Goal: Information Seeking & Learning: Learn about a topic

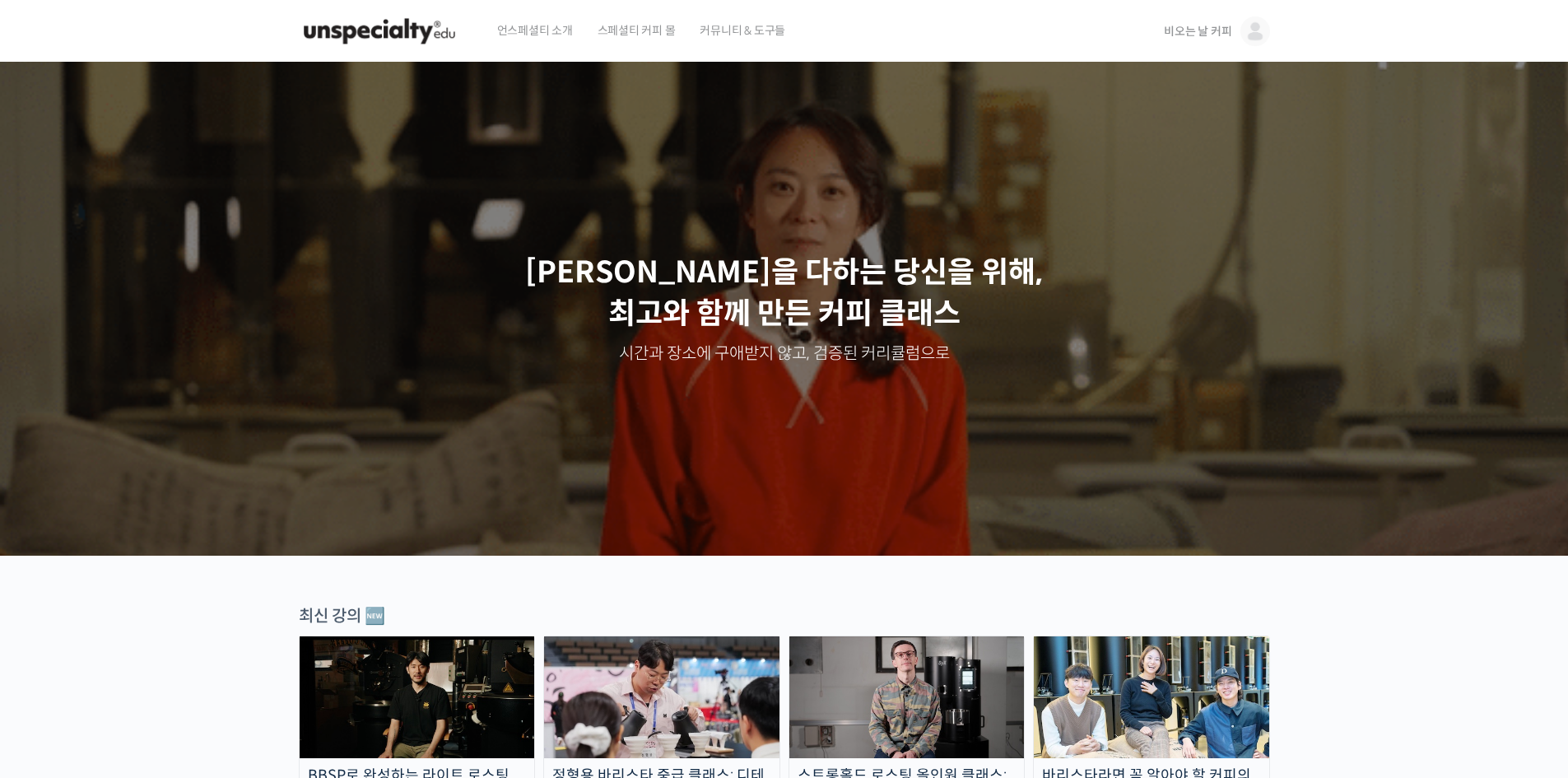
click at [1207, 35] on span "비오는 날 커피" at bounding box center [1197, 31] width 67 height 15
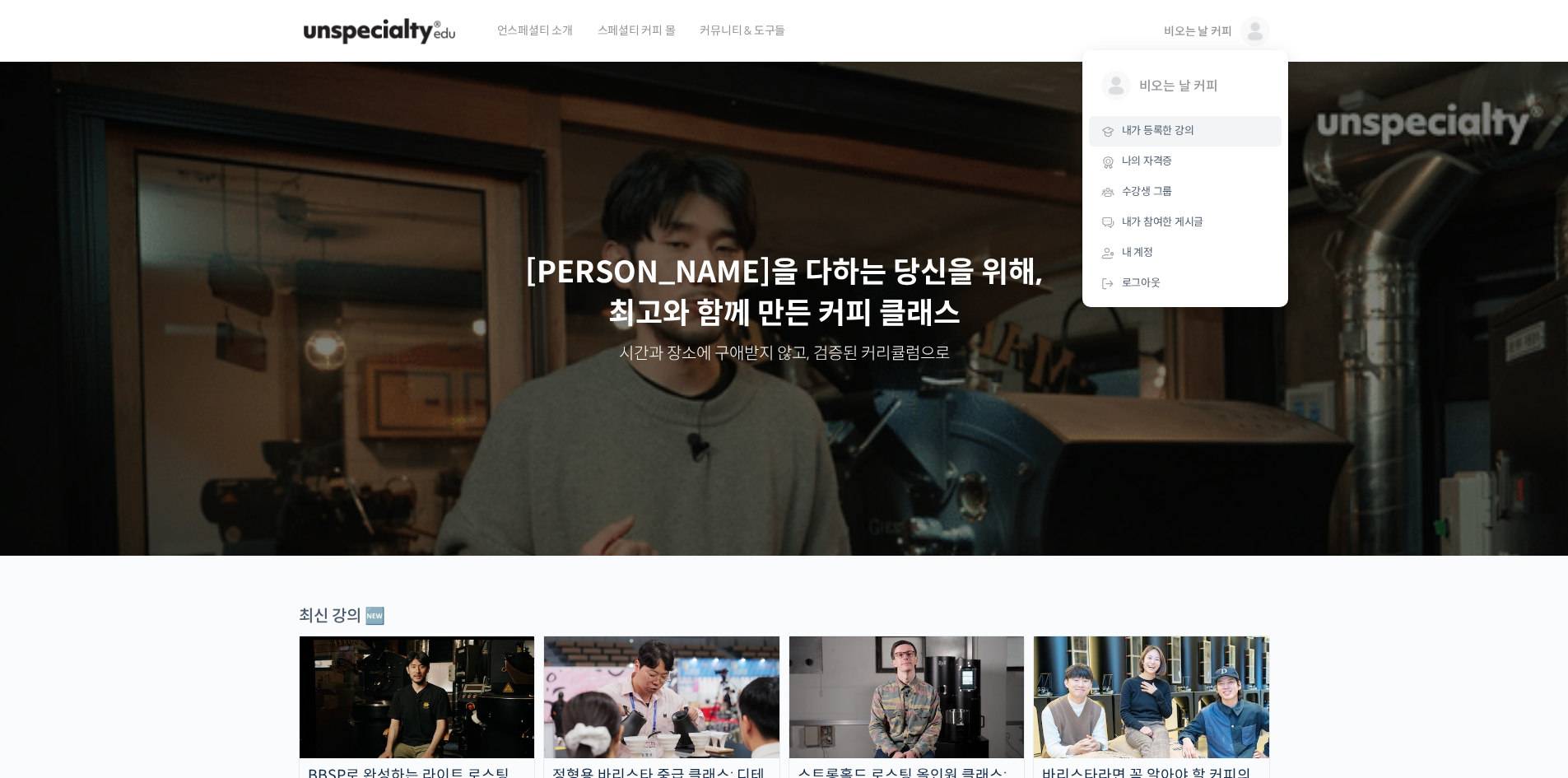
click at [1175, 127] on span "내가 등록한 강의" at bounding box center [1157, 131] width 72 height 14
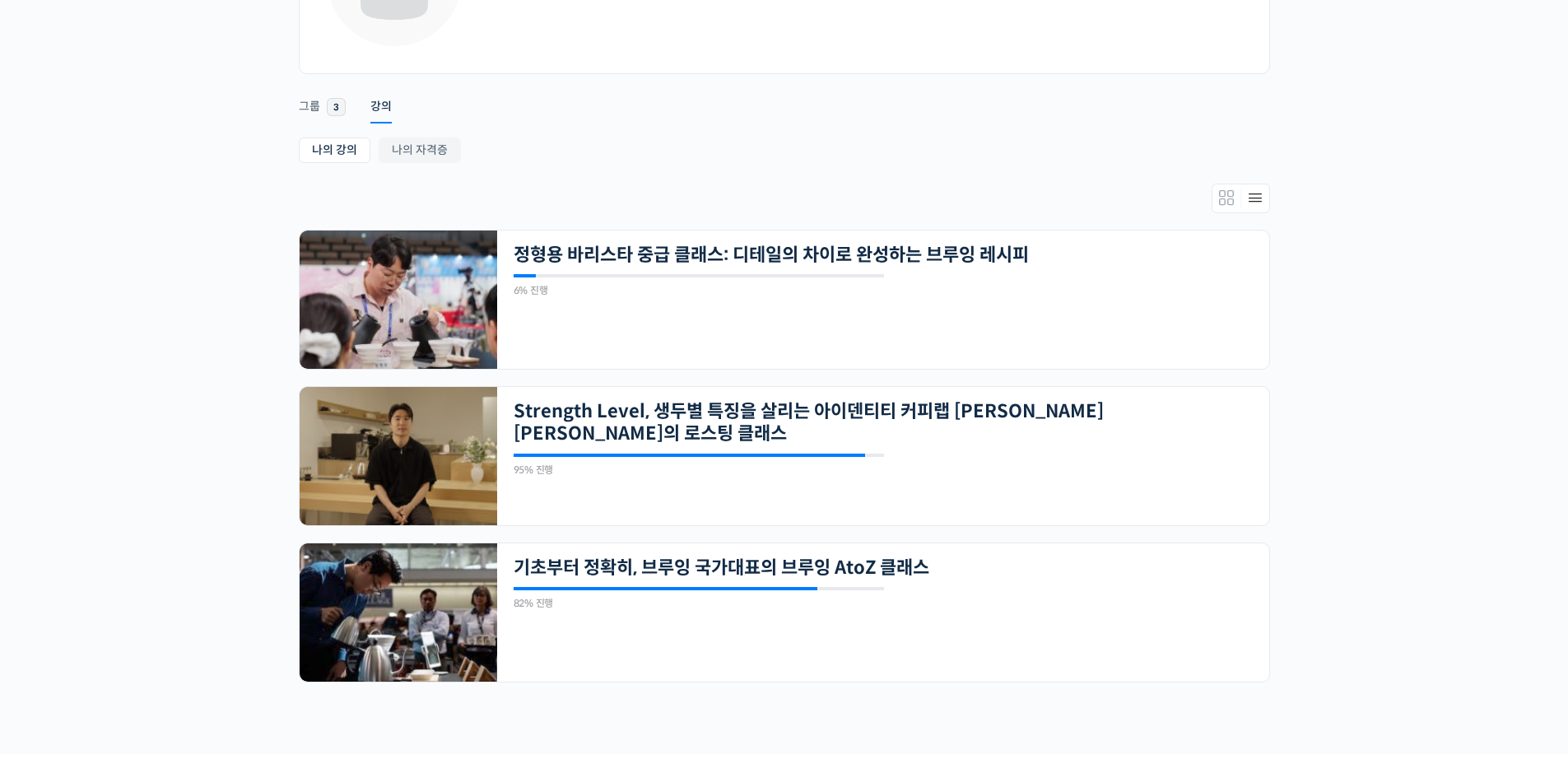
scroll to position [326, 0]
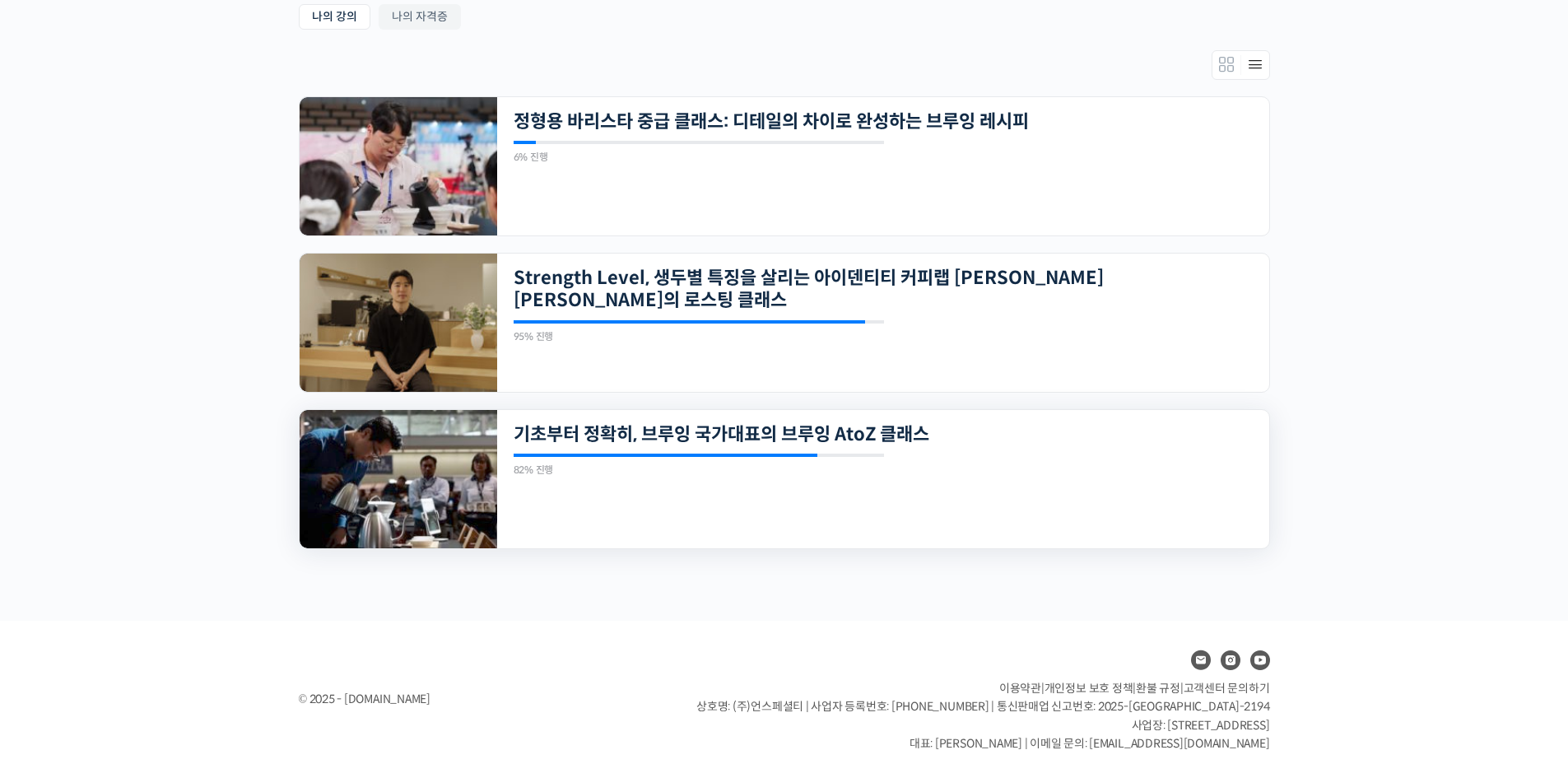
click at [840, 448] on div "23개의 수업 기초부터 정확히, 브루잉 국가대표의 브루잉 AtoZ 클래스 82% 진행 최근 활동: 2025년 08월 18일 4:32 오후 정형…" at bounding box center [883, 479] width 772 height 139
click at [754, 438] on link "기초부터 정확히, 브루잉 국가대표의 브루잉 AtoZ 클래스" at bounding box center [808, 435] width 591 height 22
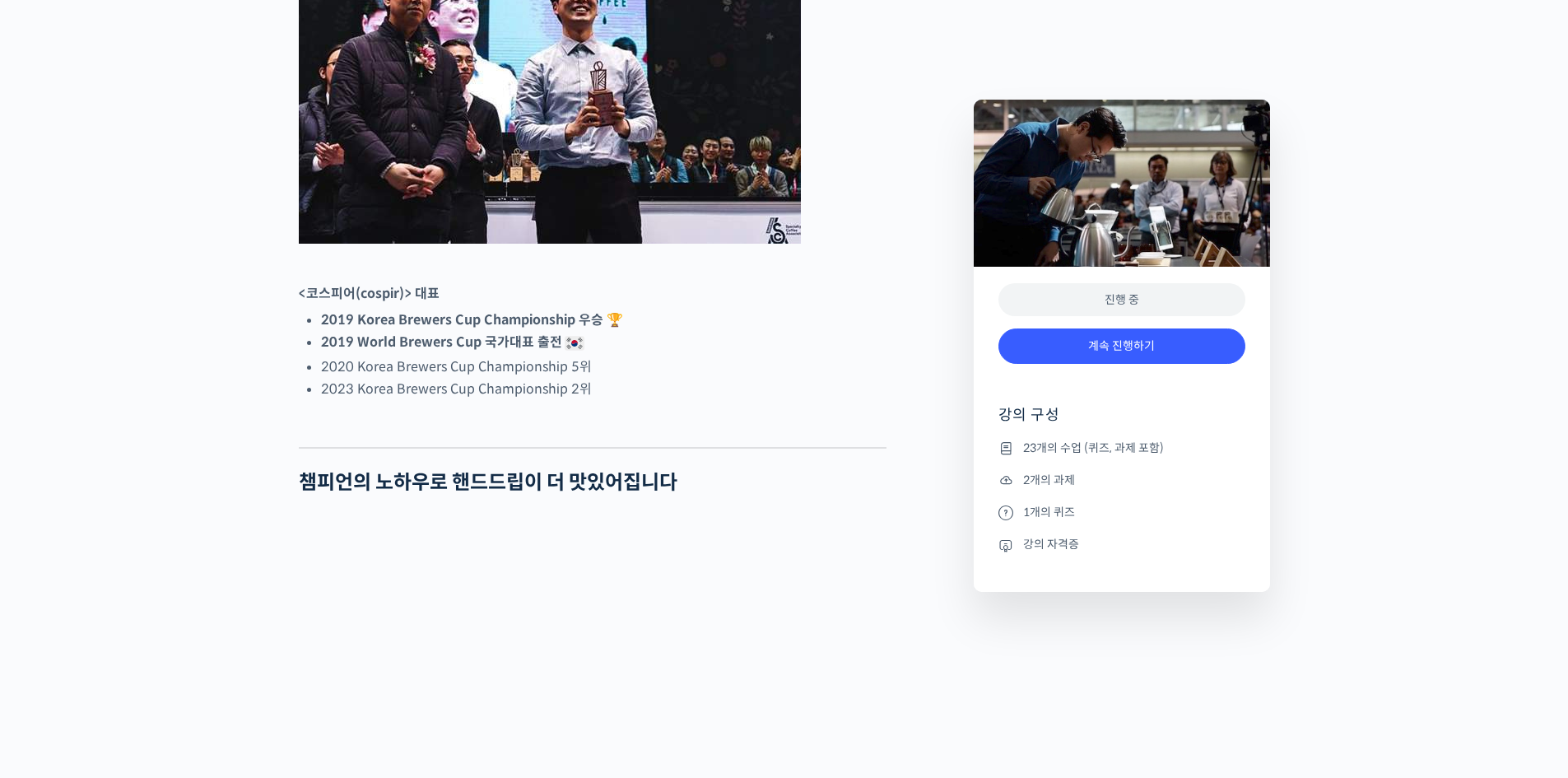
scroll to position [1098, 0]
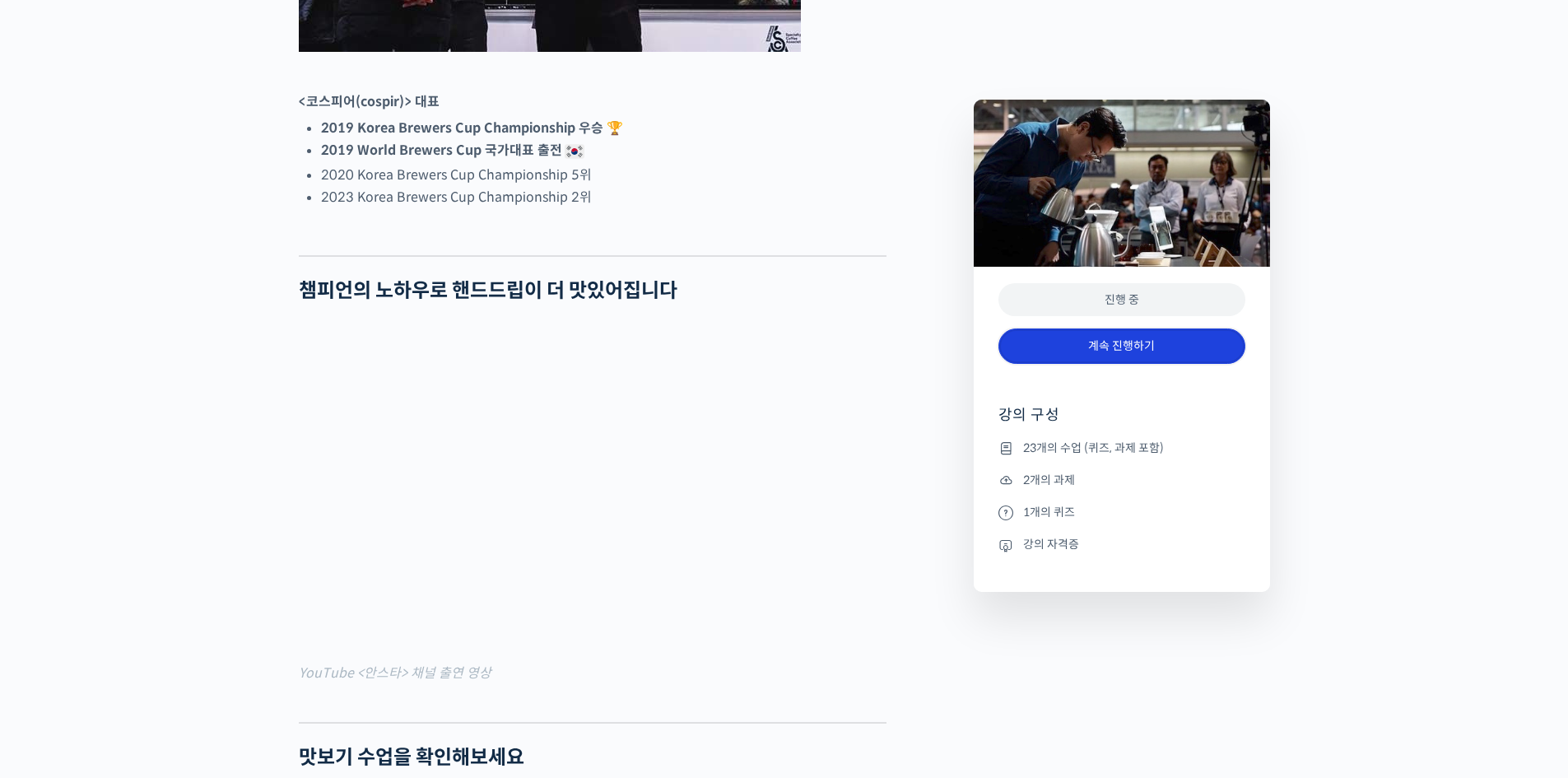
click at [1116, 346] on link "계속 진행하기" at bounding box center [1122, 346] width 247 height 36
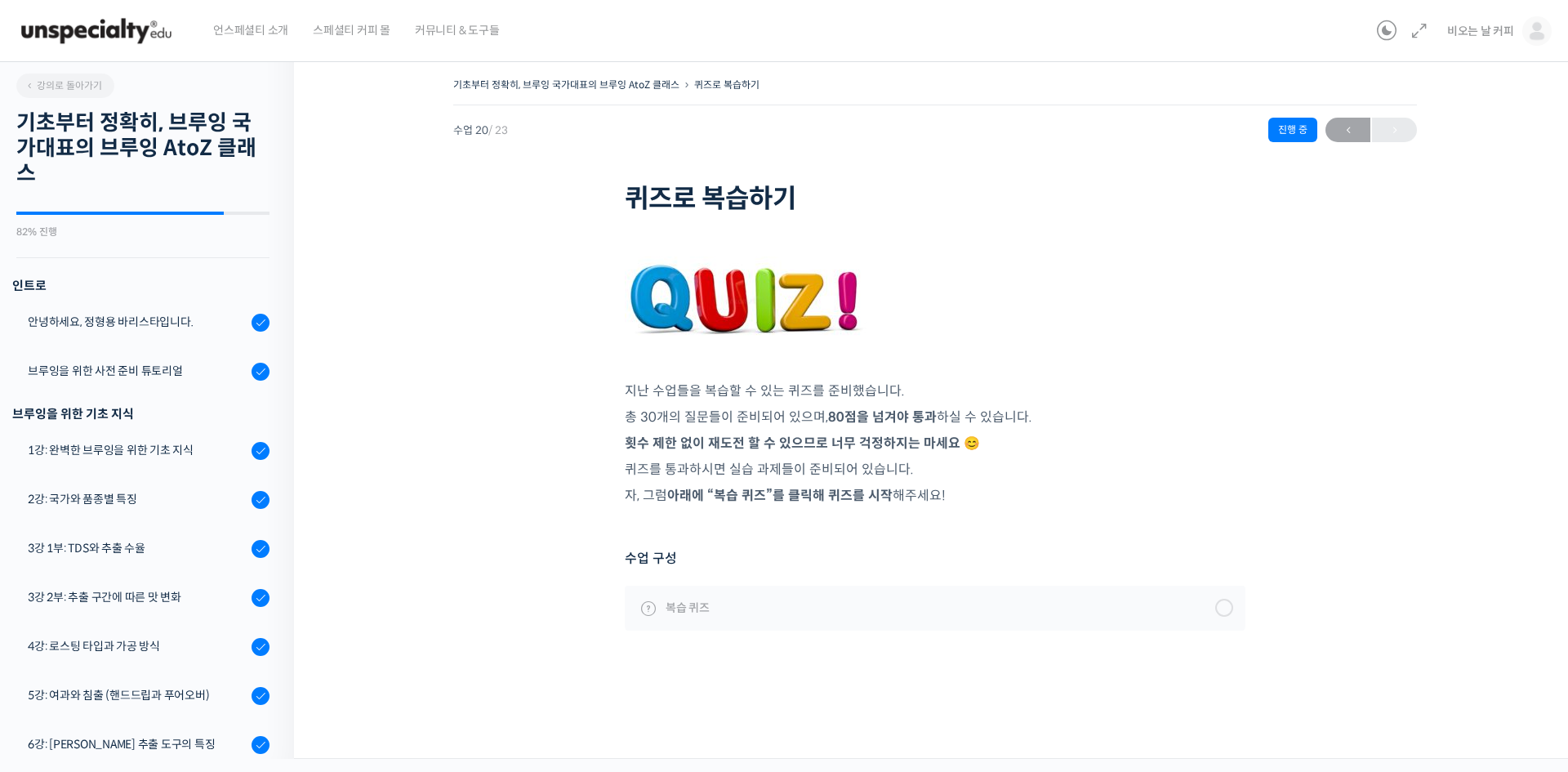
scroll to position [894, 0]
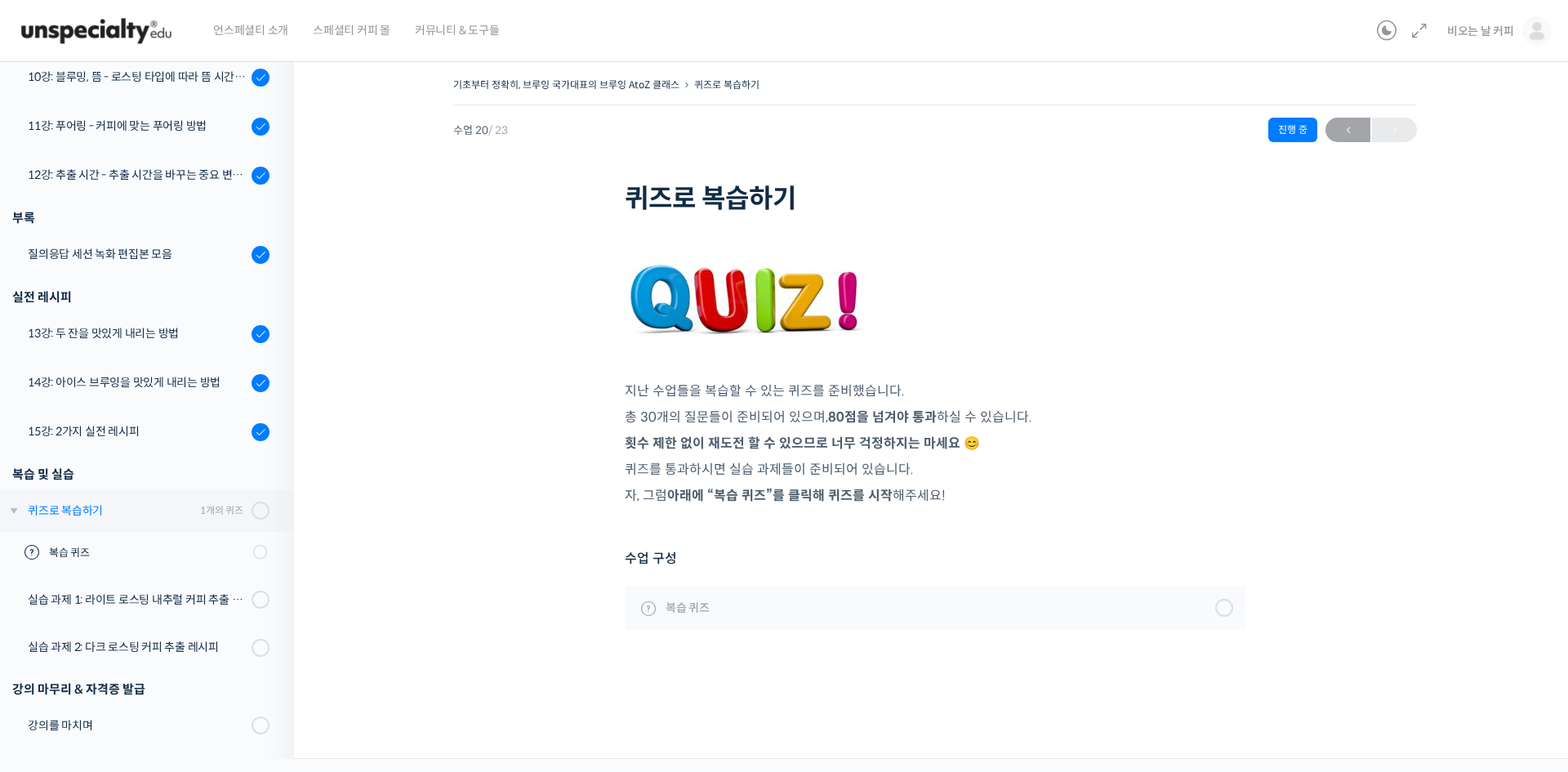
click at [158, 511] on div "퀴즈로 복습하기" at bounding box center [111, 511] width 168 height 18
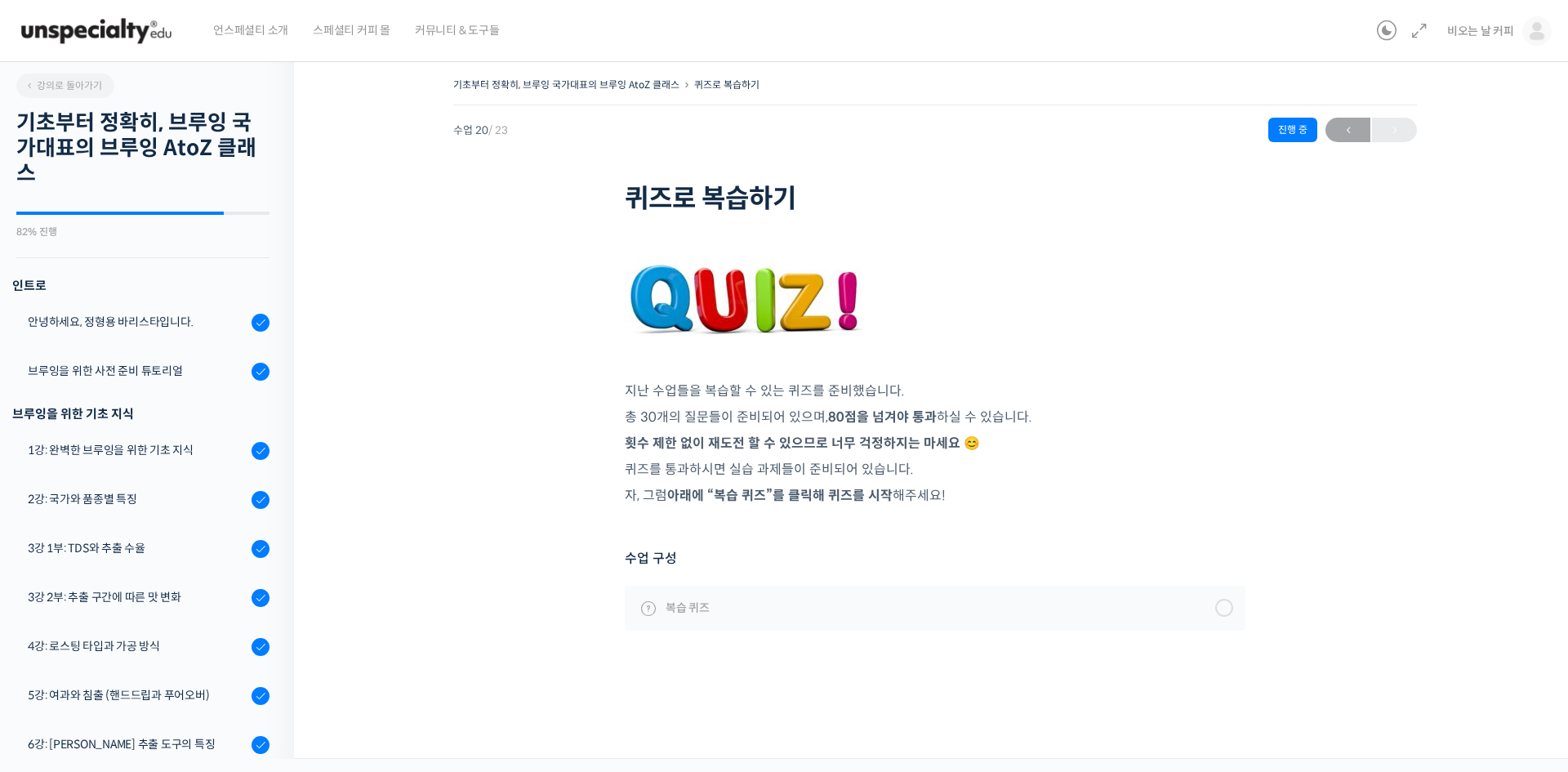
scroll to position [894, 0]
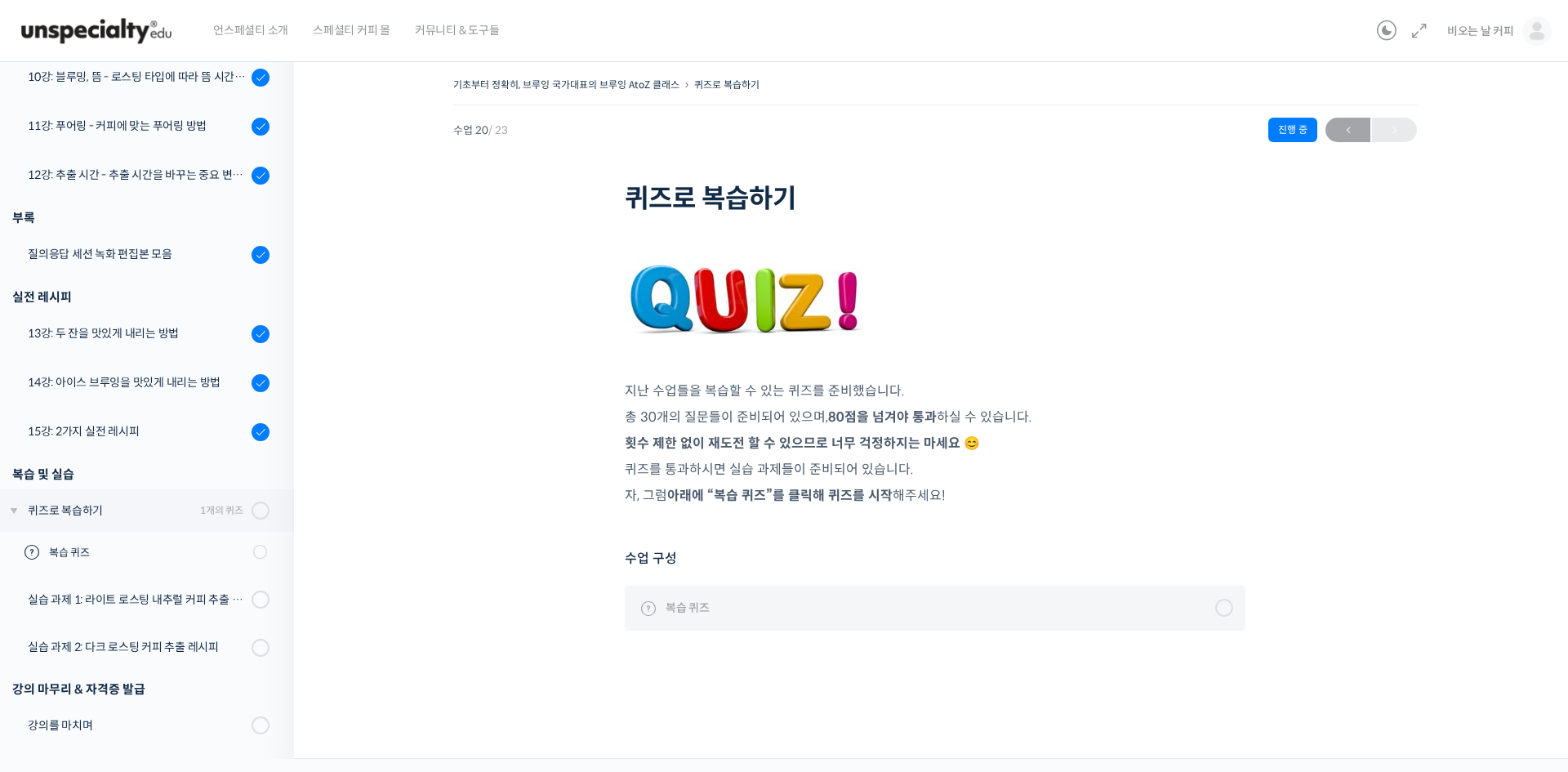
click at [1128, 618] on link "복습 퀴즈" at bounding box center [935, 608] width 621 height 44
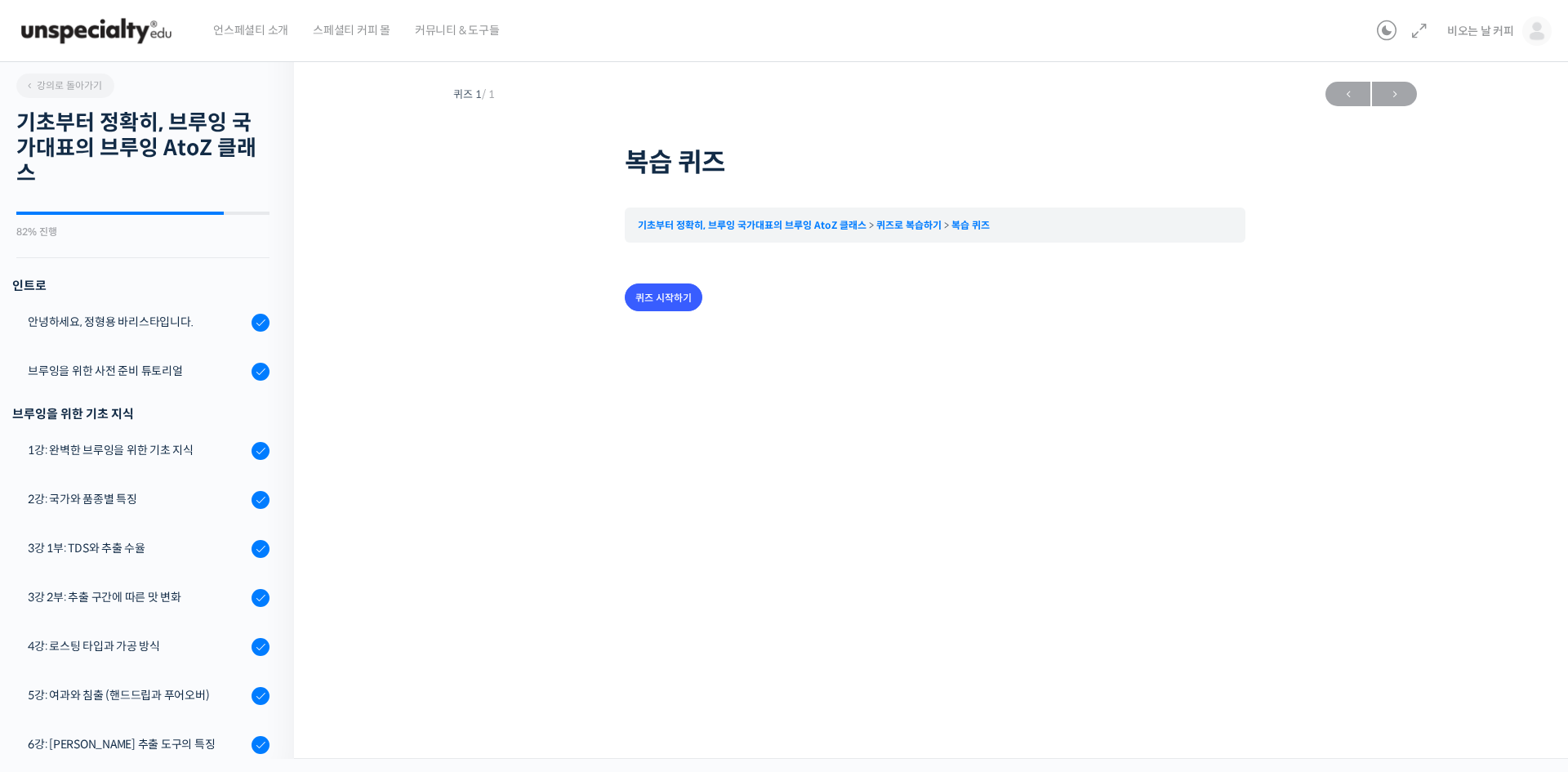
scroll to position [894, 0]
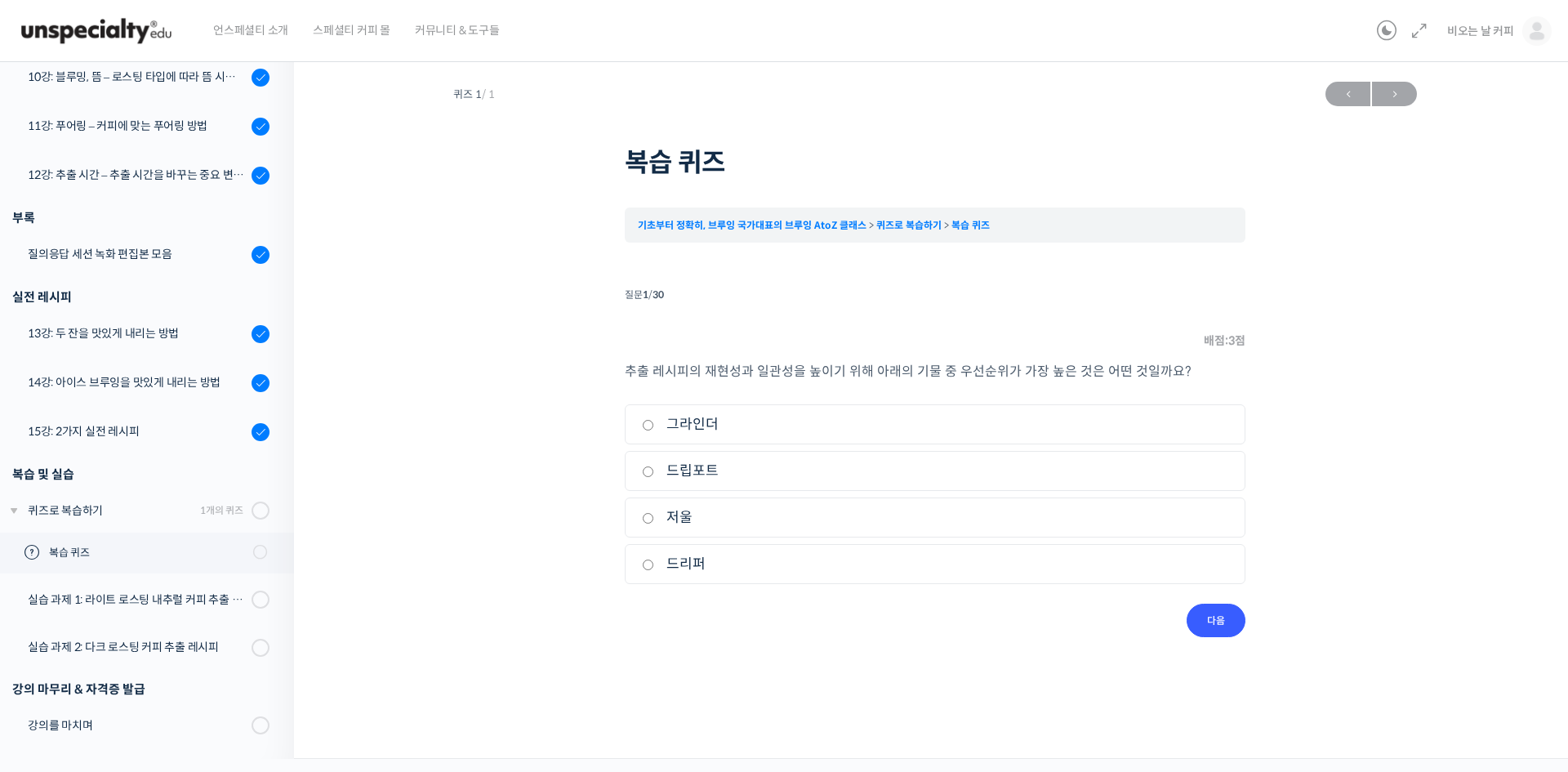
click at [653, 524] on input "저울" at bounding box center [648, 518] width 12 height 11
radio input "true"
click at [1222, 618] on input "다음" at bounding box center [1217, 621] width 59 height 33
click at [651, 474] on input "80점" at bounding box center [648, 471] width 12 height 11
radio input "true"
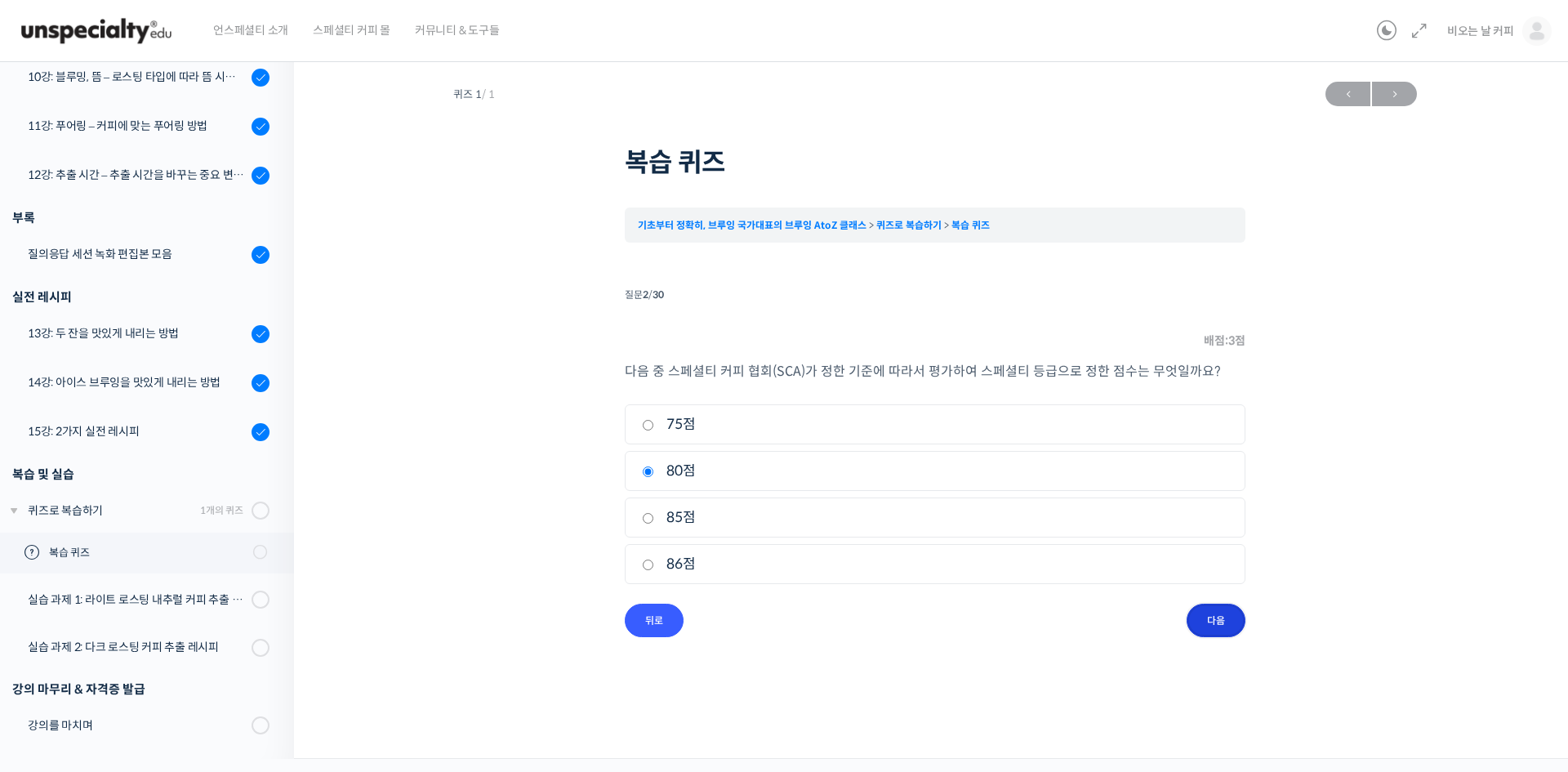
click at [1229, 622] on input "다음" at bounding box center [1217, 621] width 59 height 33
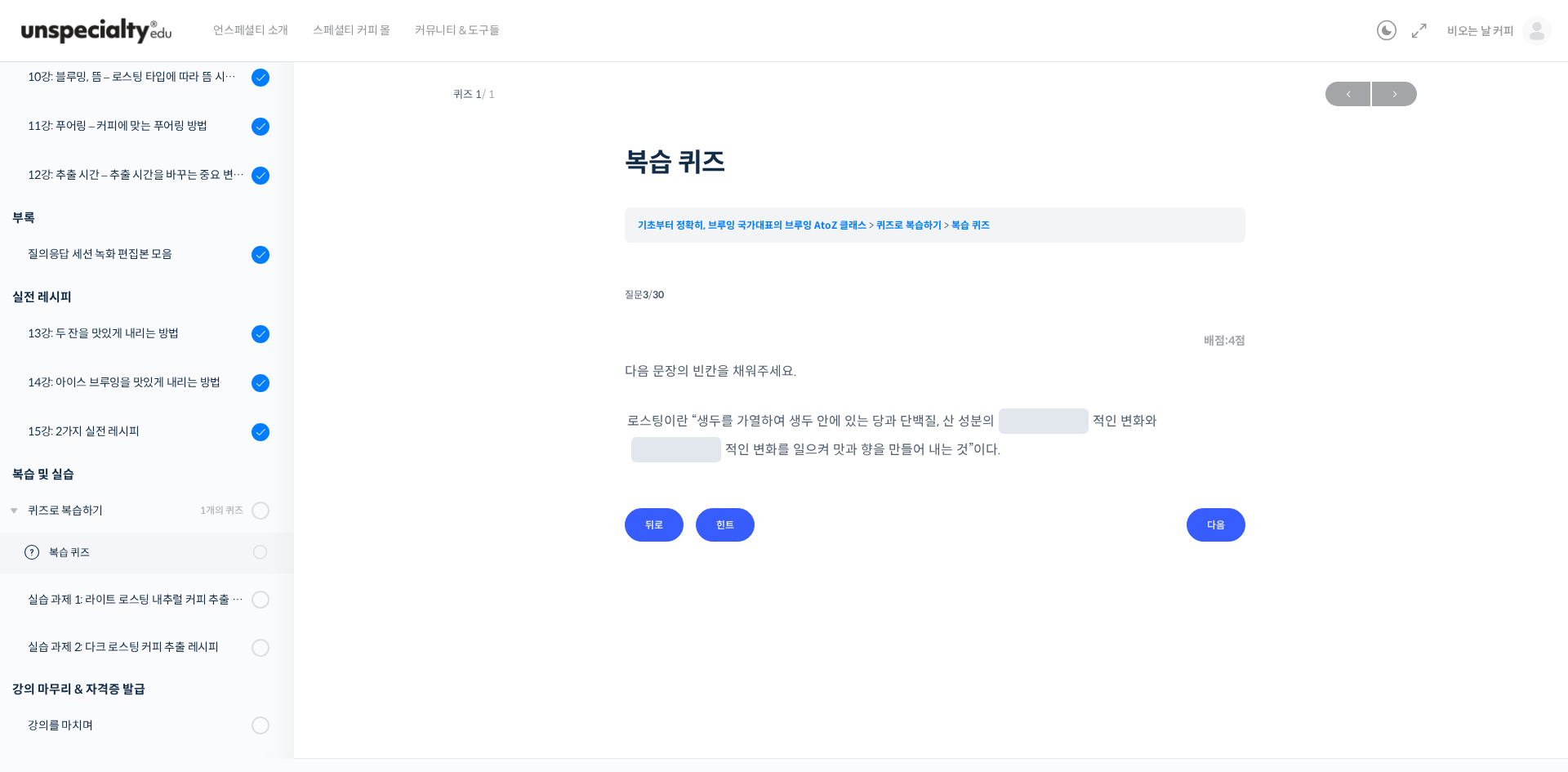
click at [1030, 420] on input "text" at bounding box center [1044, 423] width 77 height 16
type input "g"
type input "화학"
type input "물리"
click at [1124, 527] on li "질문 3 / 30 3 . 질문 배점: 4 점 다음 문장의 빈칸을 채워주세요. 로스팅이란 “ 생두를 가열하여 생두 안에 있는 당과 단백질, 산 …" at bounding box center [935, 413] width 621 height 258
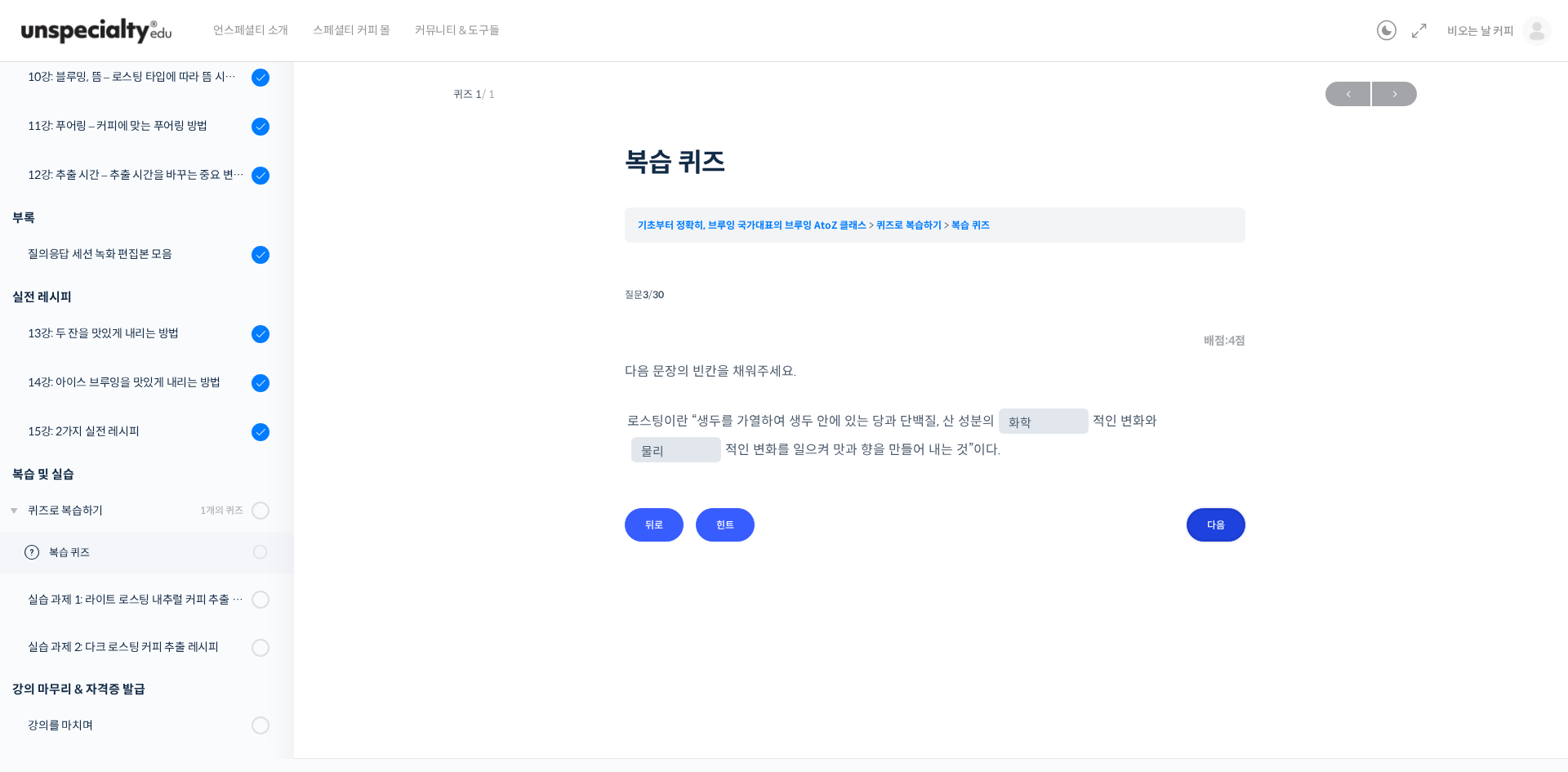
click at [1227, 516] on input "다음" at bounding box center [1217, 524] width 59 height 33
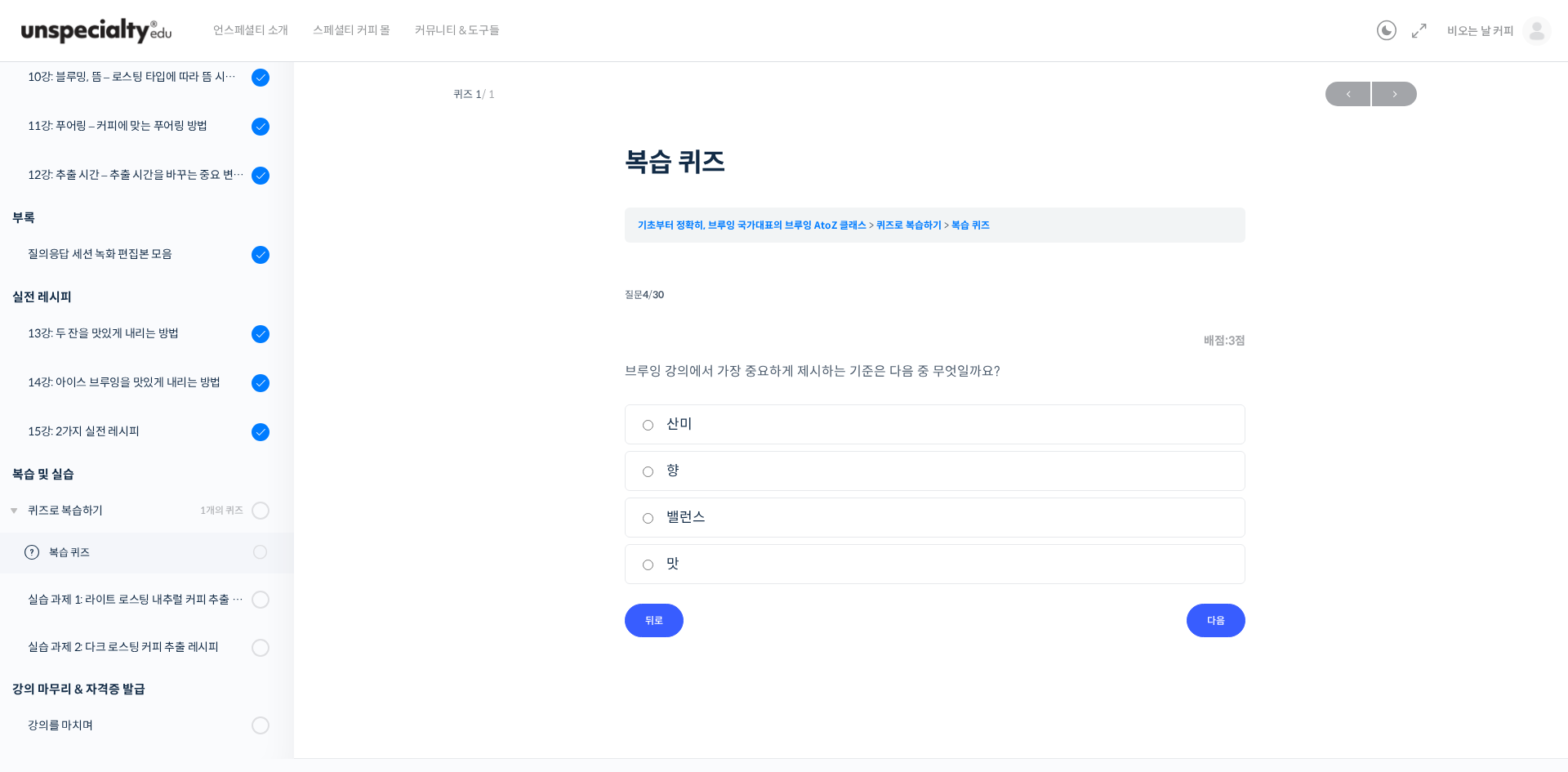
click at [652, 518] on input "밸런스" at bounding box center [648, 518] width 12 height 11
radio input "true"
click at [1217, 619] on input "다음" at bounding box center [1217, 621] width 59 height 33
click at [648, 420] on label "브라질" at bounding box center [935, 424] width 586 height 22
click at [648, 420] on input "브라질" at bounding box center [648, 425] width 12 height 11
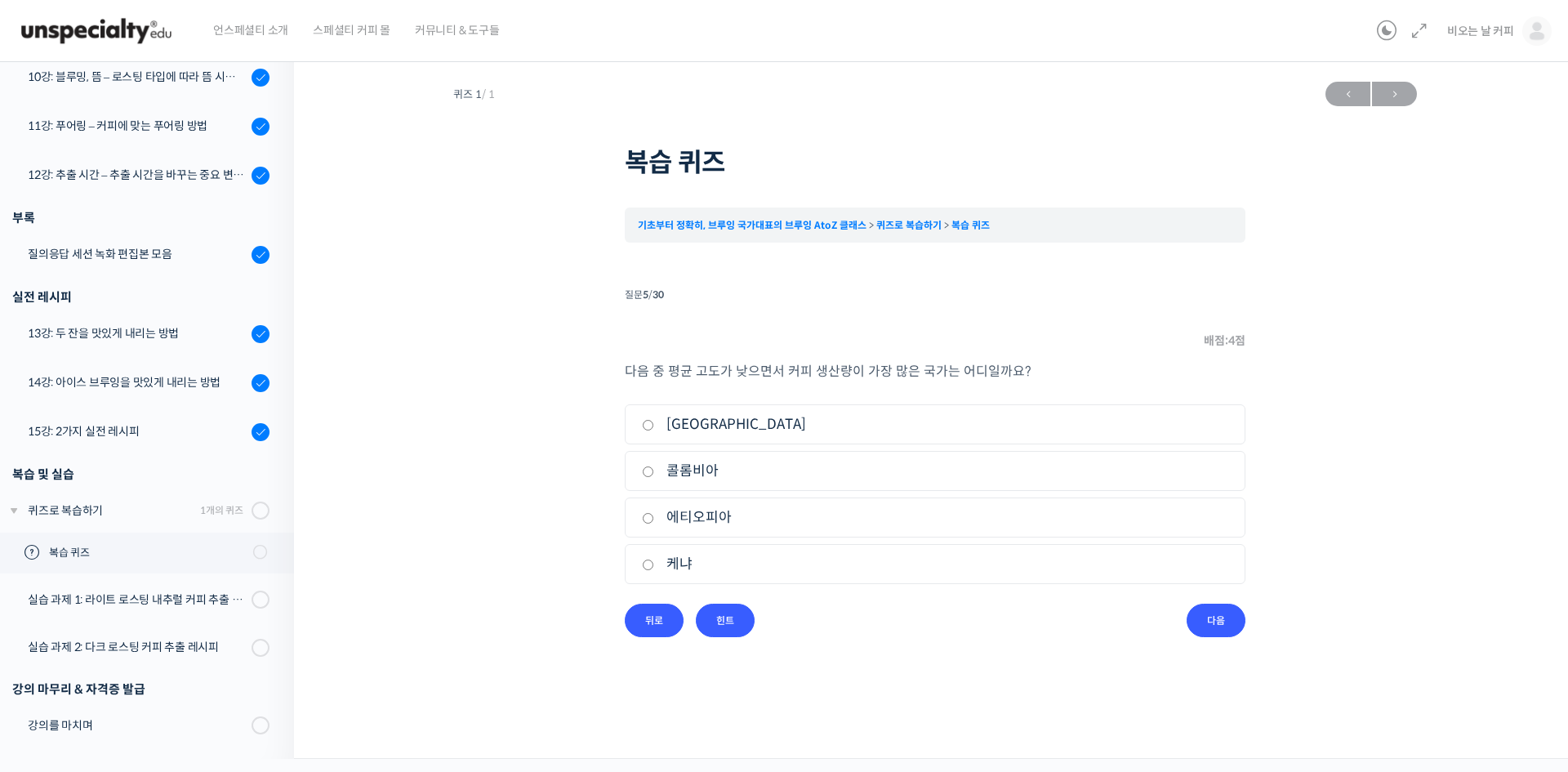
radio input "true"
click at [1213, 620] on input "다음" at bounding box center [1217, 621] width 59 height 33
click at [652, 473] on input "18 ~ 22%" at bounding box center [648, 471] width 12 height 11
radio input "true"
click at [1216, 620] on input "다음" at bounding box center [1217, 621] width 59 height 33
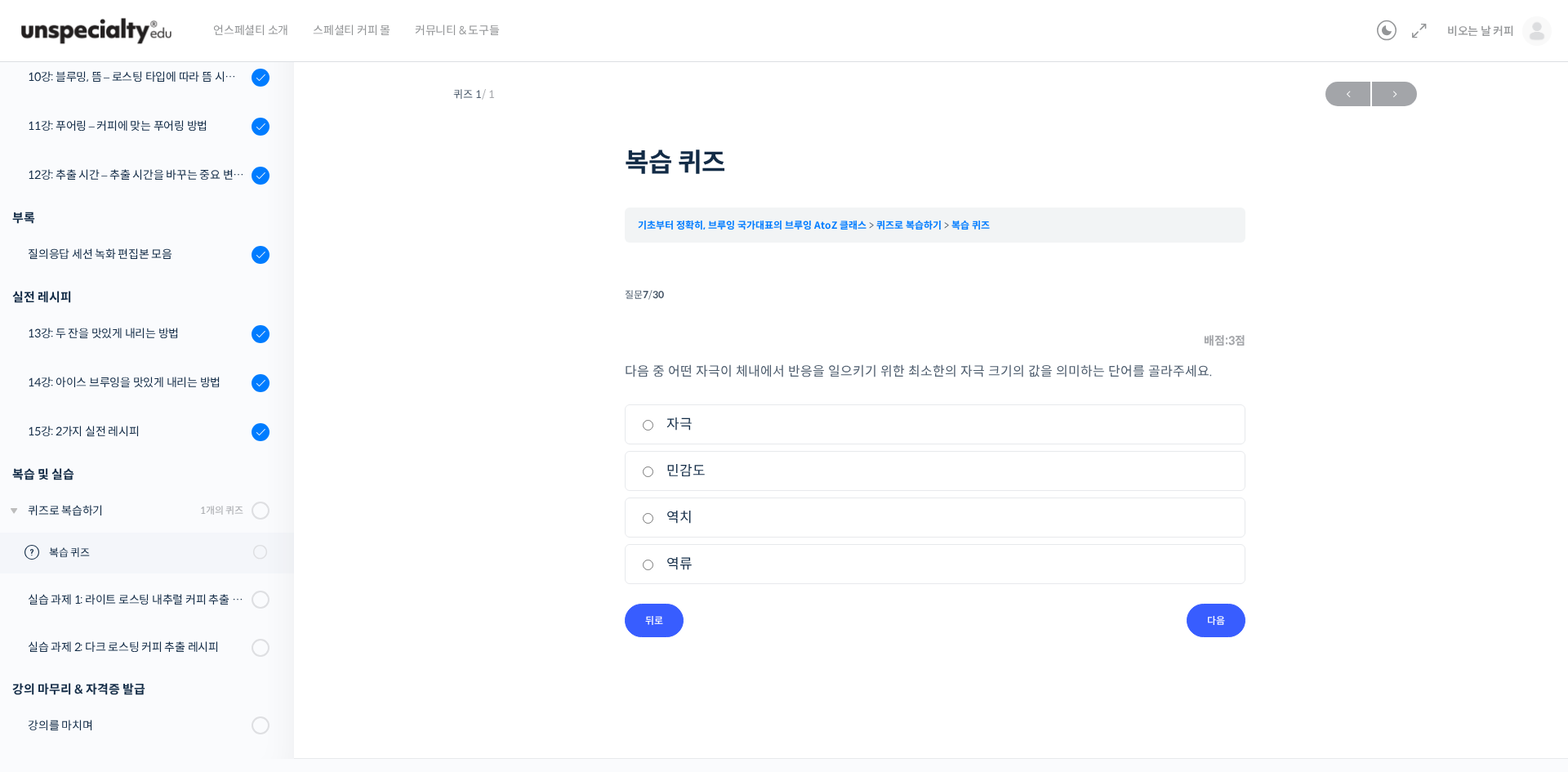
click at [649, 474] on input "민감도" at bounding box center [648, 471] width 12 height 11
radio input "true"
drag, startPoint x: 1213, startPoint y: 630, endPoint x: 1198, endPoint y: 625, distance: 15.8
click at [1213, 628] on input "다음" at bounding box center [1217, 621] width 59 height 33
click at [650, 524] on input "마이야르 반응" at bounding box center [648, 518] width 12 height 11
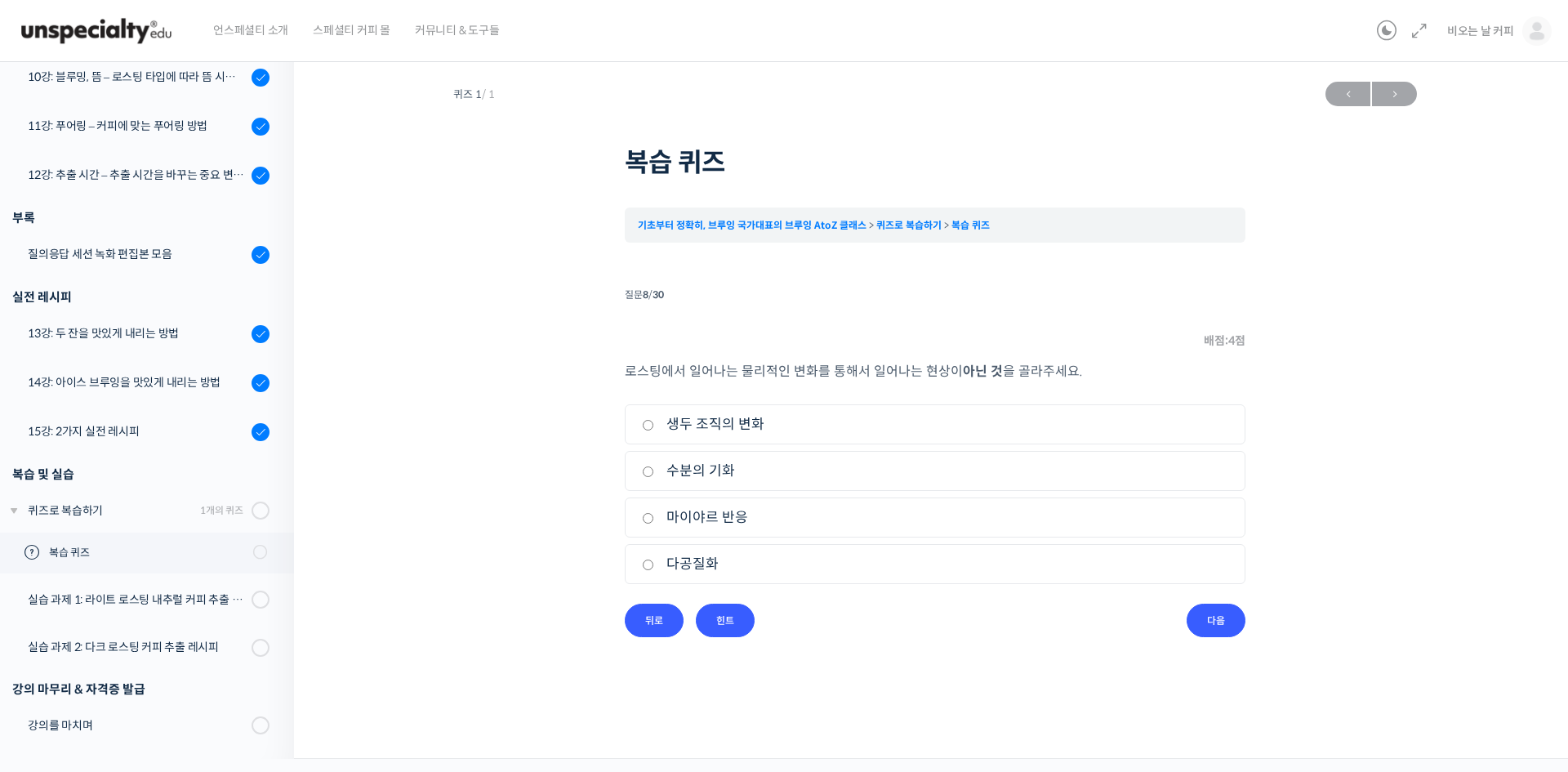
radio input "true"
click at [1216, 620] on input "다음" at bounding box center [1217, 621] width 59 height 33
click at [644, 425] on input "Anaerobic" at bounding box center [648, 425] width 12 height 11
checkbox input "true"
click at [647, 523] on input "Carbonic Maceration" at bounding box center [648, 518] width 12 height 11
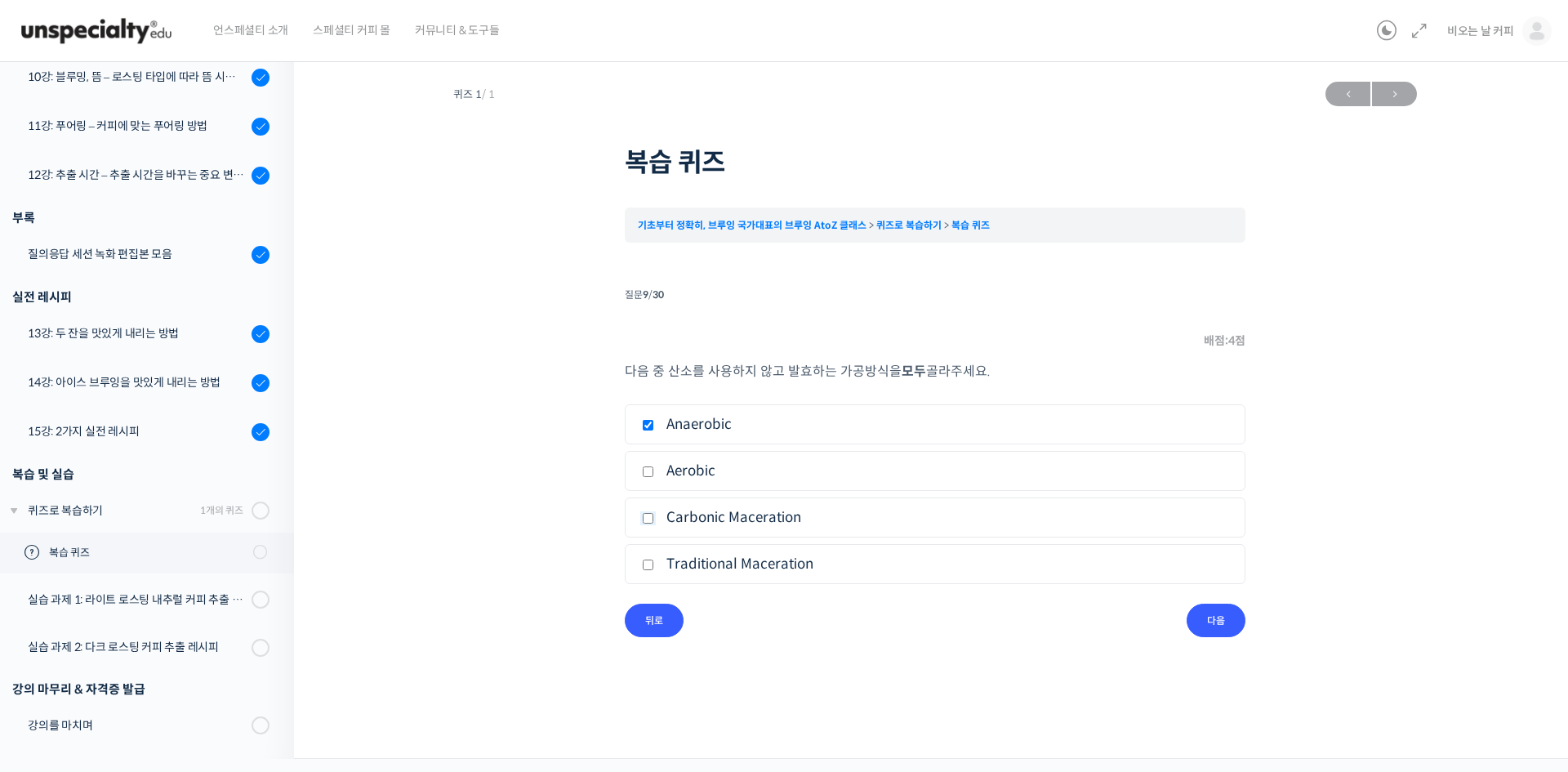
checkbox input "true"
click at [1213, 620] on input "다음" at bounding box center [1217, 621] width 59 height 33
click at [651, 430] on input "확산" at bounding box center [648, 425] width 12 height 11
radio input "true"
click at [1213, 621] on input "다음" at bounding box center [1217, 621] width 59 height 33
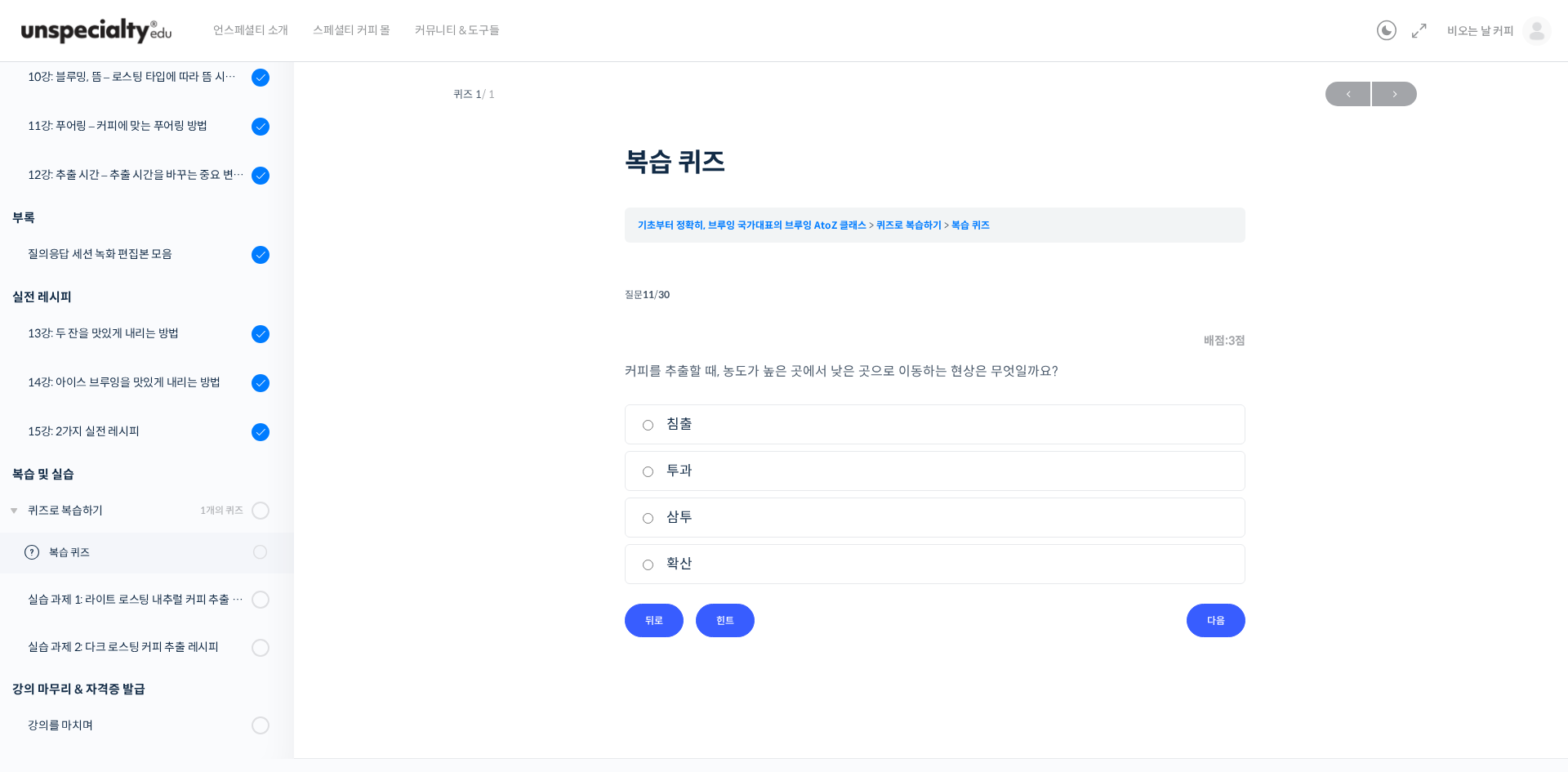
click at [649, 424] on input "침출" at bounding box center [648, 425] width 12 height 11
radio input "true"
click at [1213, 616] on input "다음" at bounding box center [1217, 621] width 59 height 33
click at [646, 423] on input "경도" at bounding box center [648, 425] width 12 height 11
radio input "true"
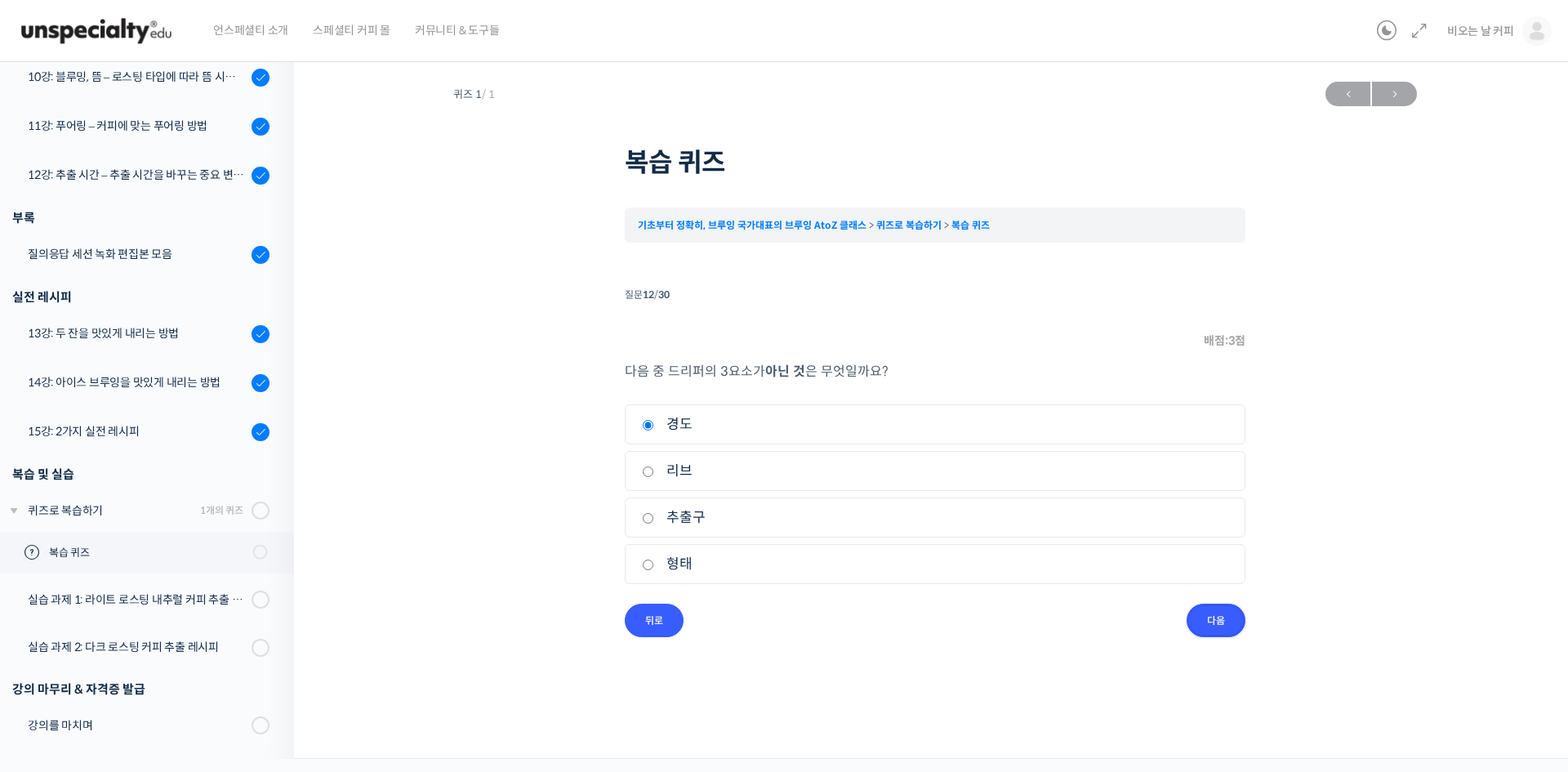
click at [1213, 624] on input "다음" at bounding box center [1217, 621] width 59 height 33
click at [653, 474] on input "클립" at bounding box center [648, 471] width 12 height 11
radio input "true"
click at [1213, 620] on input "다음" at bounding box center [1217, 621] width 59 height 33
click at [648, 567] on input "디셈버" at bounding box center [648, 565] width 12 height 11
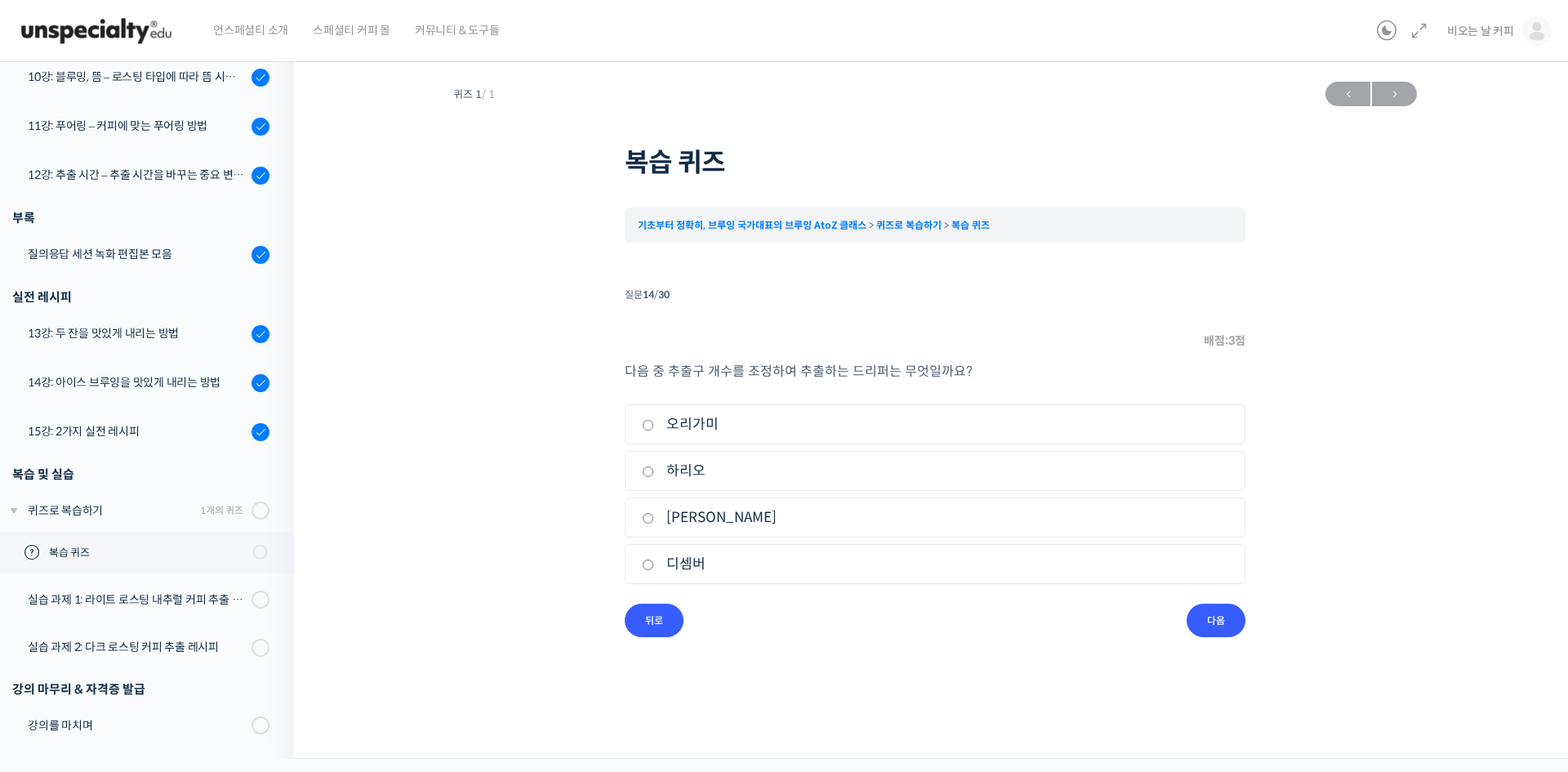
radio input "true"
click at [1214, 618] on input "다음" at bounding box center [1217, 621] width 59 height 33
click at [649, 566] on input "클레버" at bounding box center [648, 565] width 12 height 11
checkbox input "true"
click at [649, 430] on input "프렌치 프레스" at bounding box center [648, 425] width 12 height 11
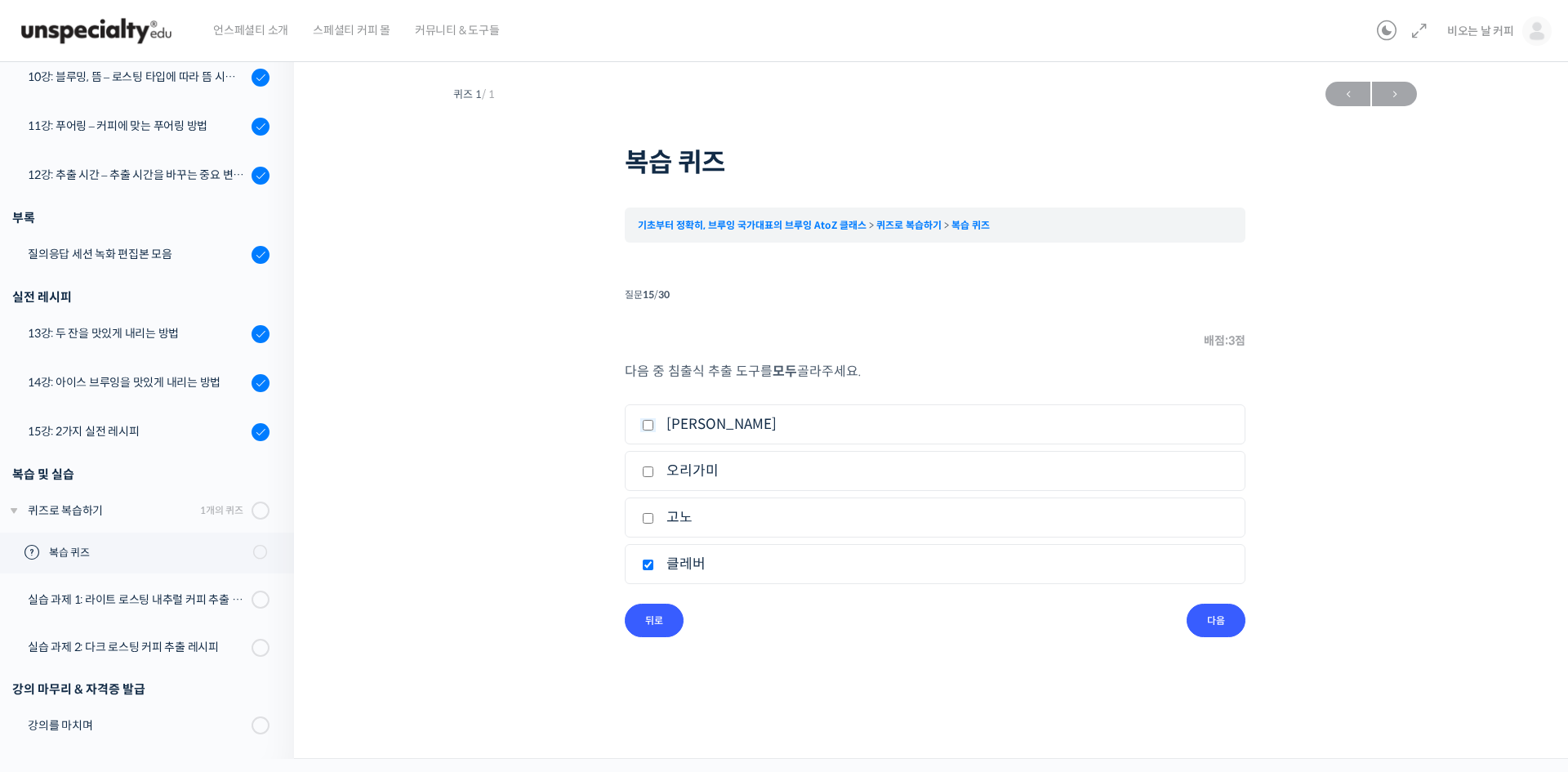
checkbox input "true"
click at [1213, 624] on input "다음" at bounding box center [1217, 621] width 59 height 33
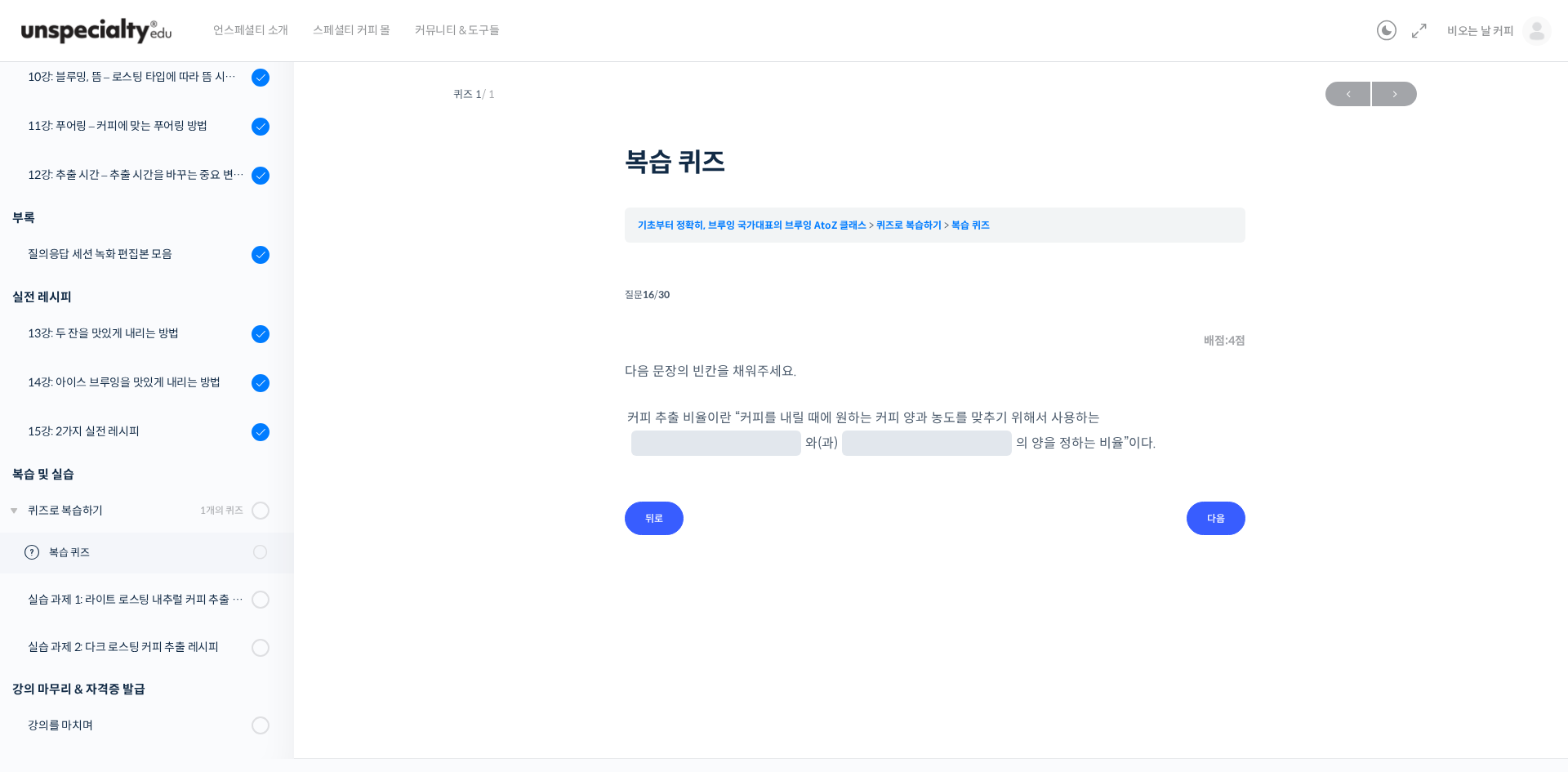
click at [795, 437] on input "text" at bounding box center [717, 445] width 157 height 16
type input "원두"
type input "물"
click at [1222, 529] on input "다음" at bounding box center [1217, 519] width 59 height 33
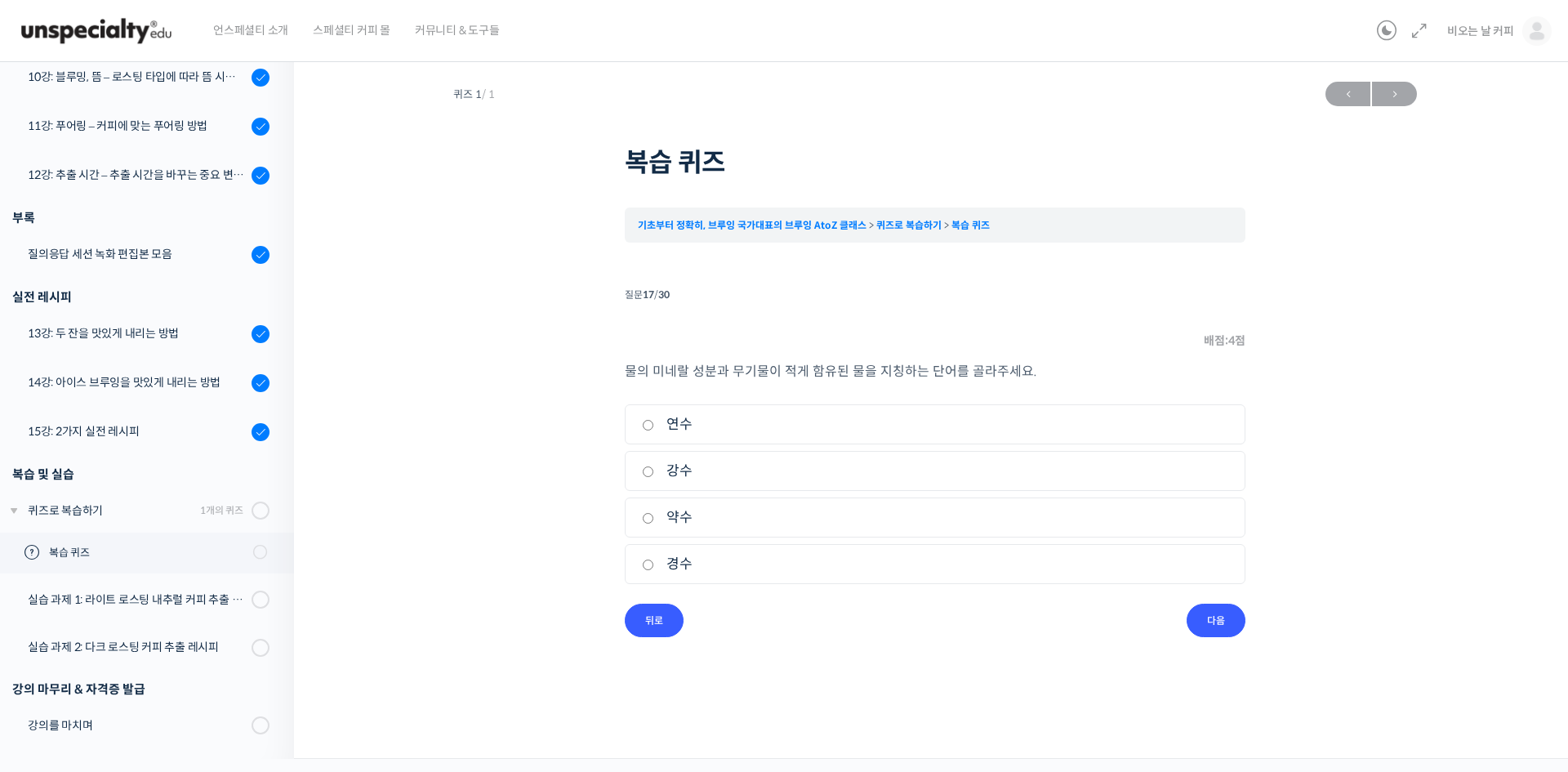
click at [647, 427] on input "연수" at bounding box center [648, 425] width 12 height 11
radio input "true"
click at [1231, 621] on input "다음" at bounding box center [1217, 621] width 59 height 33
click at [643, 524] on input "마그네슘" at bounding box center [648, 518] width 12 height 11
radio input "true"
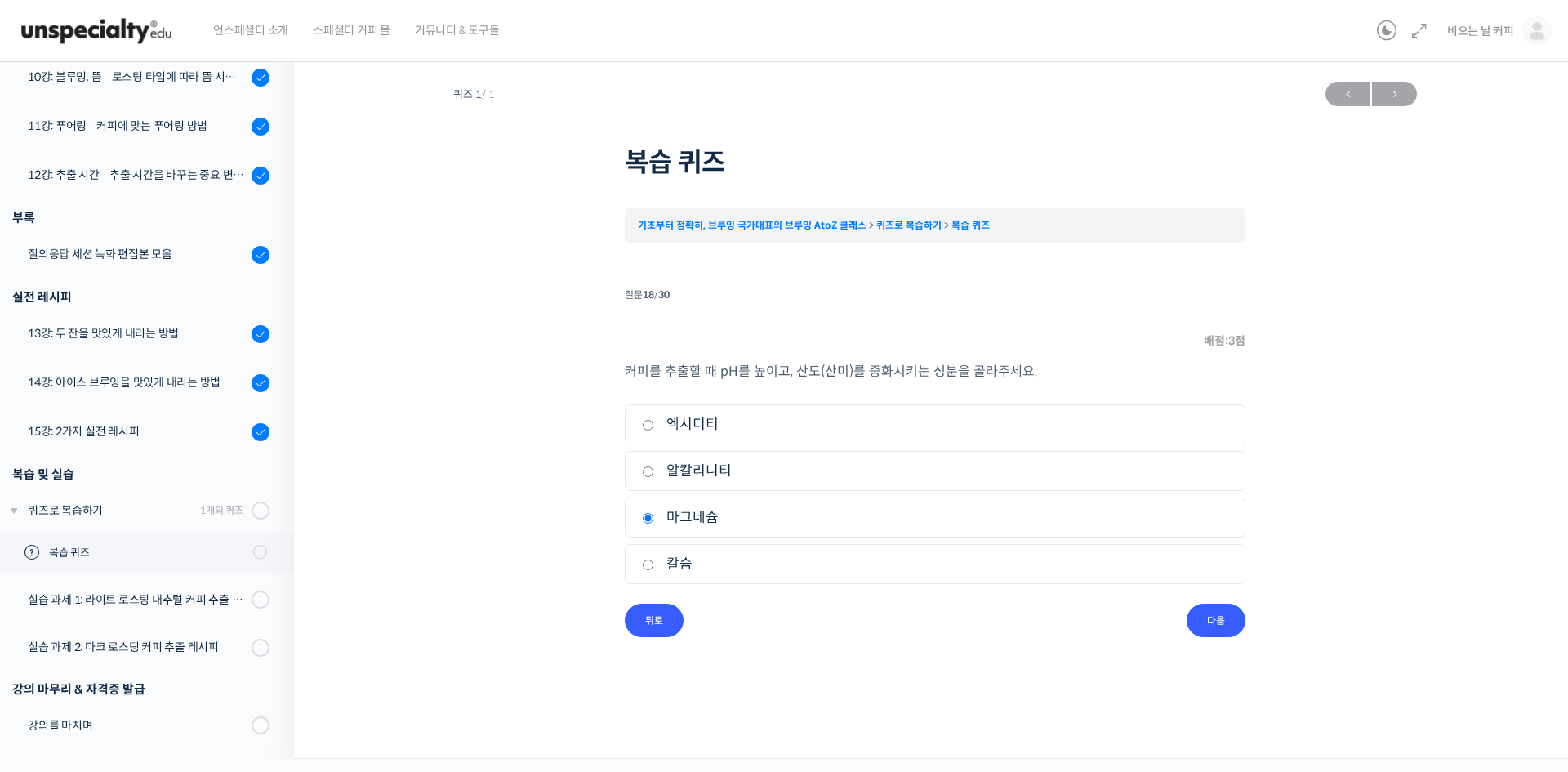
click at [649, 571] on input "칼슘" at bounding box center [648, 565] width 12 height 11
radio input "true"
click at [1217, 612] on input "다음" at bounding box center [1217, 621] width 59 height 33
click at [644, 429] on input "표면적이 넓어짐" at bounding box center [648, 425] width 12 height 11
checkbox input "true"
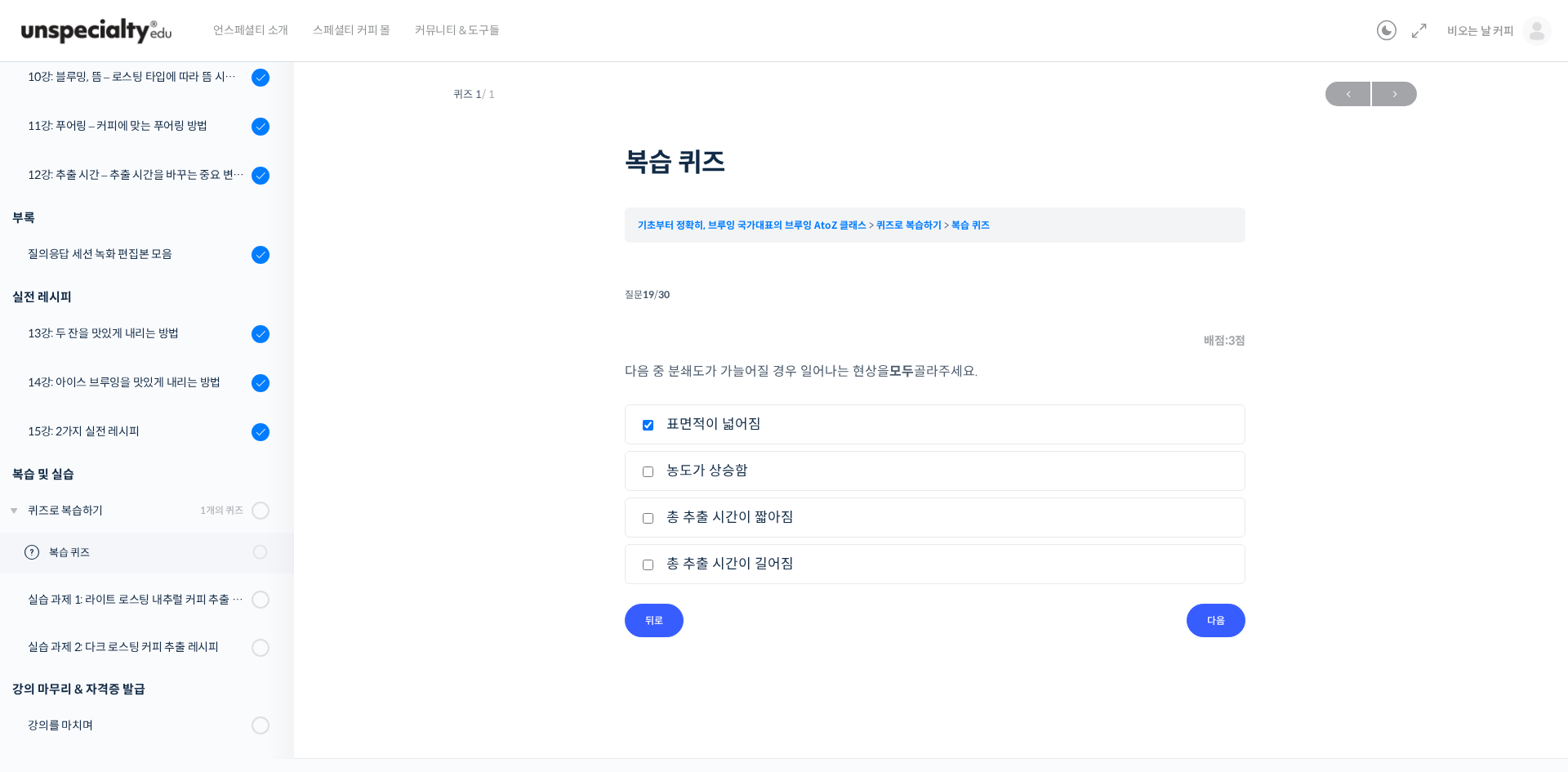
click at [649, 467] on label "농도가 상승함" at bounding box center [935, 470] width 586 height 22
click at [649, 467] on input "농도가 상승함" at bounding box center [648, 471] width 12 height 11
checkbox input "true"
click at [646, 570] on input "총 추출 시간이 길어짐" at bounding box center [648, 565] width 12 height 11
checkbox input "true"
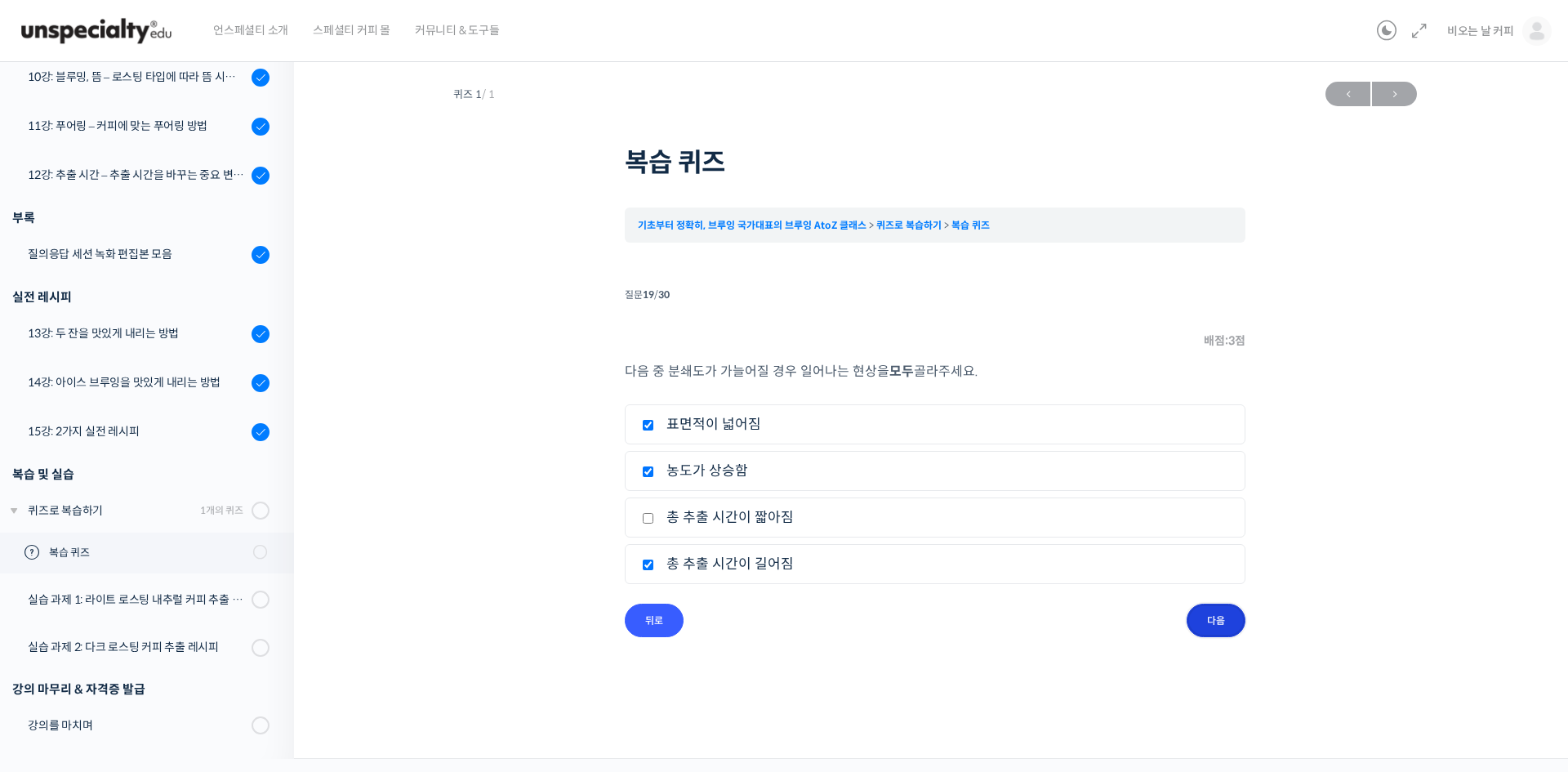
click at [1203, 622] on input "다음" at bounding box center [1217, 621] width 59 height 33
click at [651, 474] on input "피크가 낮음" at bounding box center [648, 471] width 12 height 11
radio input "true"
click at [650, 476] on input "피크가 낮음" at bounding box center [648, 471] width 12 height 11
click at [654, 563] on input "연속 추출 시 향미 손실이 적음" at bounding box center [648, 565] width 12 height 11
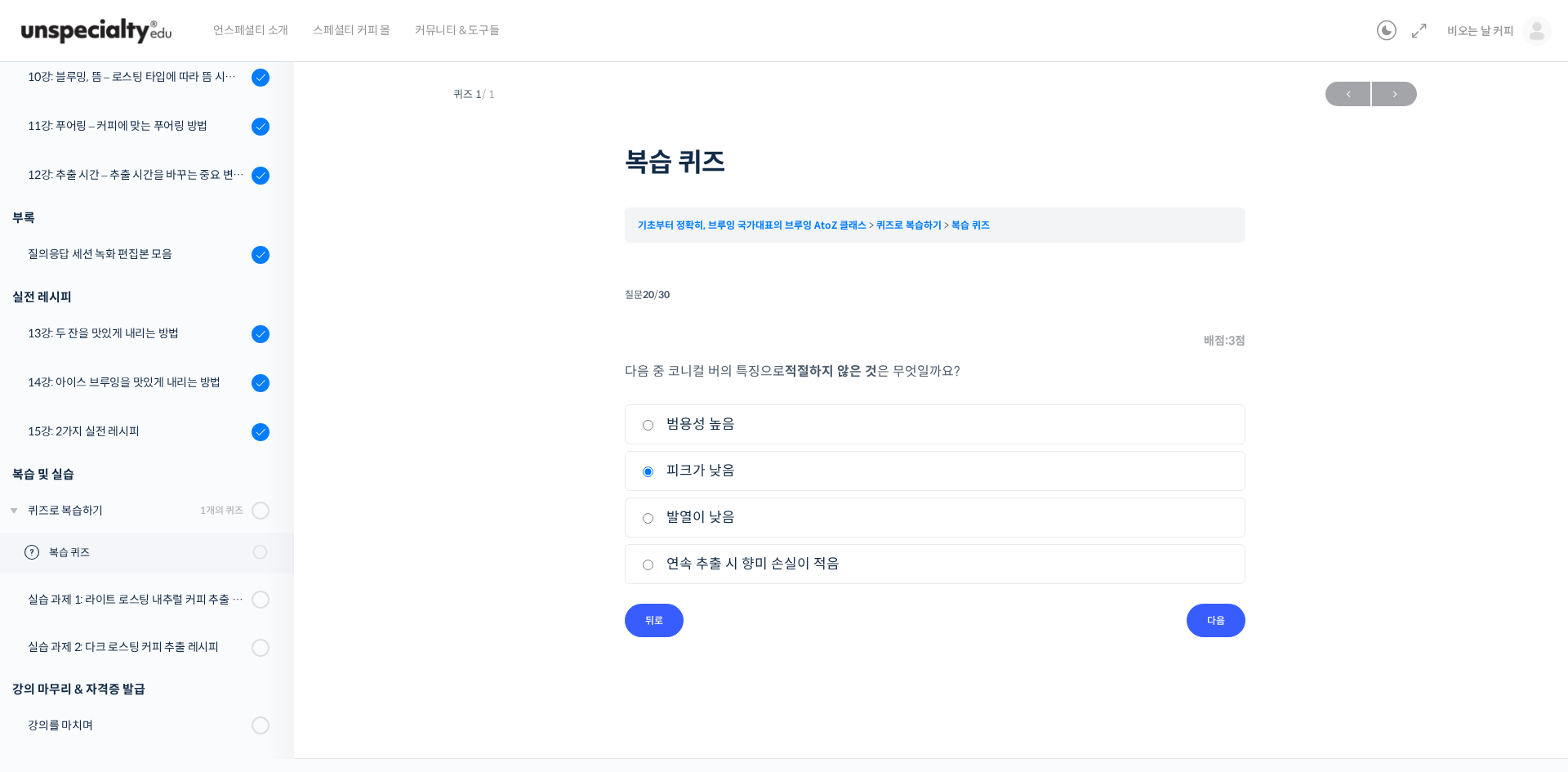
radio input "true"
click at [1214, 621] on input "다음" at bounding box center [1217, 621] width 59 height 33
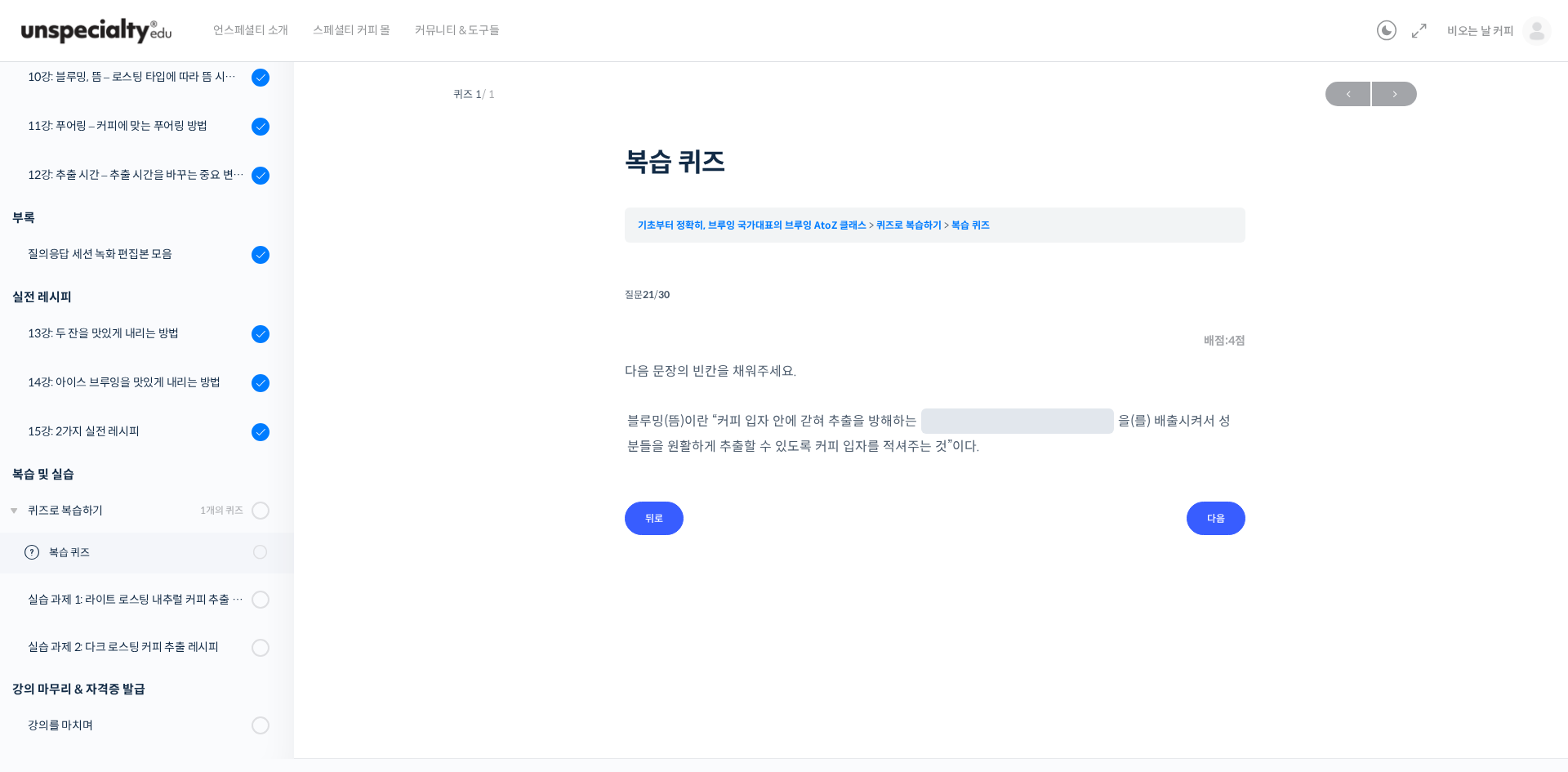
click at [963, 411] on span at bounding box center [1017, 421] width 192 height 26
click at [985, 430] on input "text" at bounding box center [1017, 423] width 180 height 16
type input "이산화탄소"
click at [1213, 513] on input "다음" at bounding box center [1217, 519] width 59 height 33
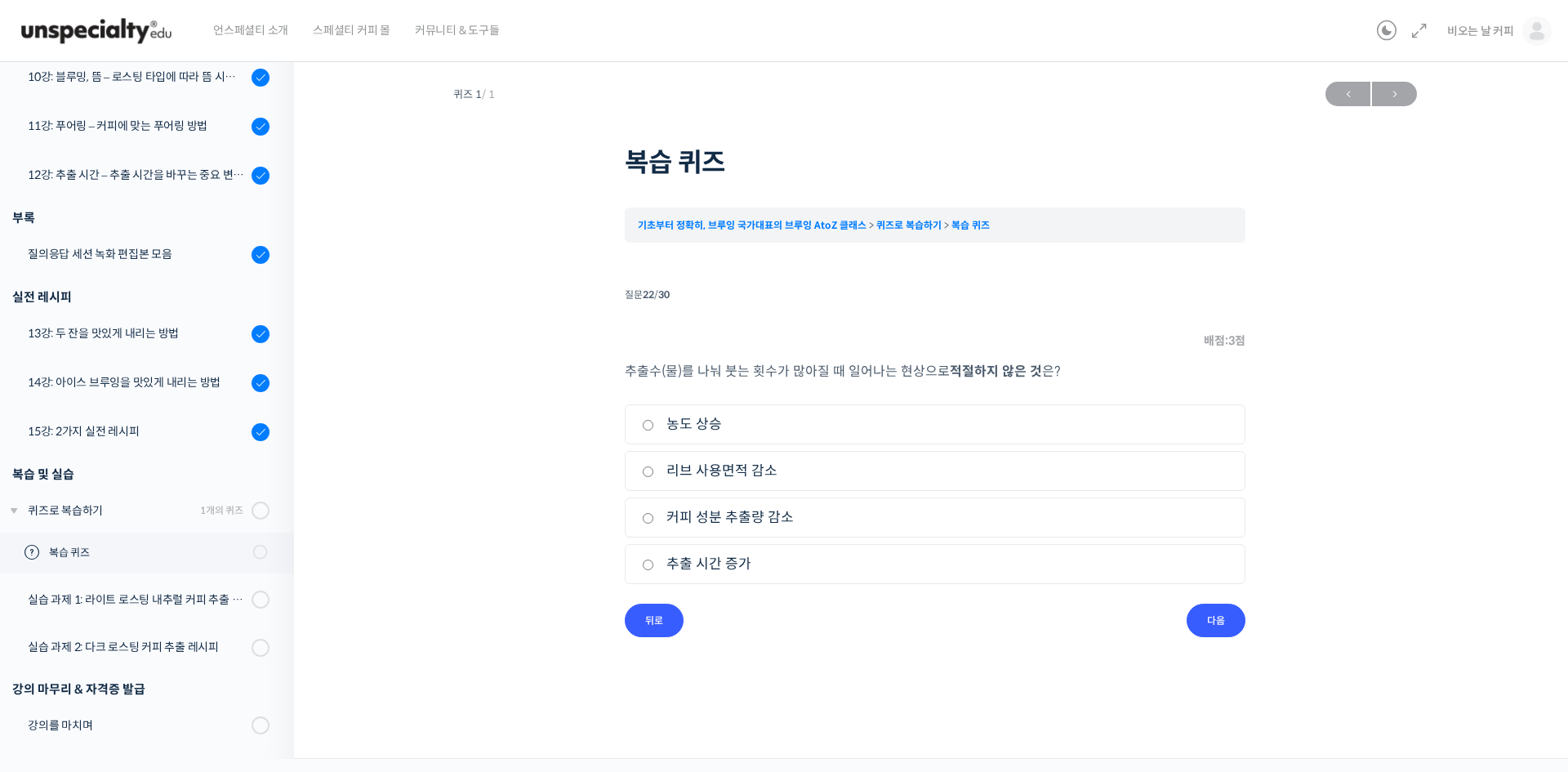
click at [653, 474] on input "리브 사용면적 감소" at bounding box center [648, 471] width 12 height 11
radio input "true"
click at [1201, 614] on input "다음" at bounding box center [1217, 621] width 59 height 33
click at [648, 519] on input "물줄기 컨트롤 용이" at bounding box center [648, 518] width 12 height 11
radio input "true"
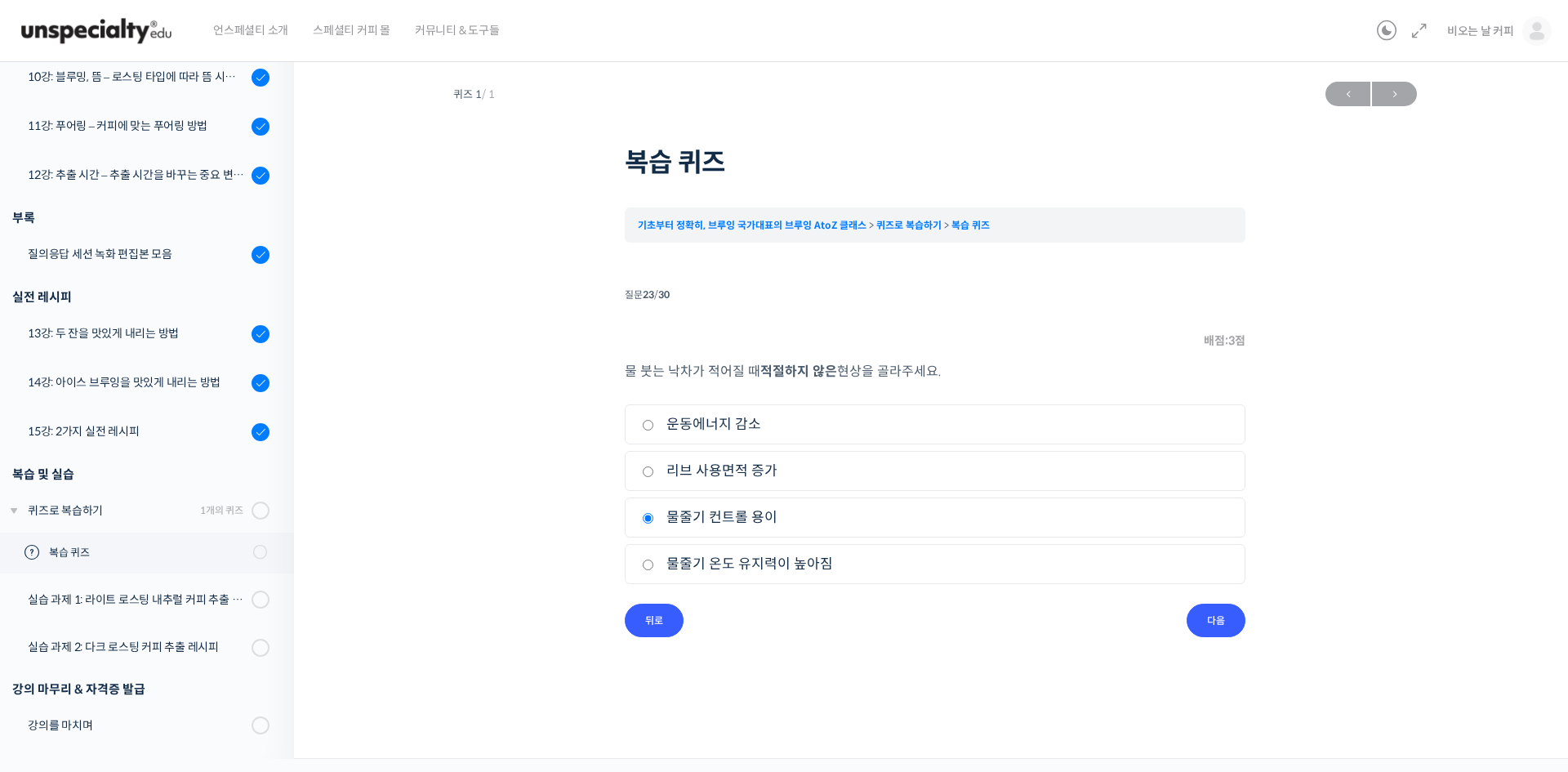
click at [657, 472] on label "리브 사용면적 증가" at bounding box center [935, 470] width 586 height 22
click at [654, 472] on input "리브 사용면적 증가" at bounding box center [648, 471] width 12 height 11
radio input "true"
click at [1222, 627] on input "다음" at bounding box center [1217, 621] width 59 height 33
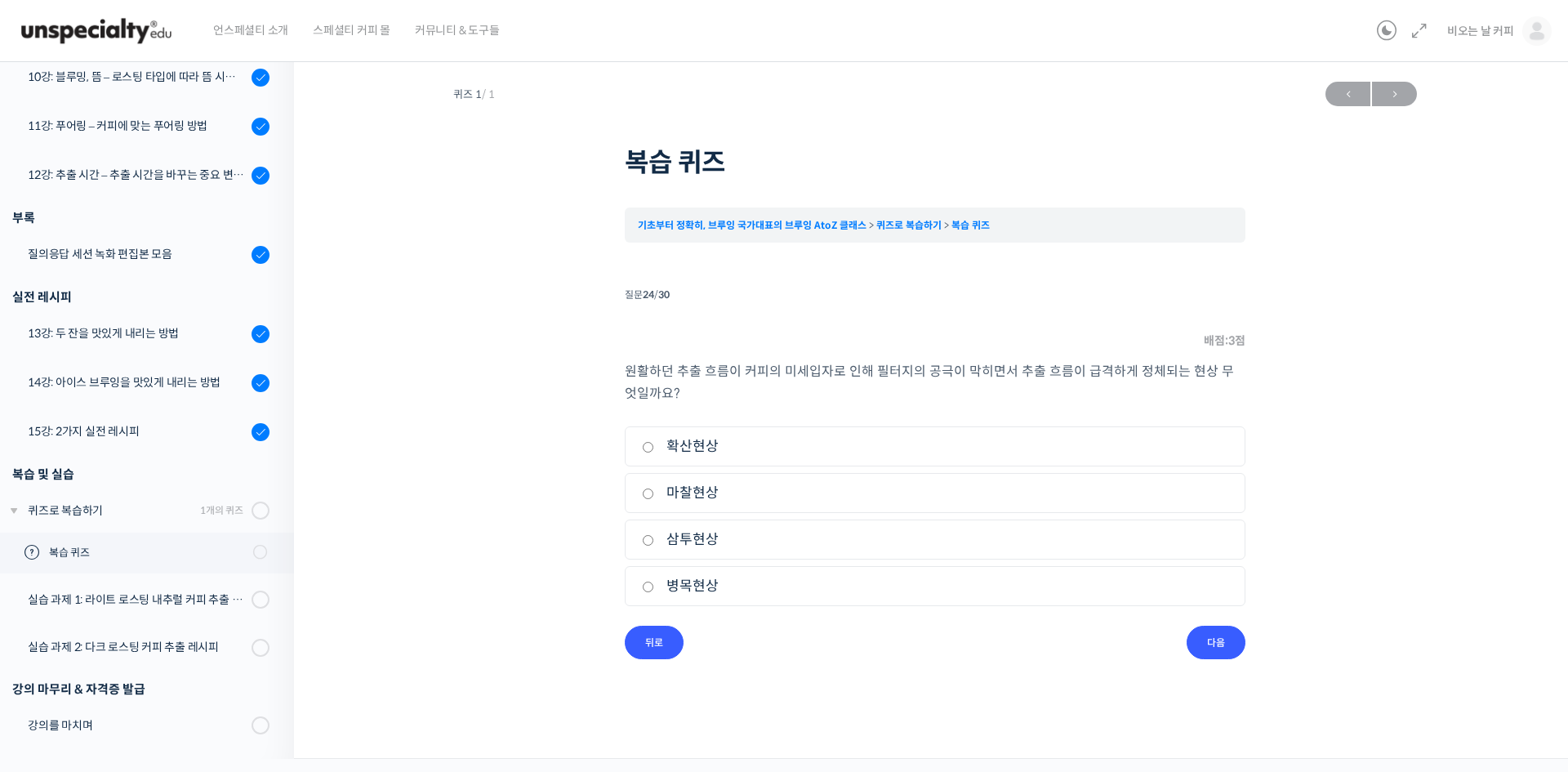
click at [659, 586] on label "병목현상" at bounding box center [935, 586] width 586 height 22
click at [654, 586] on input "병목현상" at bounding box center [648, 586] width 12 height 11
radio input "true"
click at [1230, 641] on input "다음" at bounding box center [1217, 642] width 59 height 33
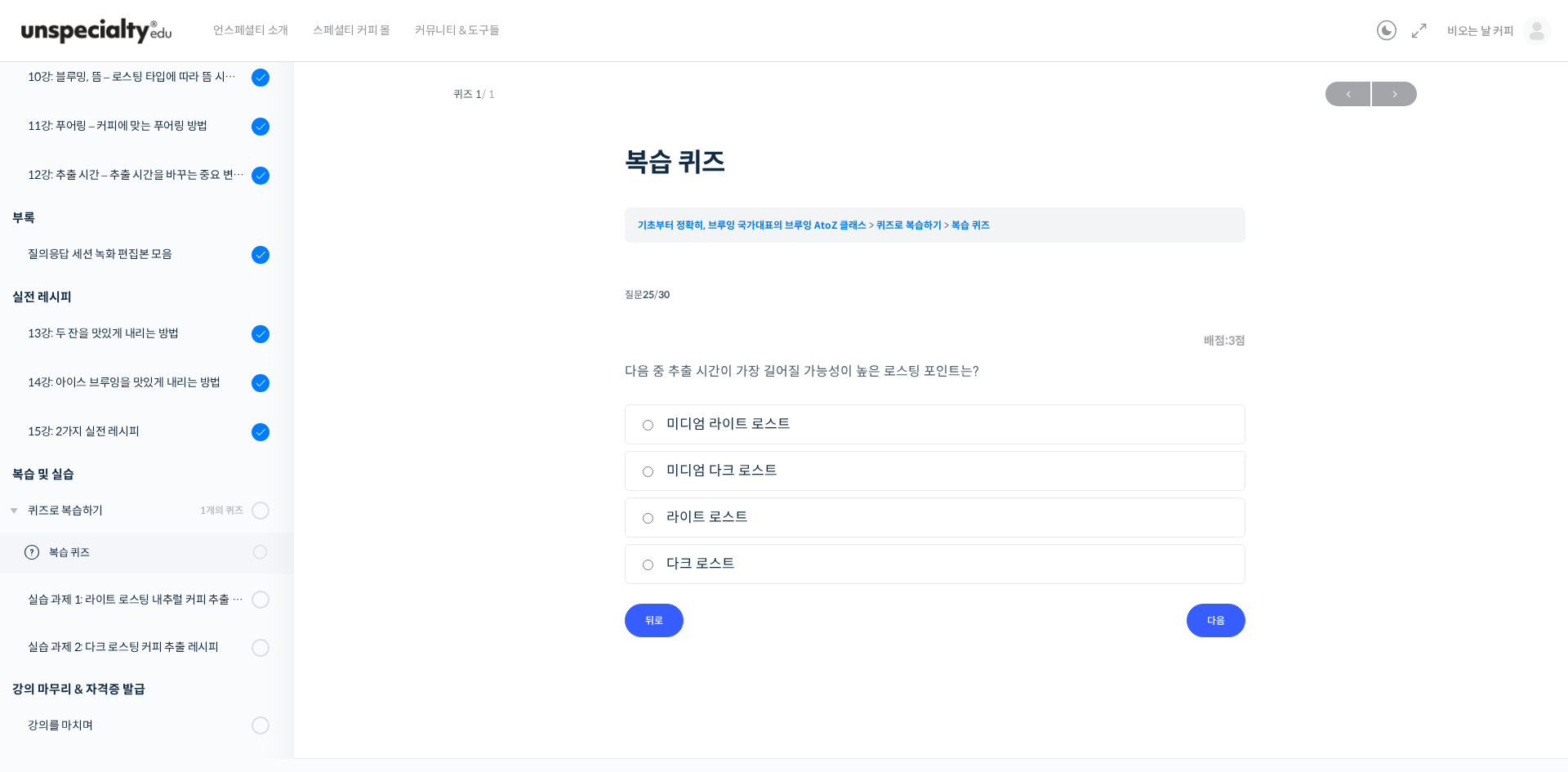
click at [655, 564] on label "다크 로스트" at bounding box center [935, 564] width 586 height 22
click at [654, 564] on input "다크 로스트" at bounding box center [648, 565] width 12 height 11
radio input "true"
click at [1208, 620] on input "다음" at bounding box center [1217, 621] width 59 height 33
click at [660, 565] on label "나눠 붓는 횟수" at bounding box center [935, 564] width 586 height 22
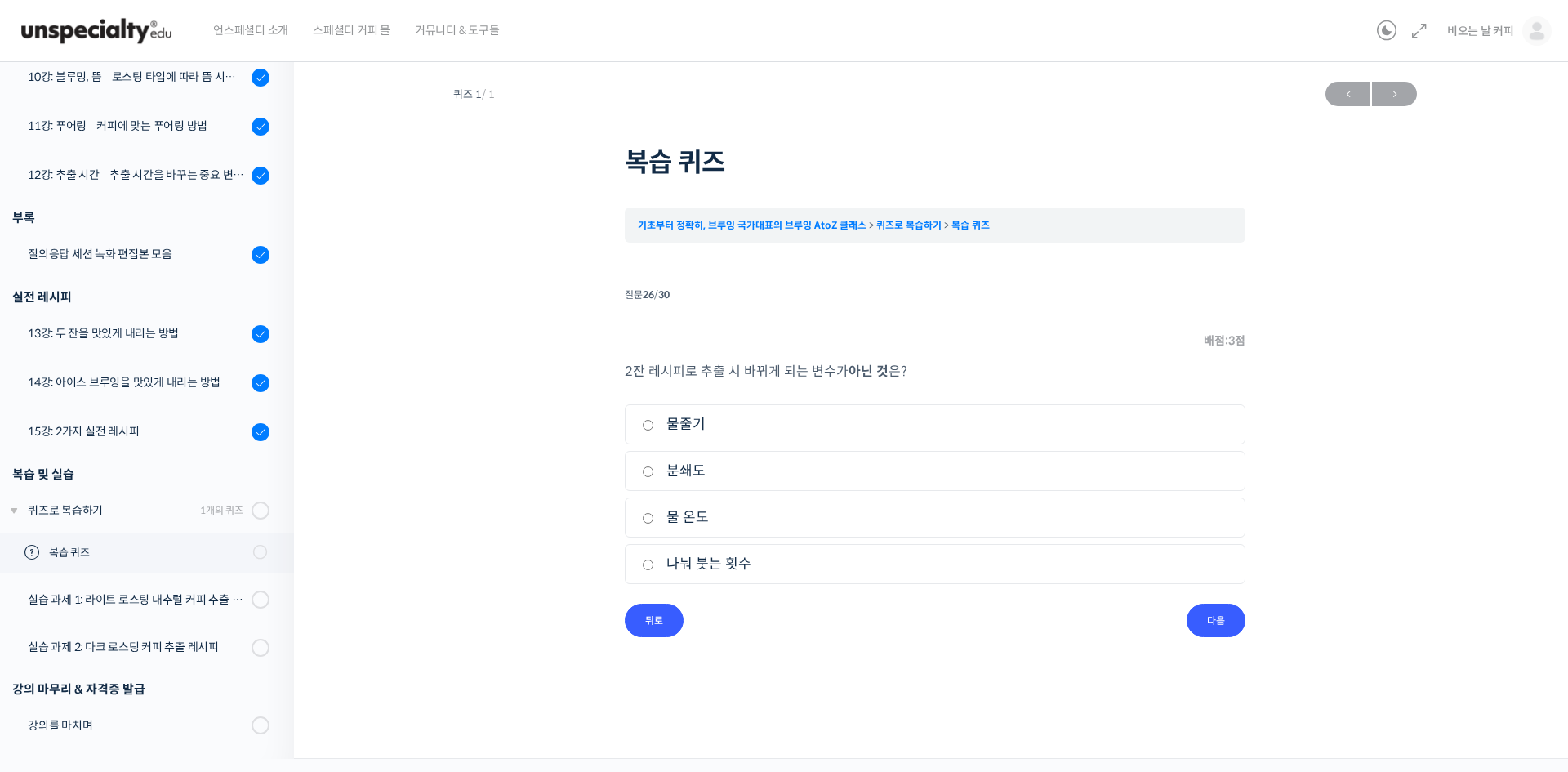
click at [654, 565] on input "나눠 붓는 횟수" at bounding box center [648, 565] width 12 height 11
radio input "true"
click at [651, 523] on input "물 온도" at bounding box center [648, 518] width 12 height 11
radio input "true"
click at [651, 564] on input "나눠 붓는 횟수" at bounding box center [648, 565] width 12 height 11
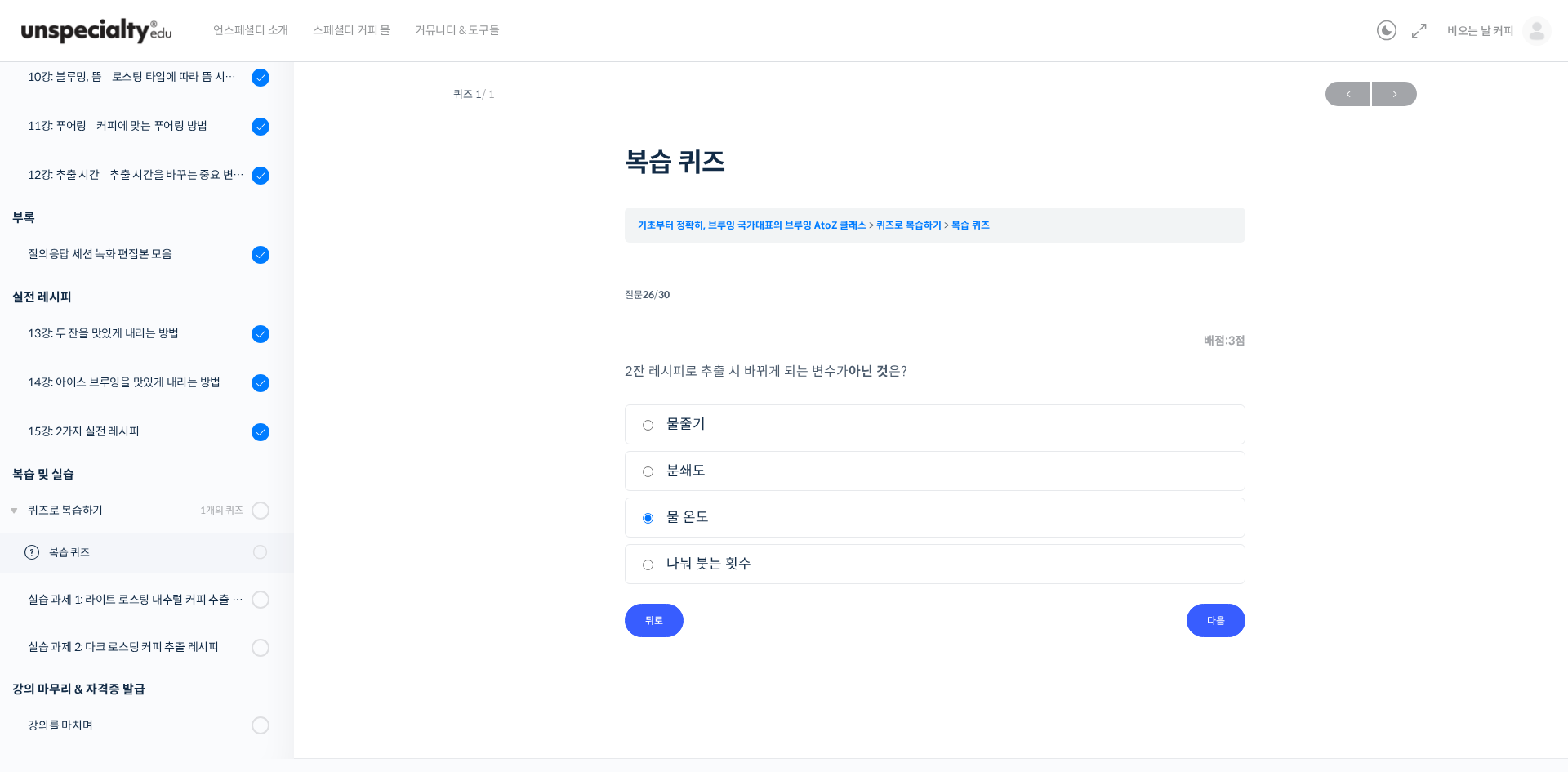
radio input "true"
click at [1217, 632] on input "다음" at bounding box center [1217, 621] width 59 height 33
click at [654, 522] on input "미분의 역류" at bounding box center [648, 518] width 12 height 11
radio input "true"
click at [649, 477] on input "커피 입자 접촉시간 감소" at bounding box center [648, 471] width 12 height 11
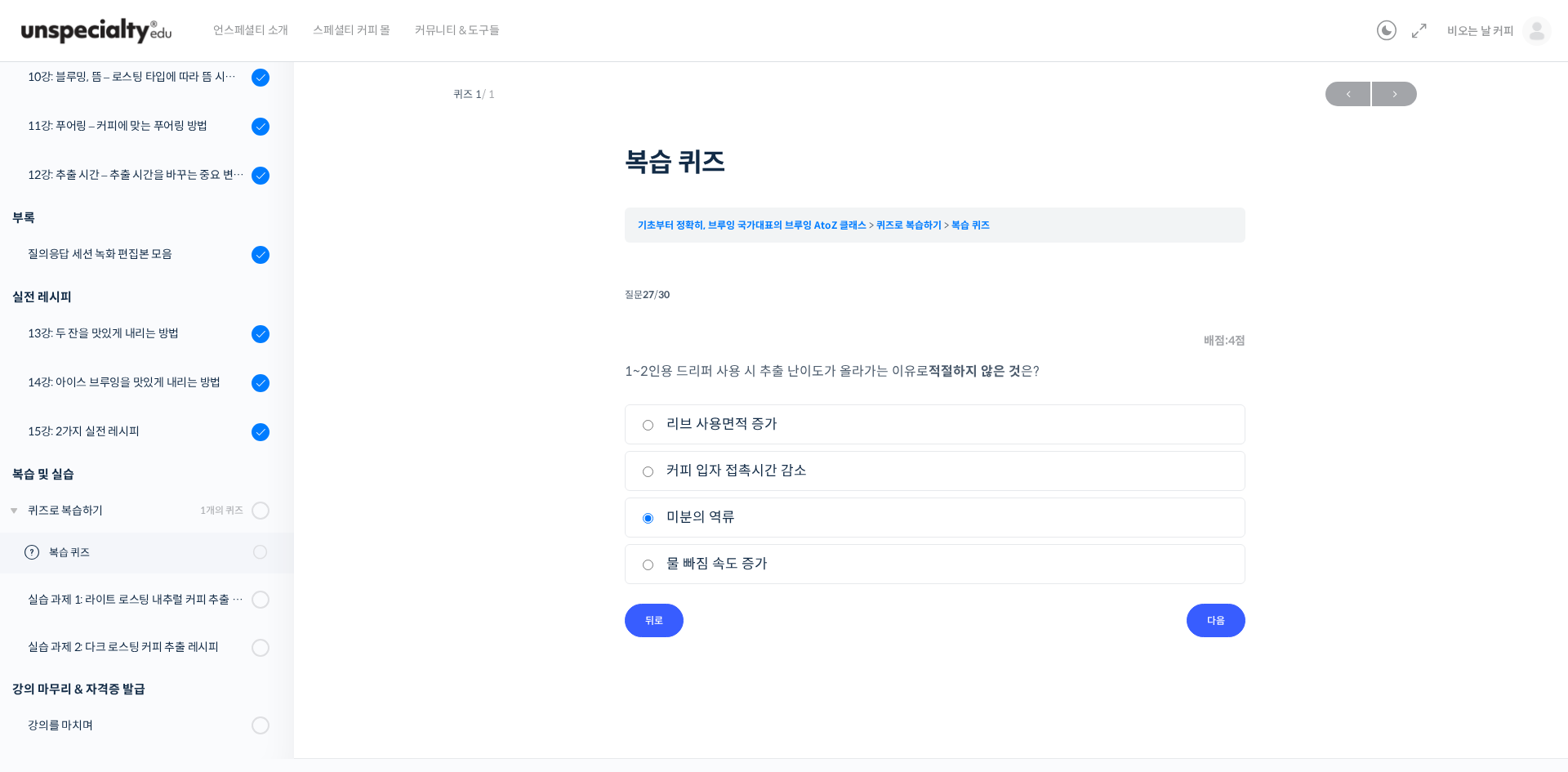
radio input "true"
click at [650, 564] on input "물 빠짐 속도 증가" at bounding box center [648, 565] width 12 height 11
radio input "true"
click at [1220, 618] on input "다음" at bounding box center [1217, 621] width 59 height 33
click at [643, 428] on input "추출 비율" at bounding box center [648, 425] width 12 height 11
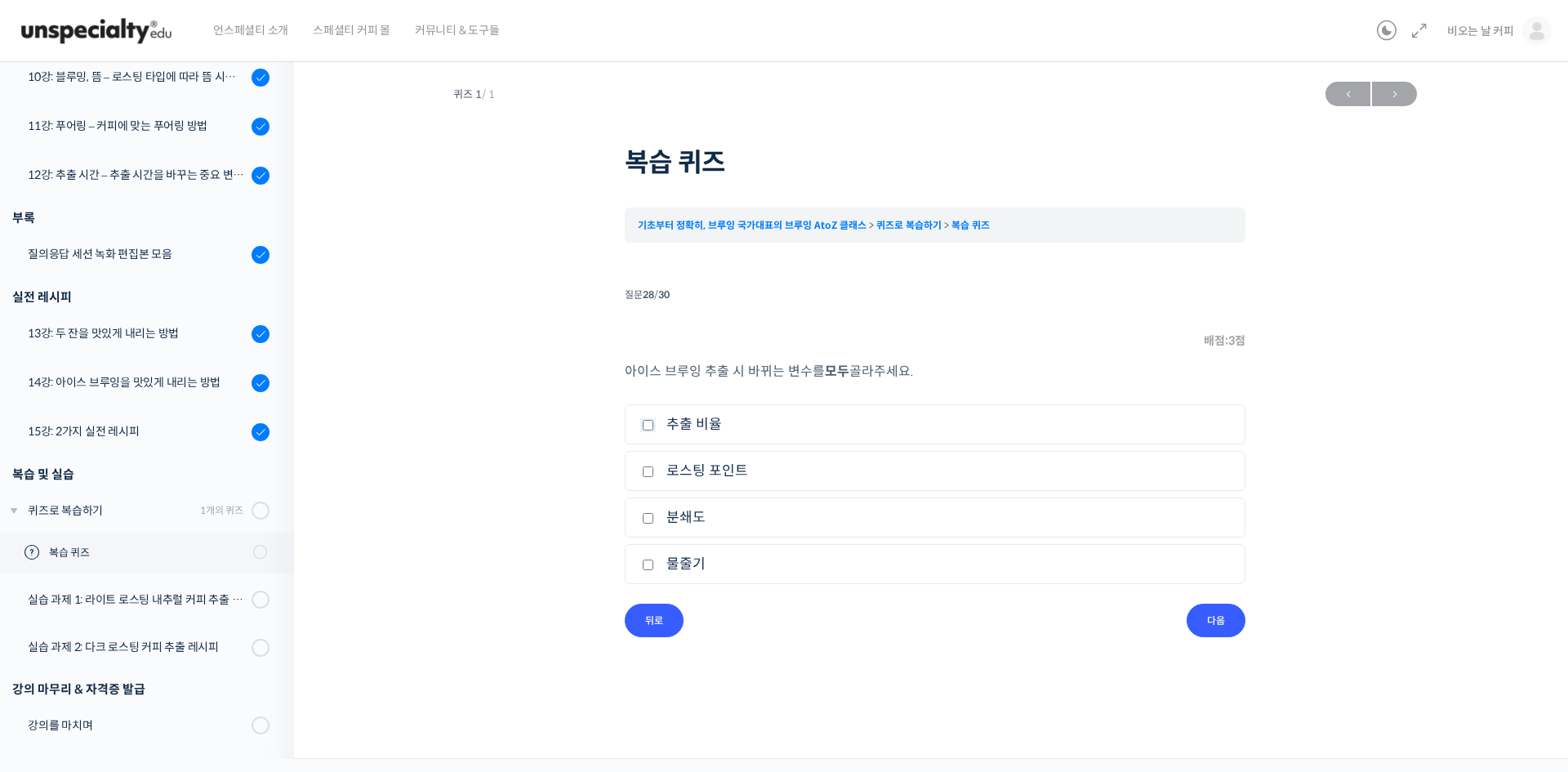
checkbox input "true"
click at [648, 520] on input "분쇄도" at bounding box center [648, 518] width 12 height 11
checkbox input "true"
click at [649, 562] on input "물줄기" at bounding box center [648, 565] width 12 height 11
checkbox input "true"
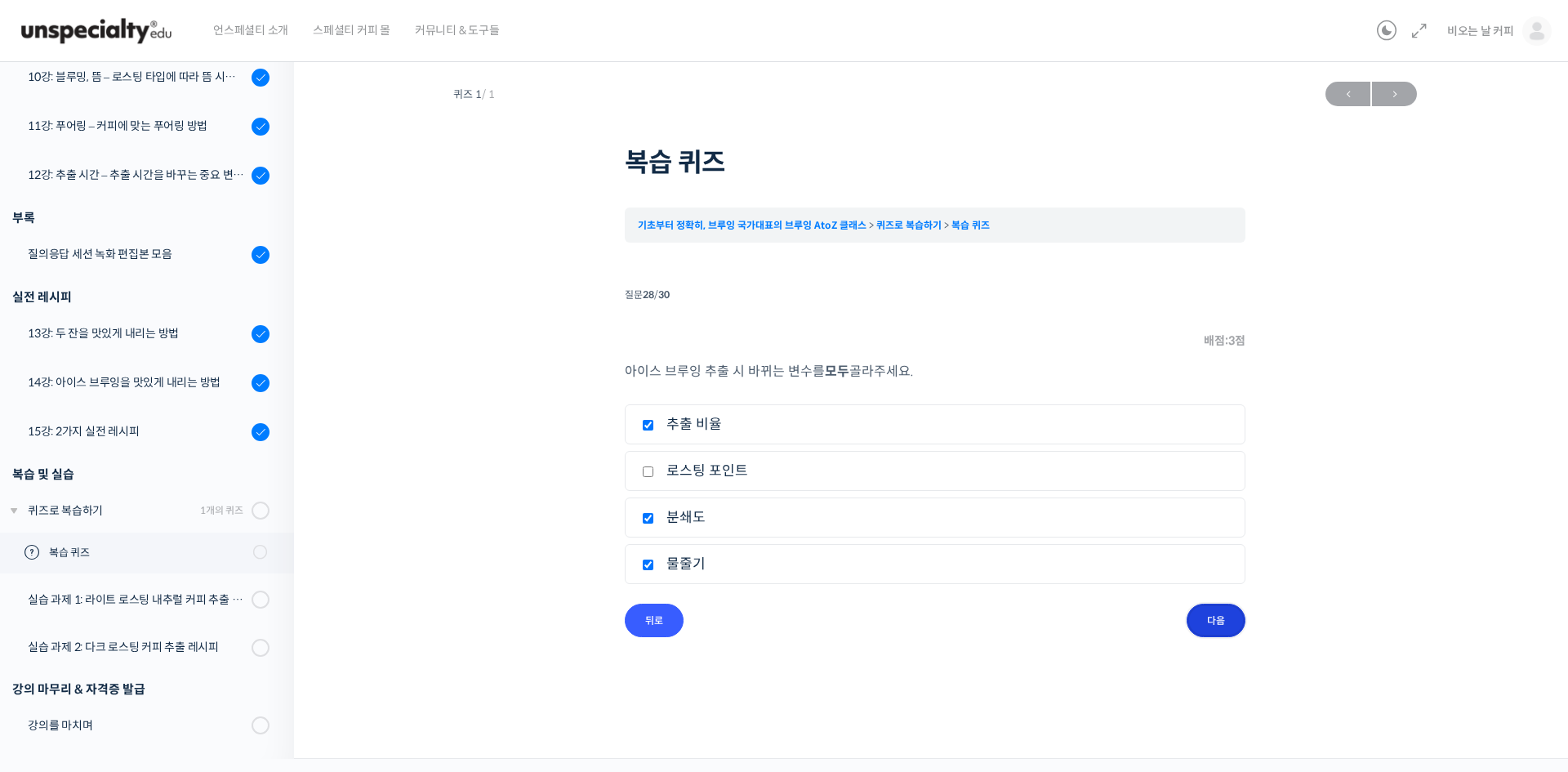
click at [1213, 628] on input "다음" at bounding box center [1217, 621] width 59 height 33
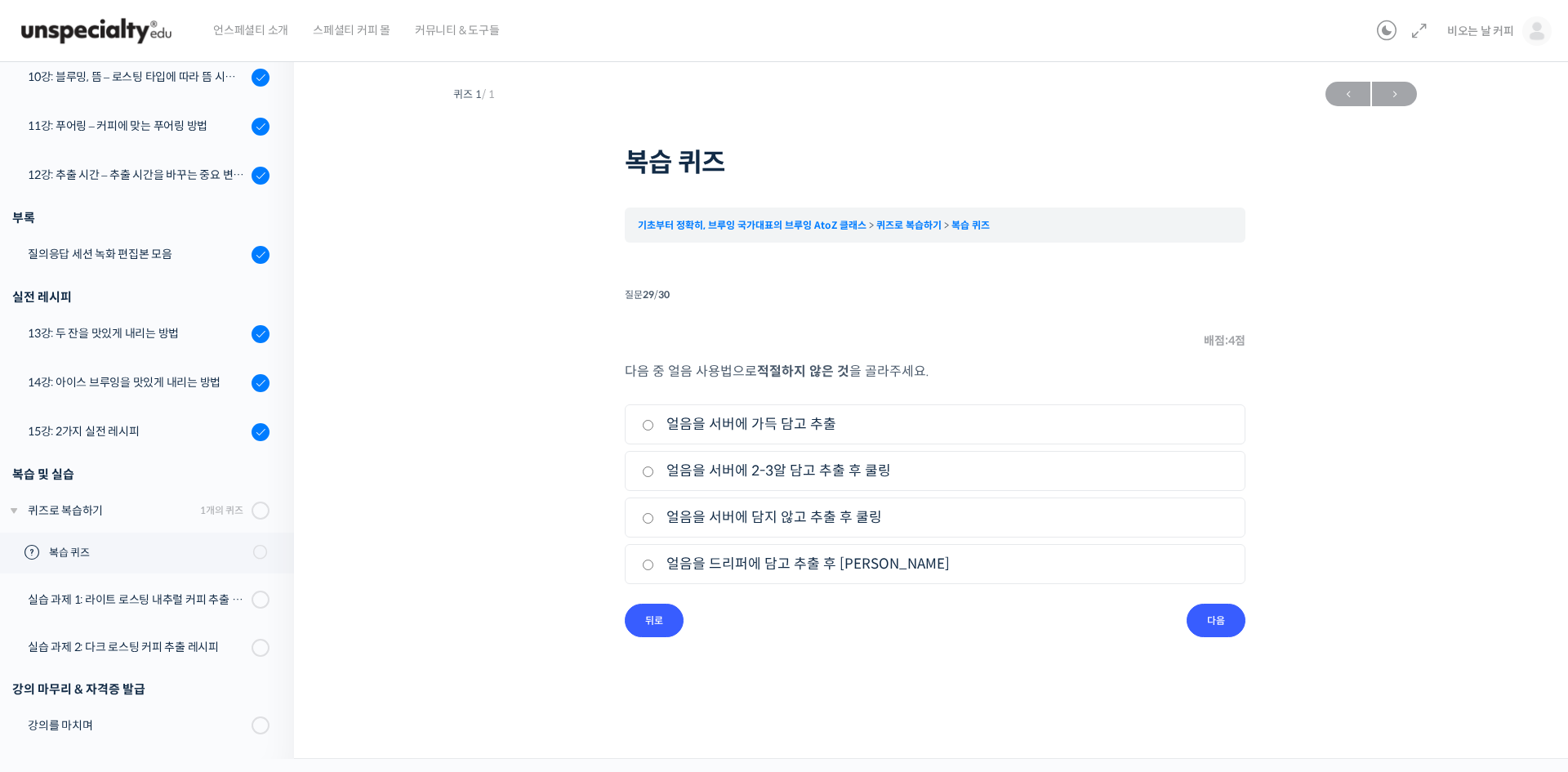
click at [654, 566] on input "얼음을 드리퍼에 담고 추출 후 쿨링" at bounding box center [648, 565] width 12 height 11
radio input "true"
click at [1216, 620] on input "다음" at bounding box center [1217, 621] width 59 height 33
click at [647, 430] on input "추출 비율을 줄인다." at bounding box center [648, 425] width 12 height 11
radio input "true"
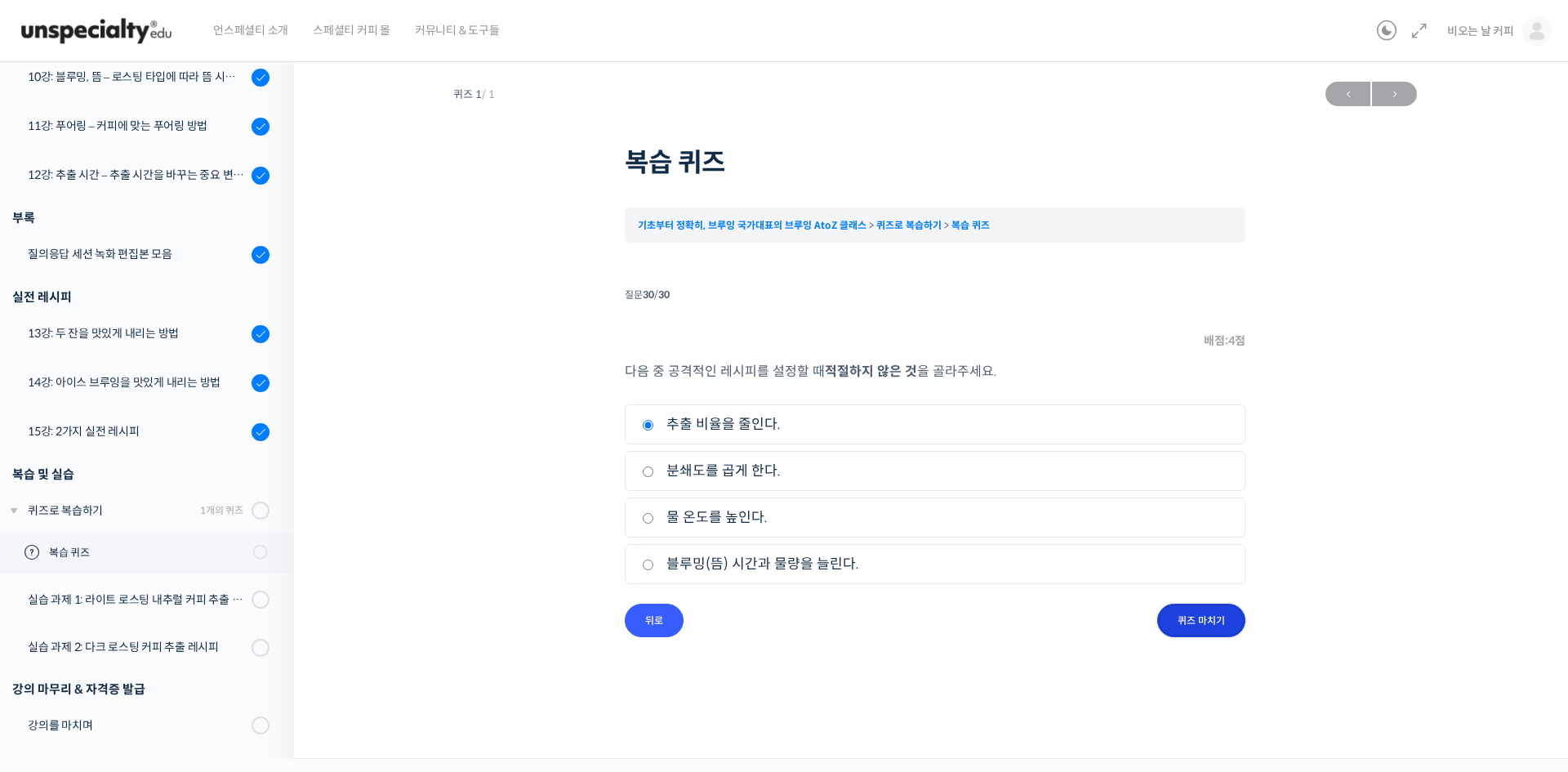
click at [1194, 623] on input "퀴즈 마치기" at bounding box center [1202, 621] width 88 height 33
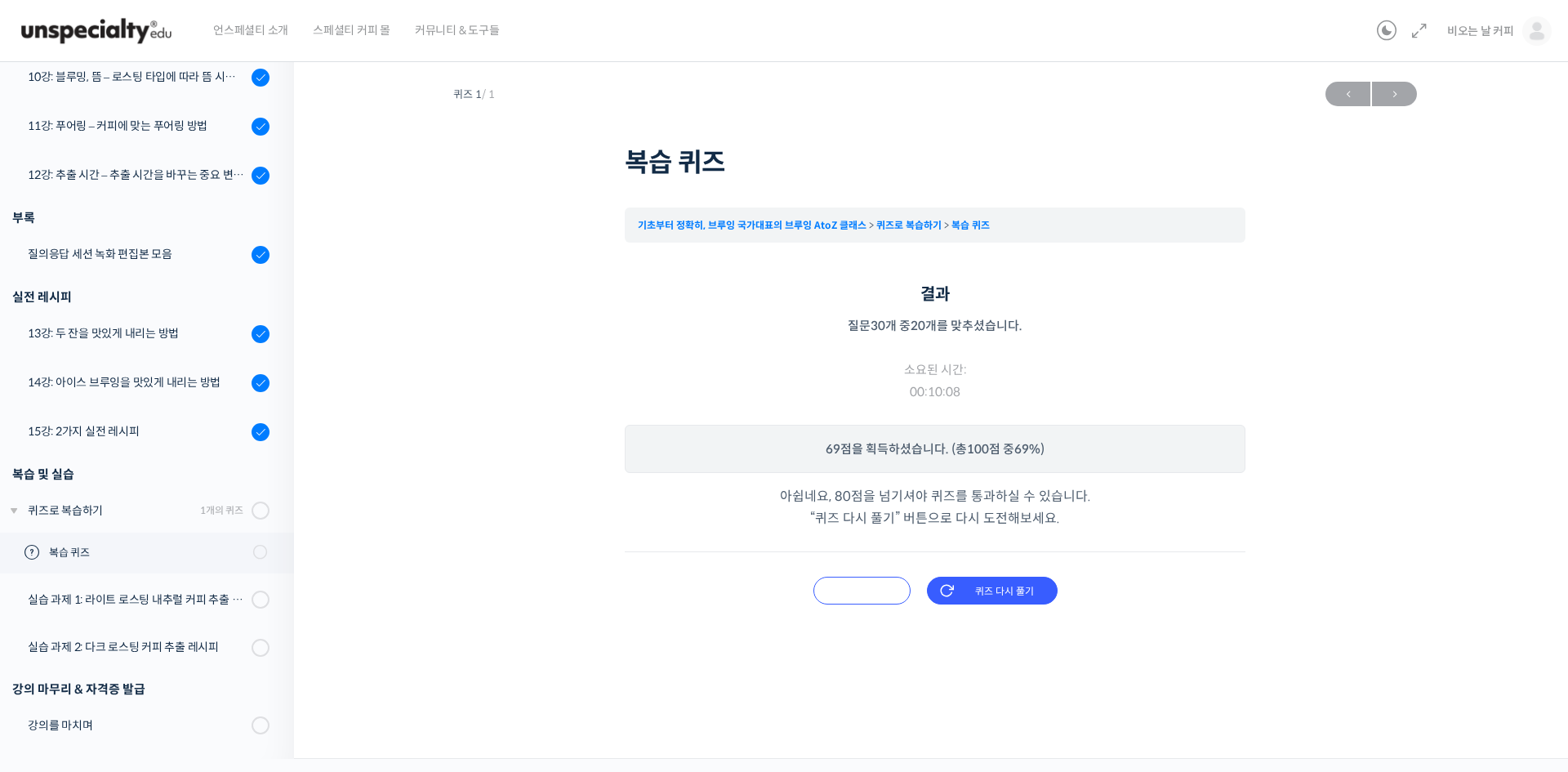
click at [880, 591] on input "오답 확인하기" at bounding box center [862, 590] width 97 height 28
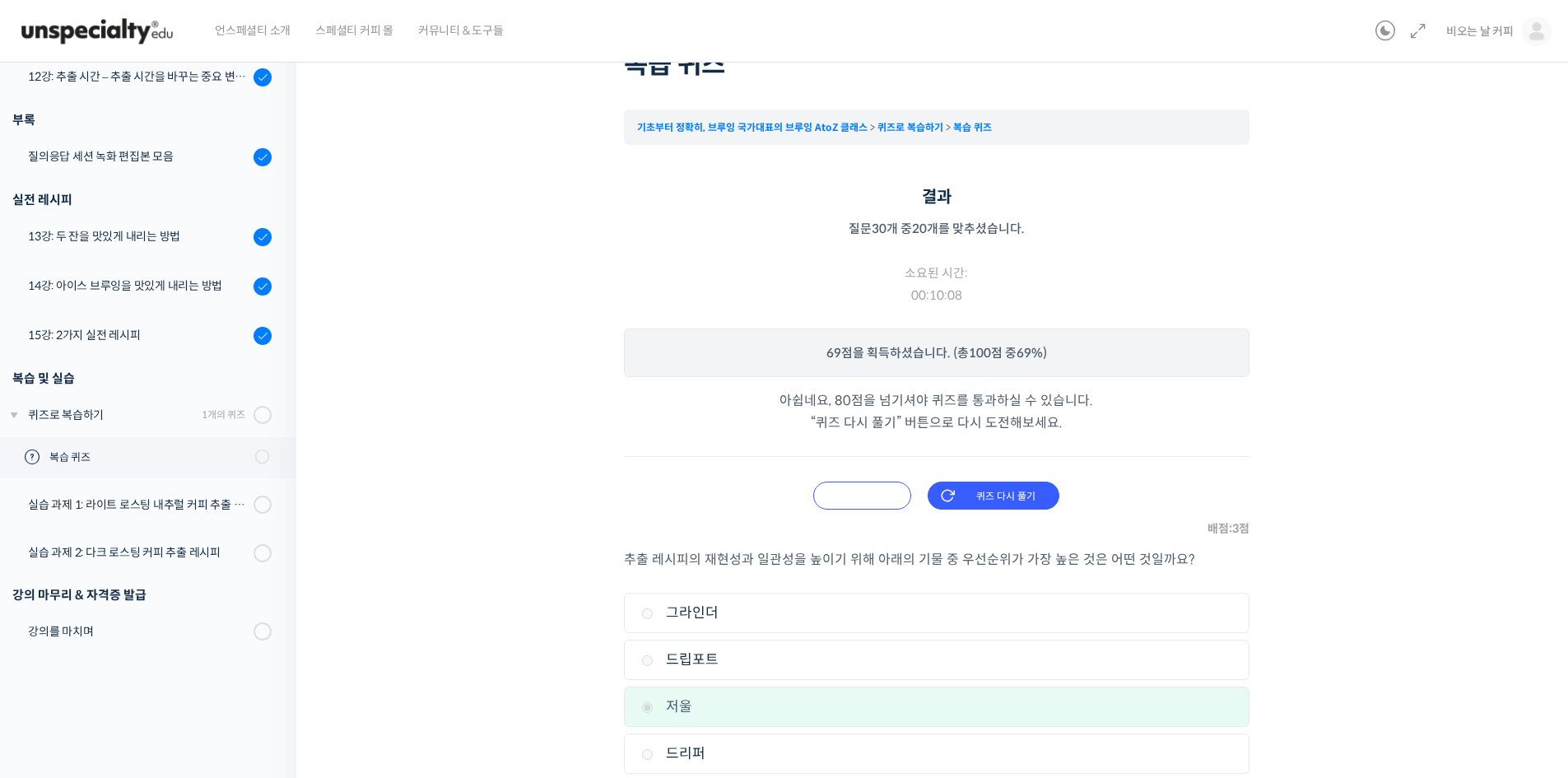
scroll to position [14, 0]
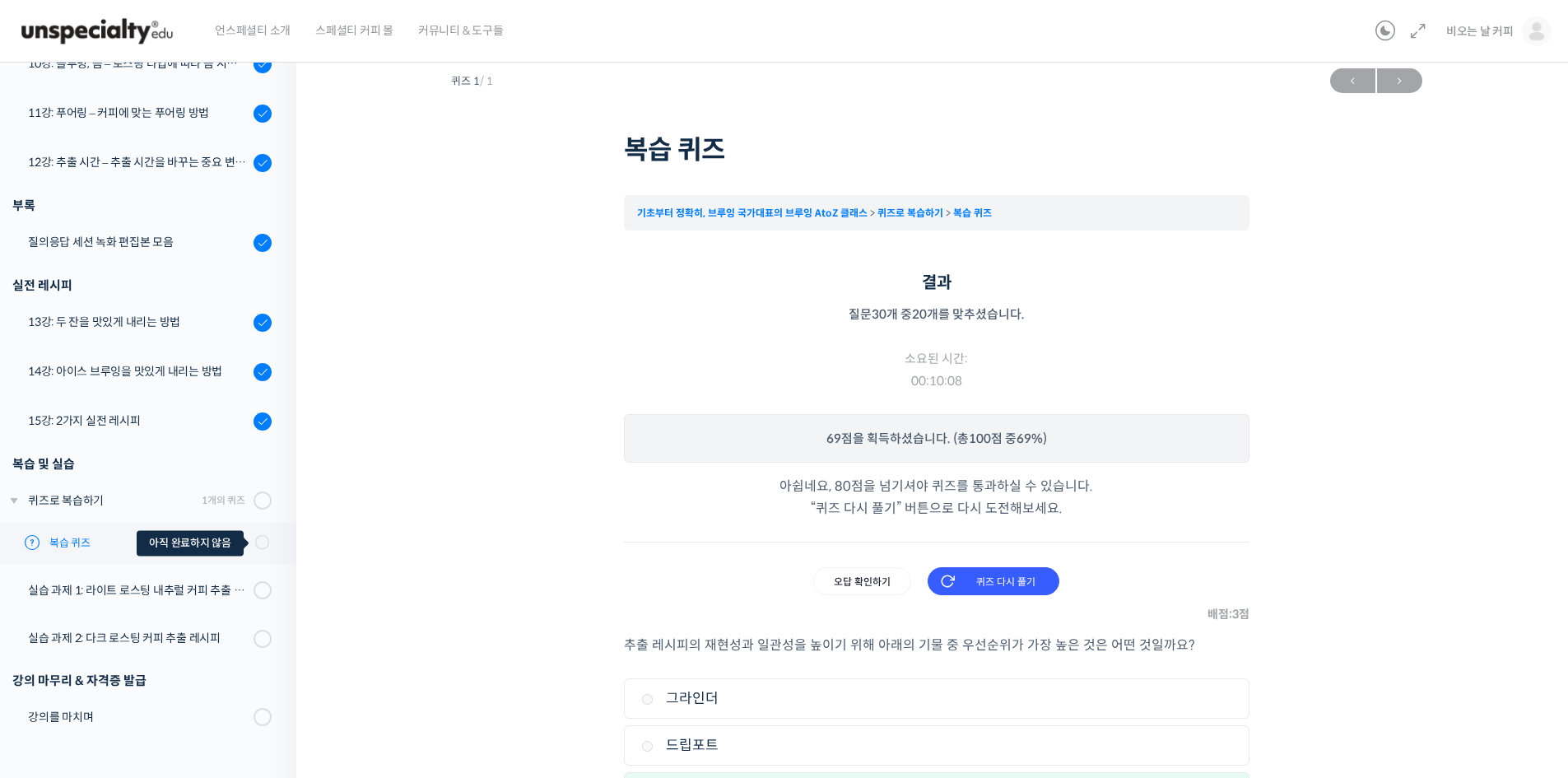
click at [252, 543] on icon at bounding box center [261, 541] width 19 height 19
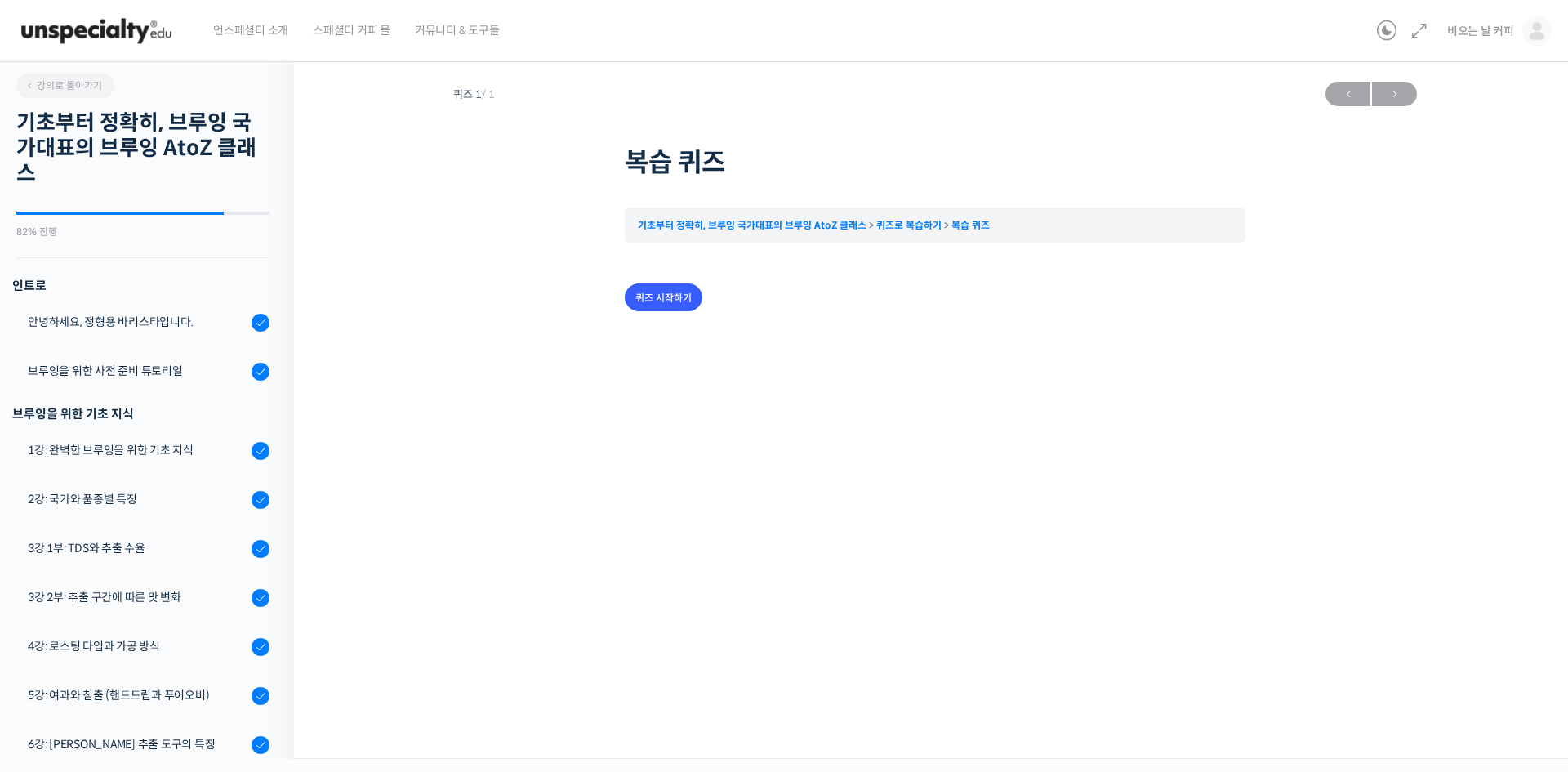
scroll to position [894, 0]
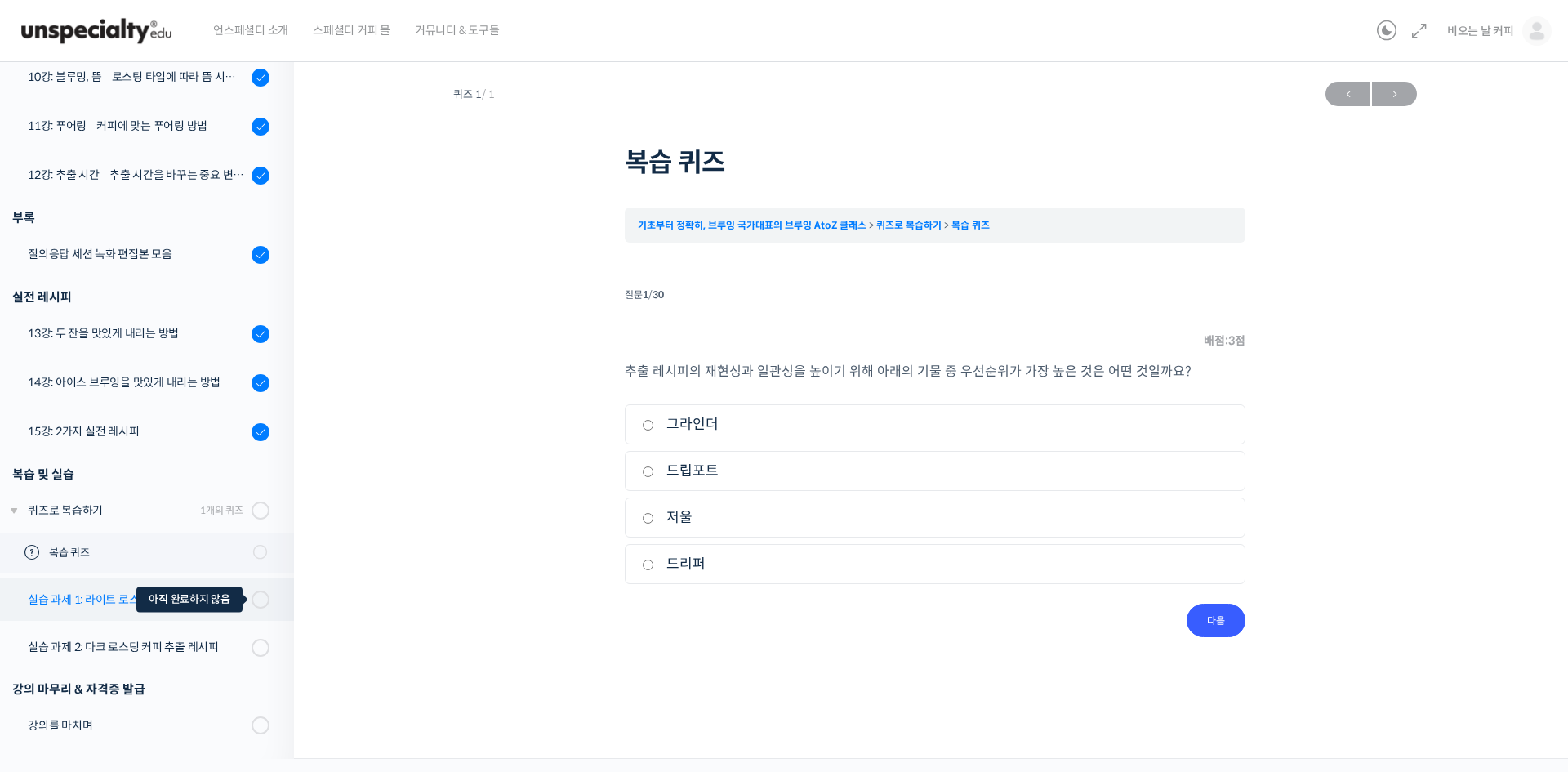
click at [251, 601] on div at bounding box center [260, 600] width 18 height 18
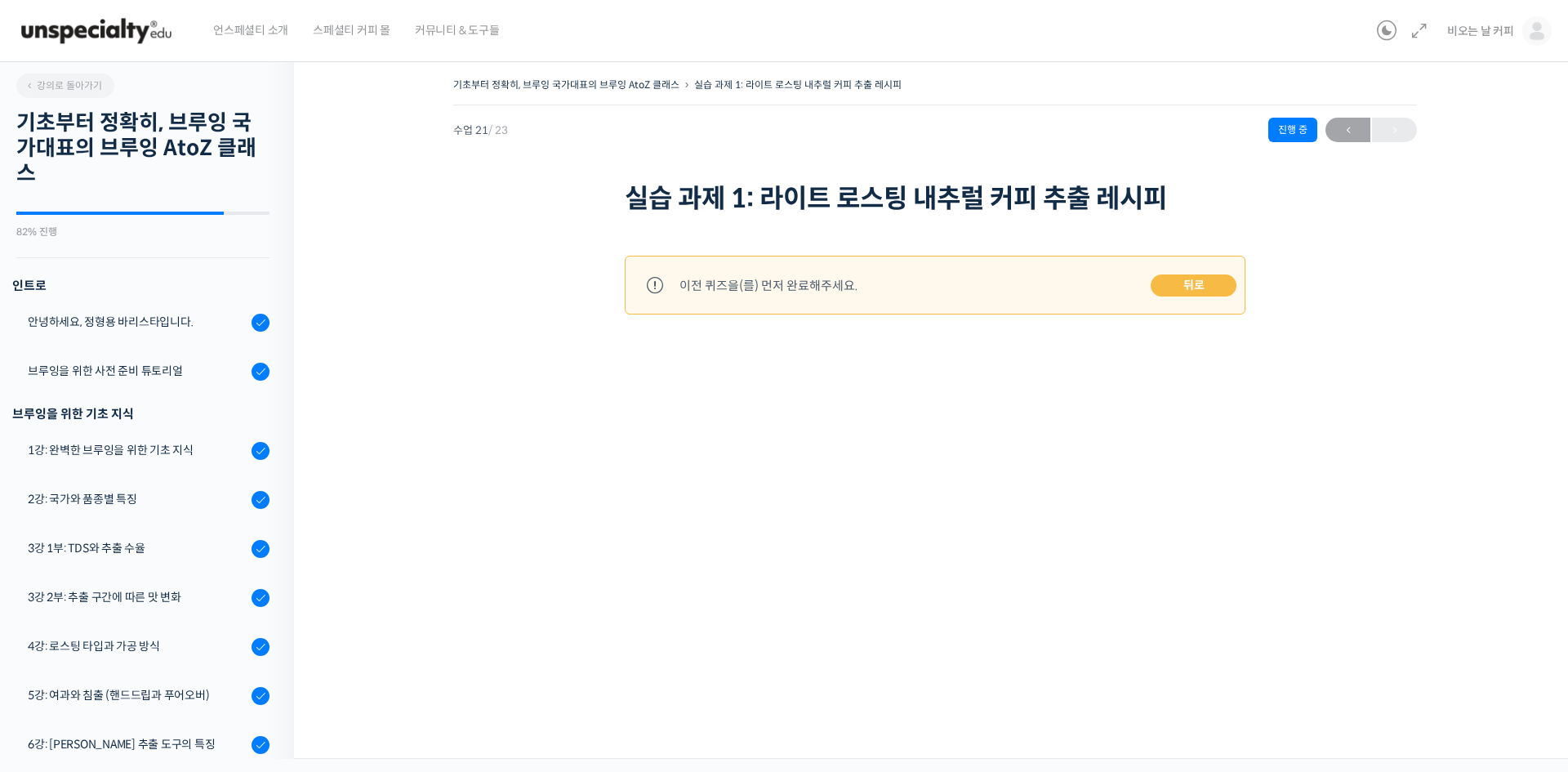
scroll to position [854, 0]
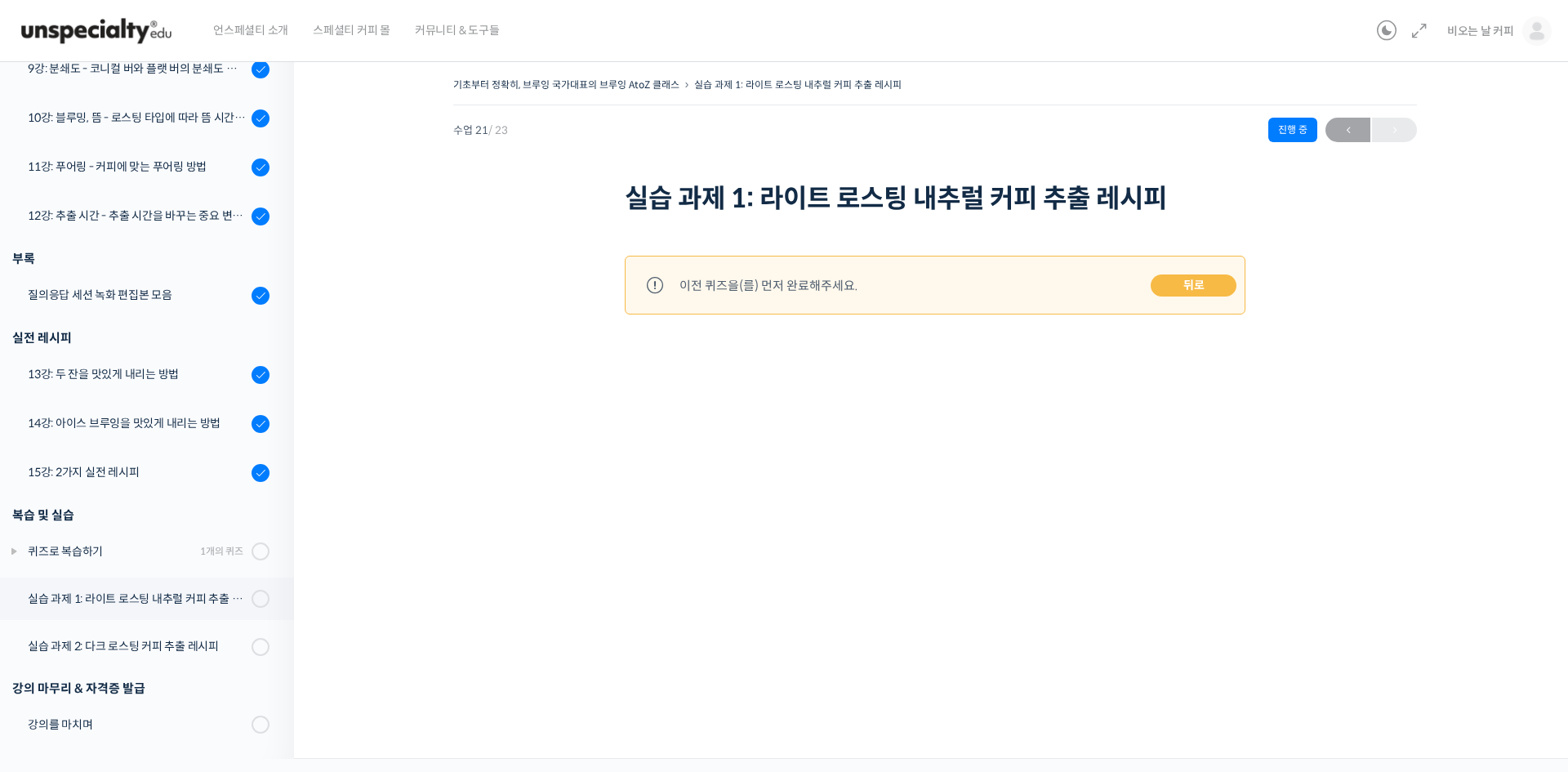
click at [1207, 293] on link "뒤로" at bounding box center [1193, 286] width 85 height 23
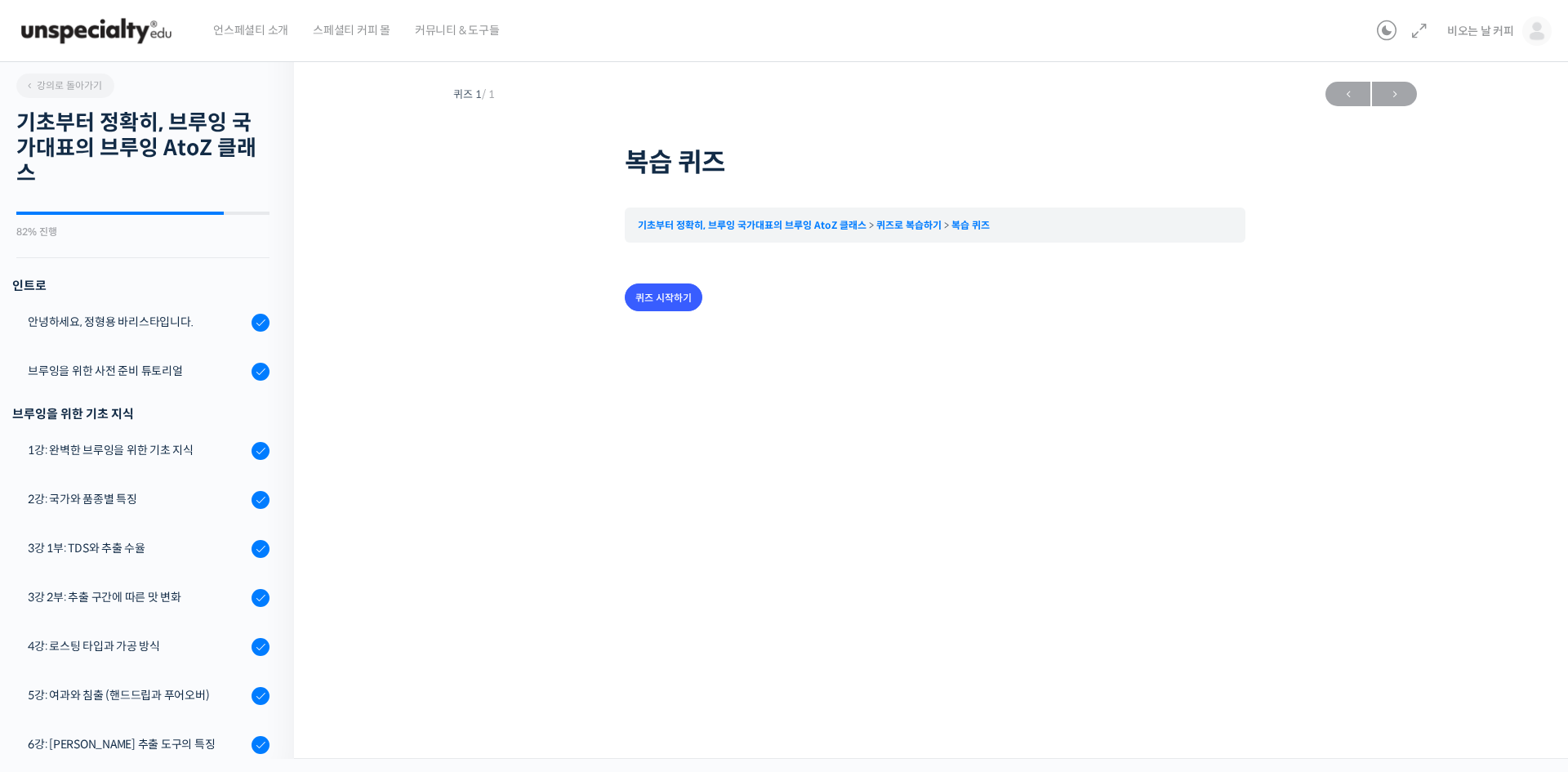
scroll to position [894, 0]
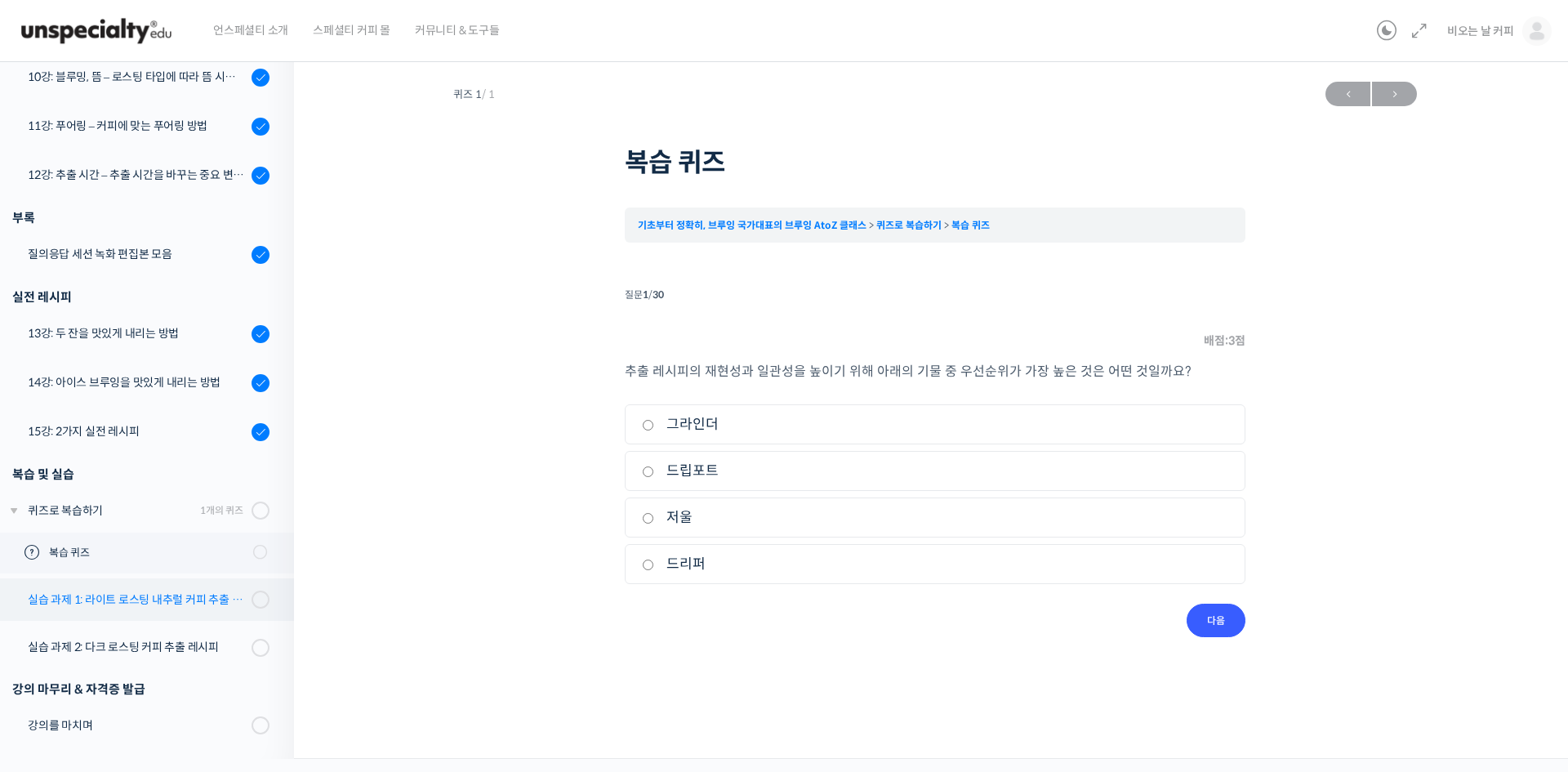
click at [167, 606] on div "실습 과제 1: 라이트 로스팅 내추럴 커피 추출 레시피" at bounding box center [136, 600] width 219 height 18
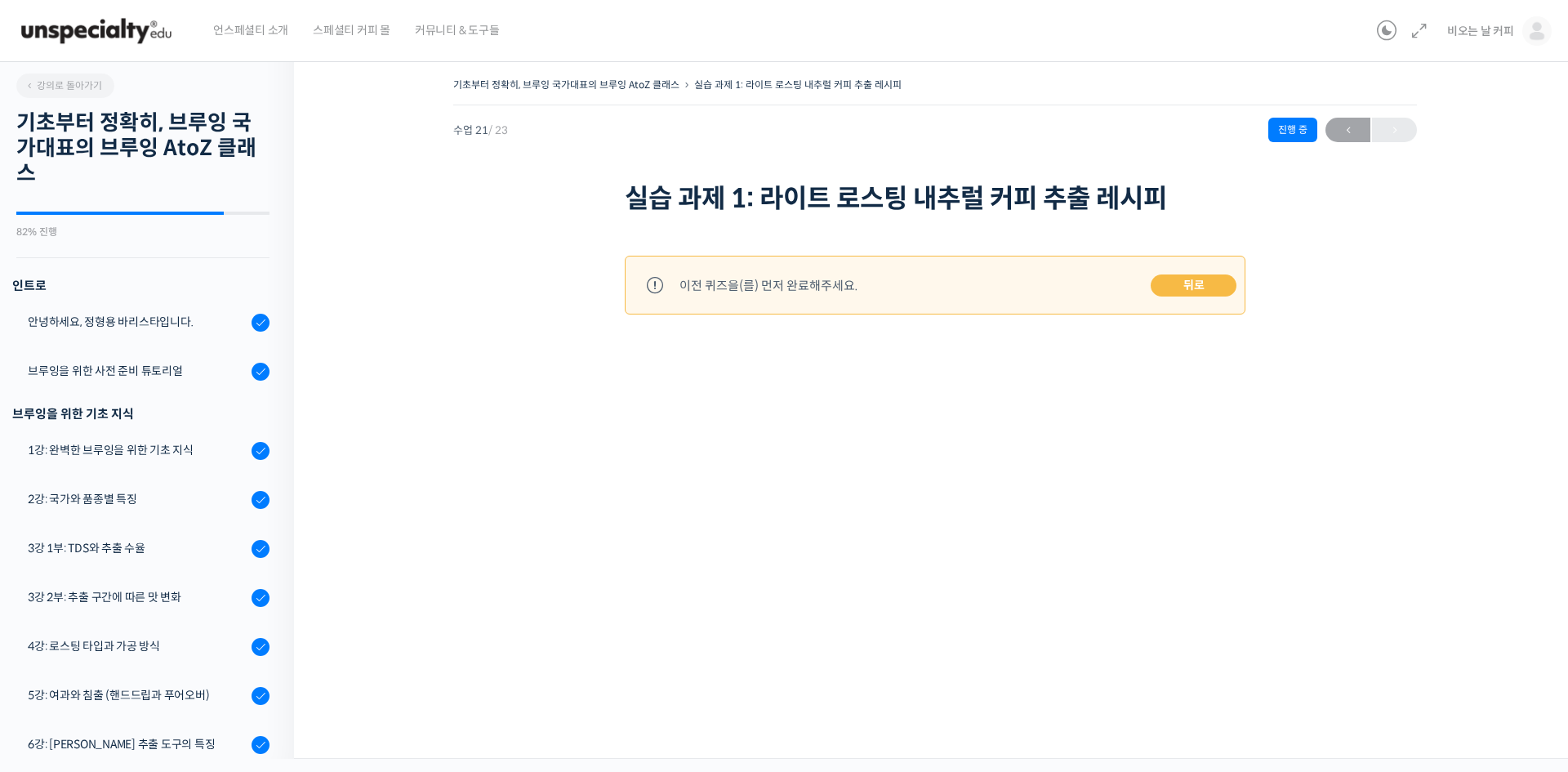
scroll to position [854, 0]
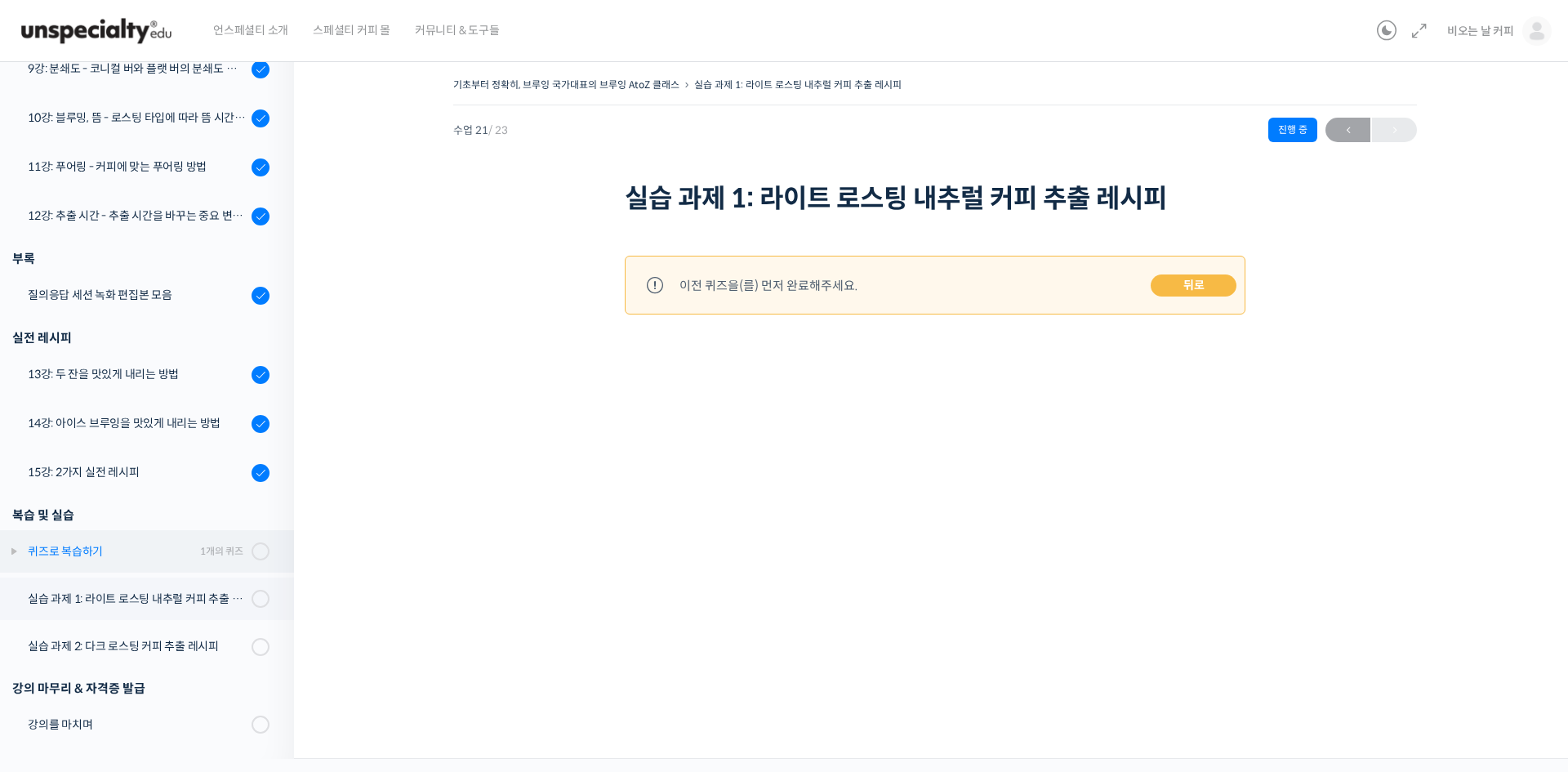
click at [206, 546] on div "1개의 퀴즈" at bounding box center [222, 551] width 43 height 16
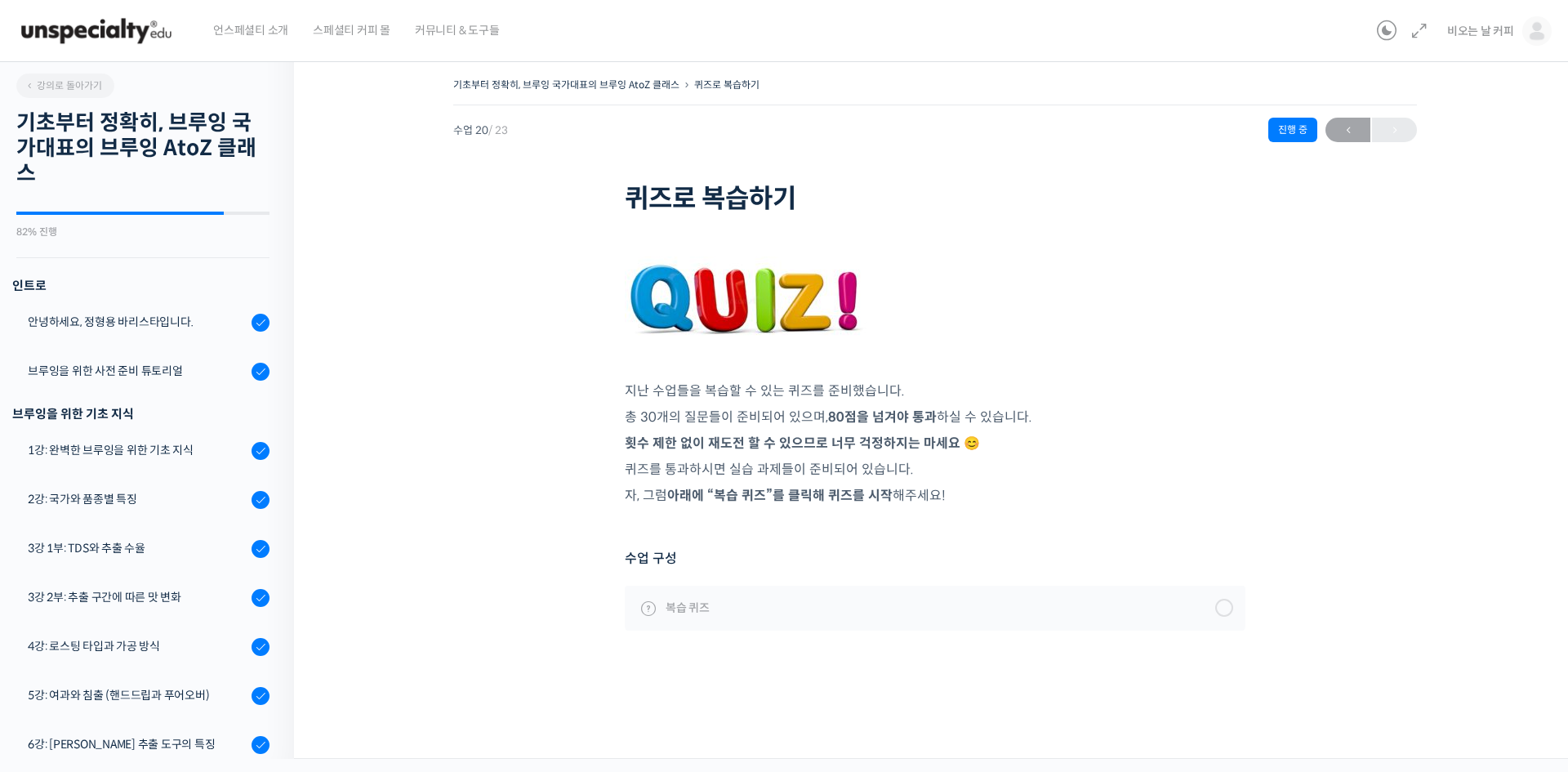
scroll to position [894, 0]
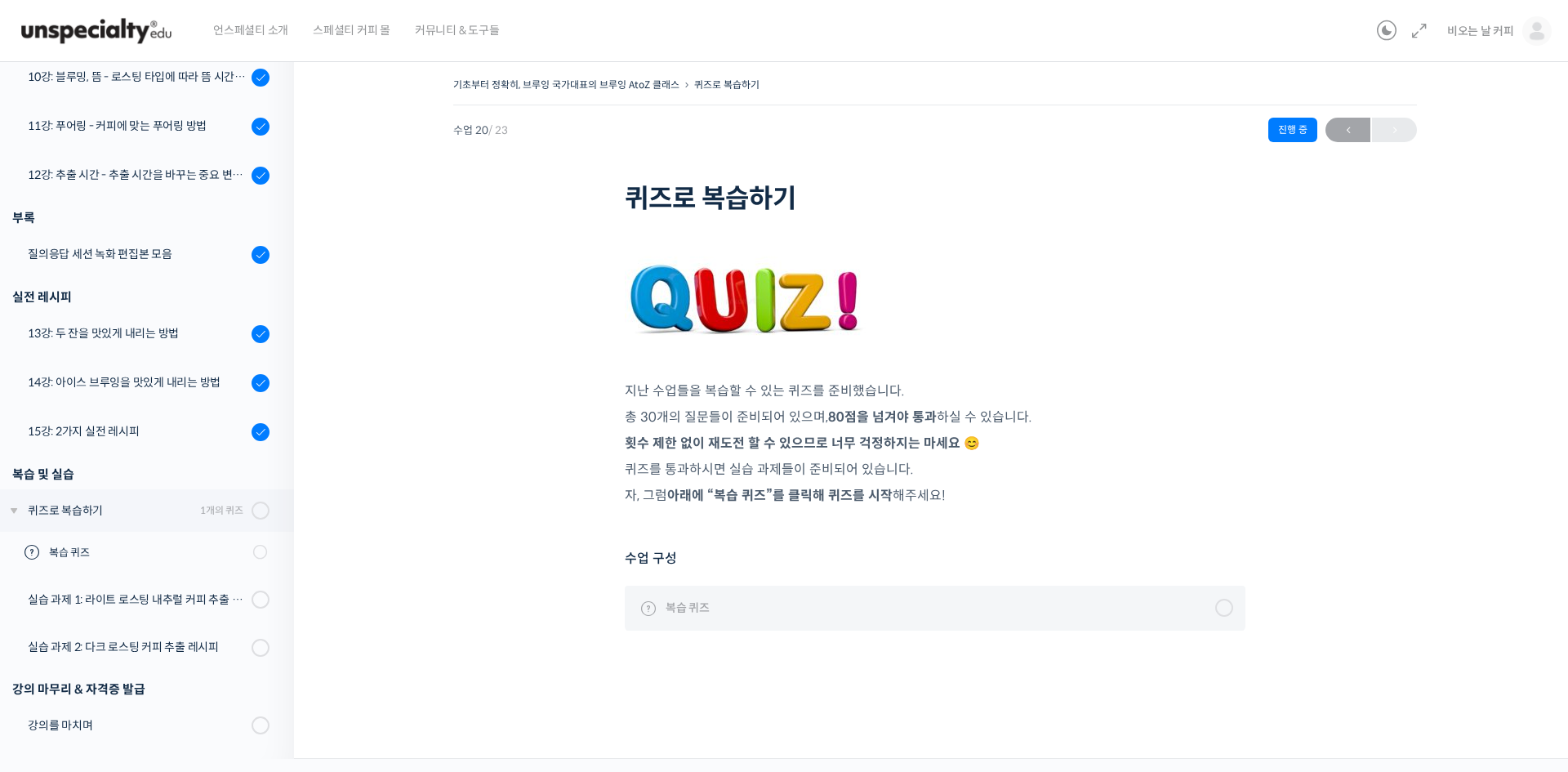
click at [1018, 614] on link "복습 퀴즈" at bounding box center [935, 608] width 621 height 44
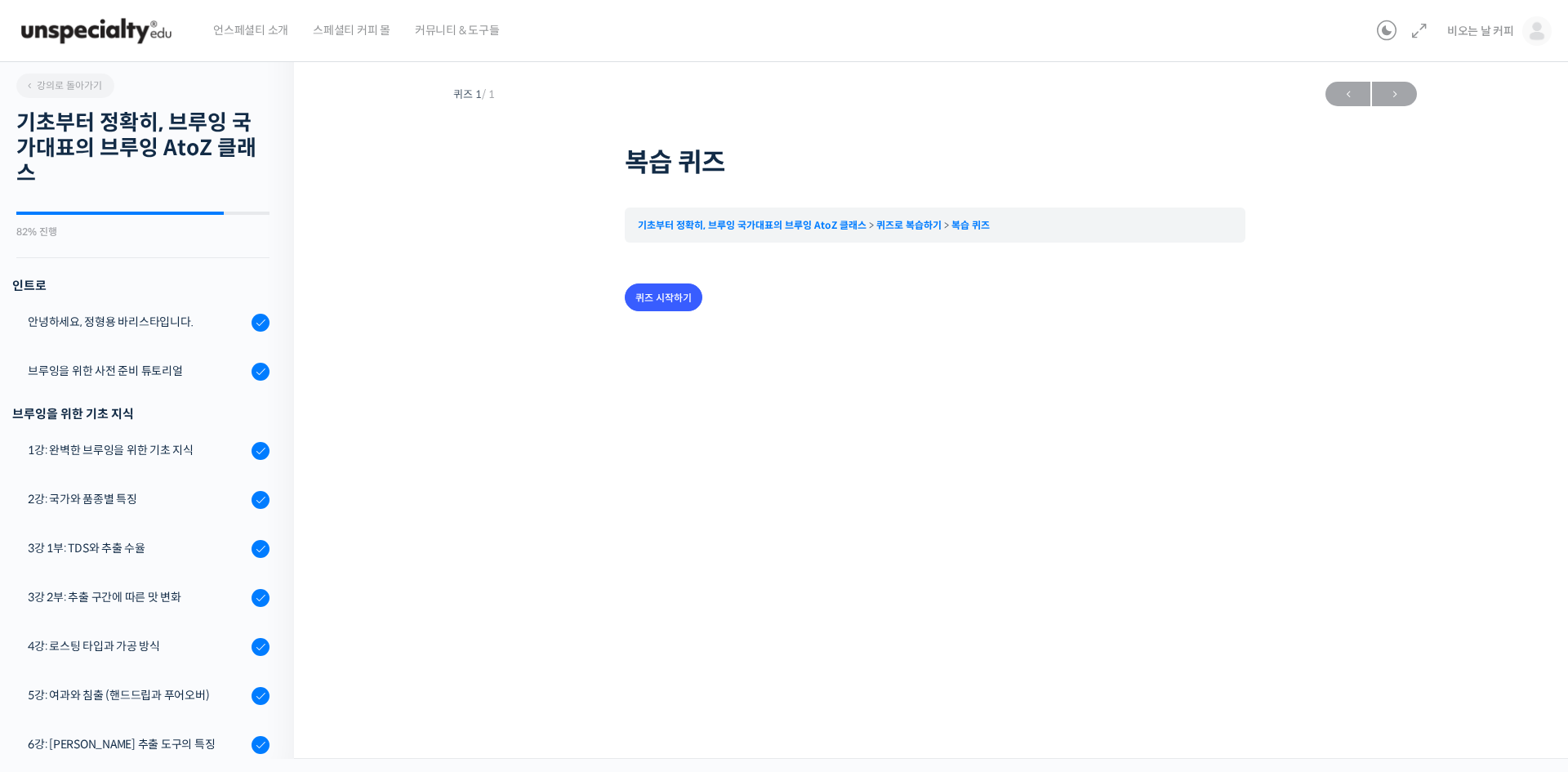
scroll to position [894, 0]
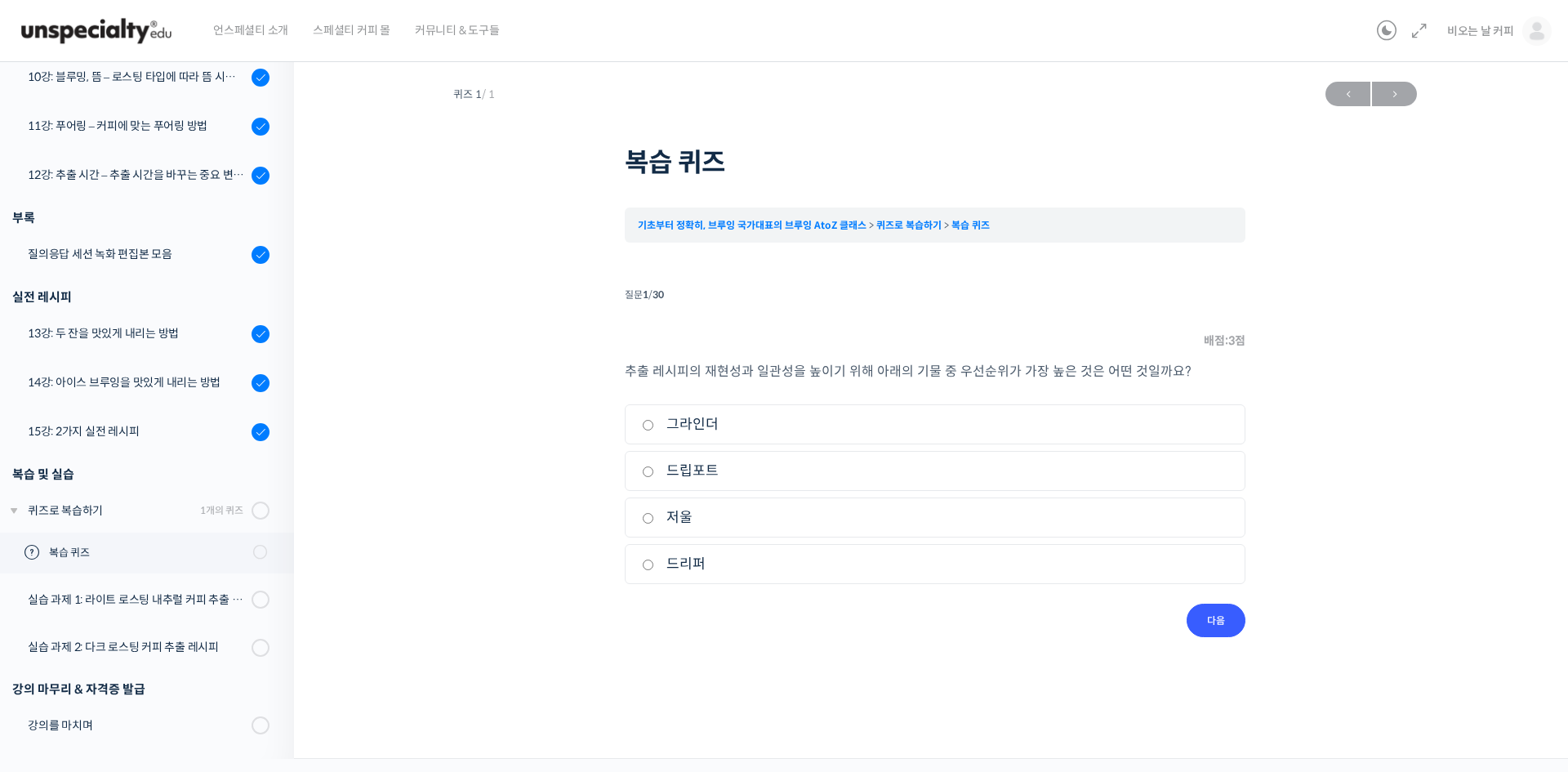
click at [646, 523] on input "저울" at bounding box center [648, 518] width 12 height 11
radio input "true"
click at [1213, 627] on input "다음" at bounding box center [1217, 621] width 59 height 33
click at [649, 473] on input "80점" at bounding box center [648, 471] width 12 height 11
radio input "true"
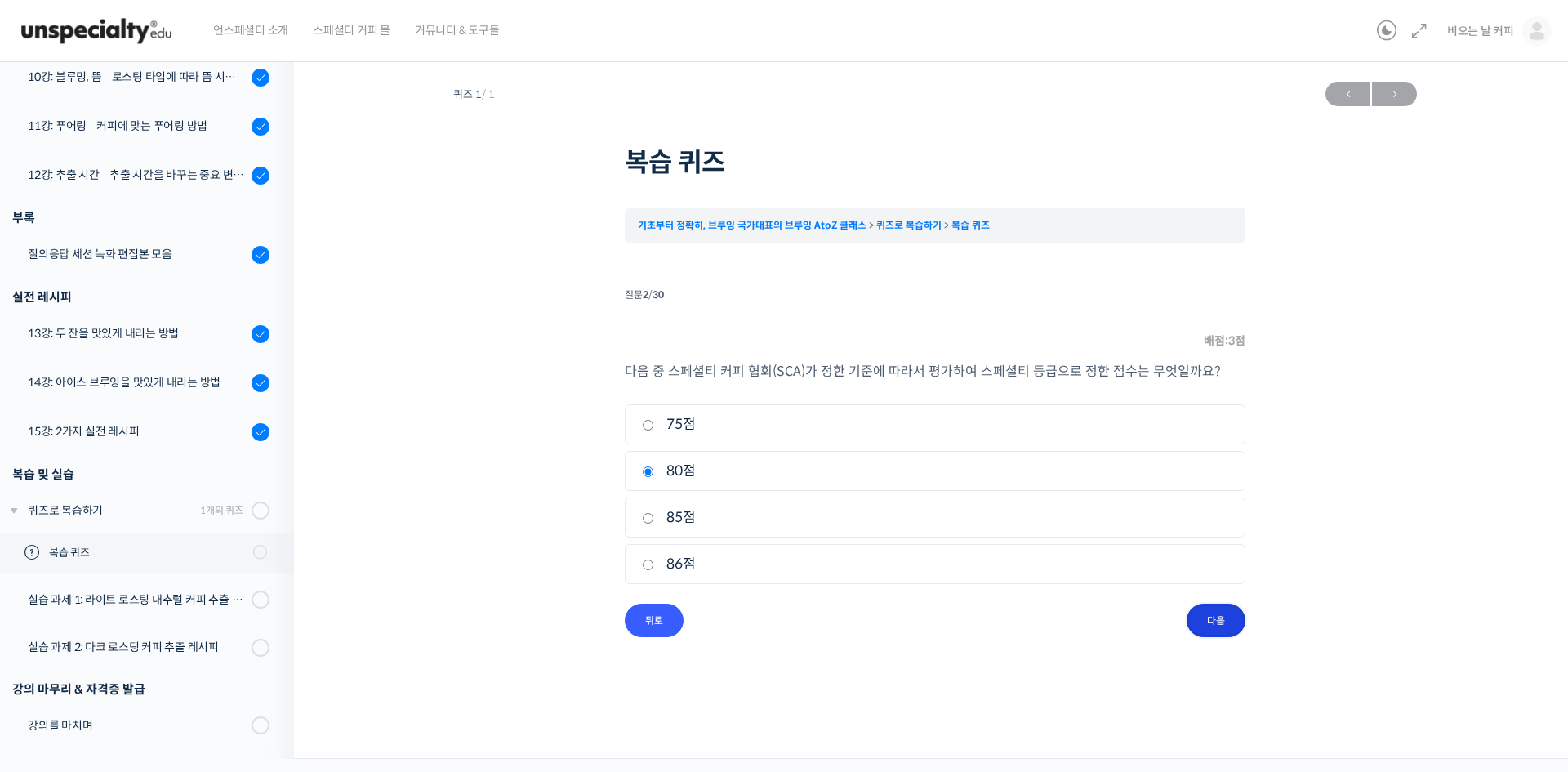
click at [1206, 613] on input "다음" at bounding box center [1217, 621] width 59 height 33
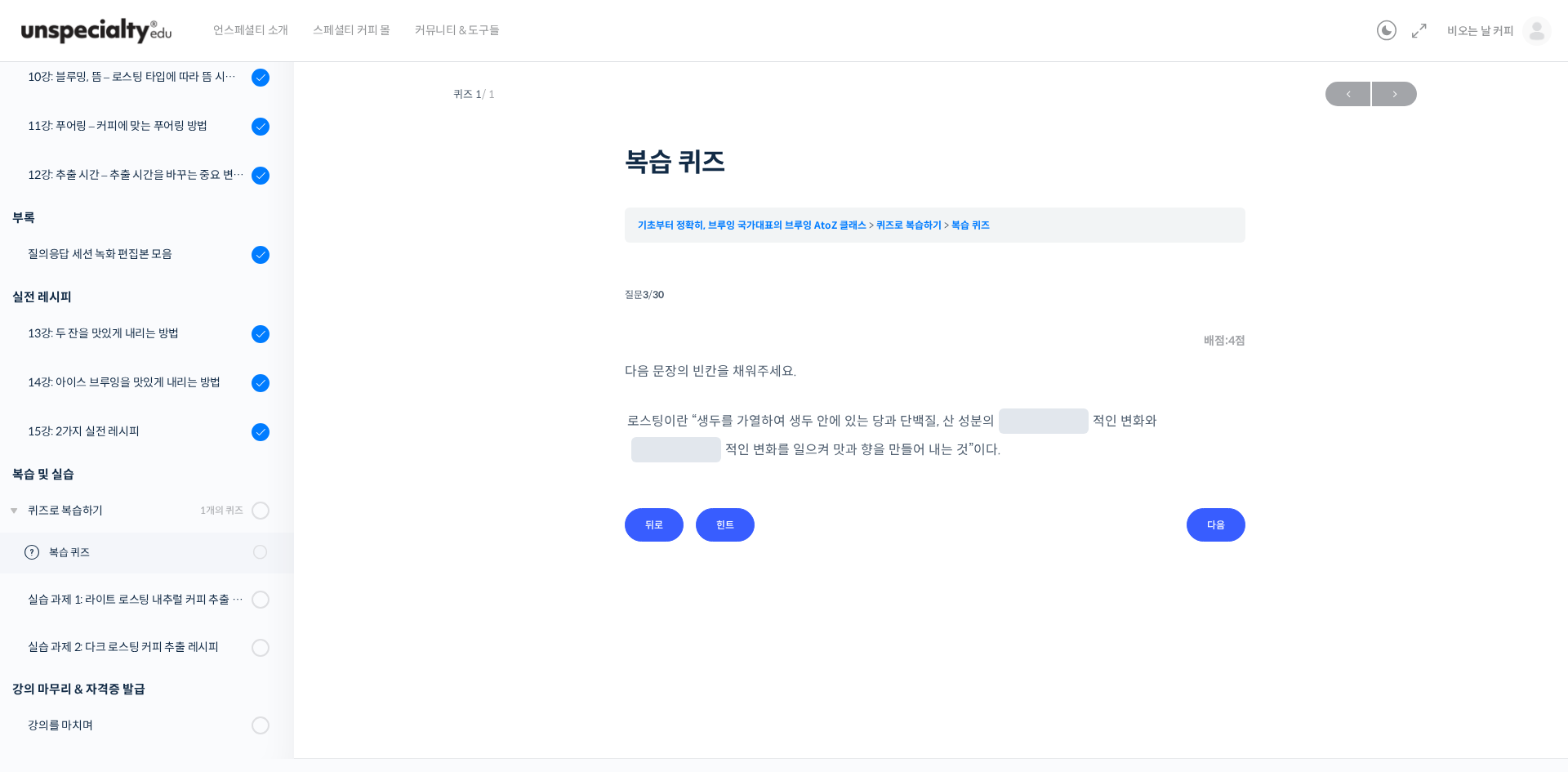
click at [1029, 413] on span at bounding box center [1045, 421] width 90 height 26
click at [1033, 421] on input "text" at bounding box center [1044, 423] width 77 height 16
type input "화학"
type input "물리"
click at [1203, 534] on input "다음" at bounding box center [1217, 524] width 59 height 33
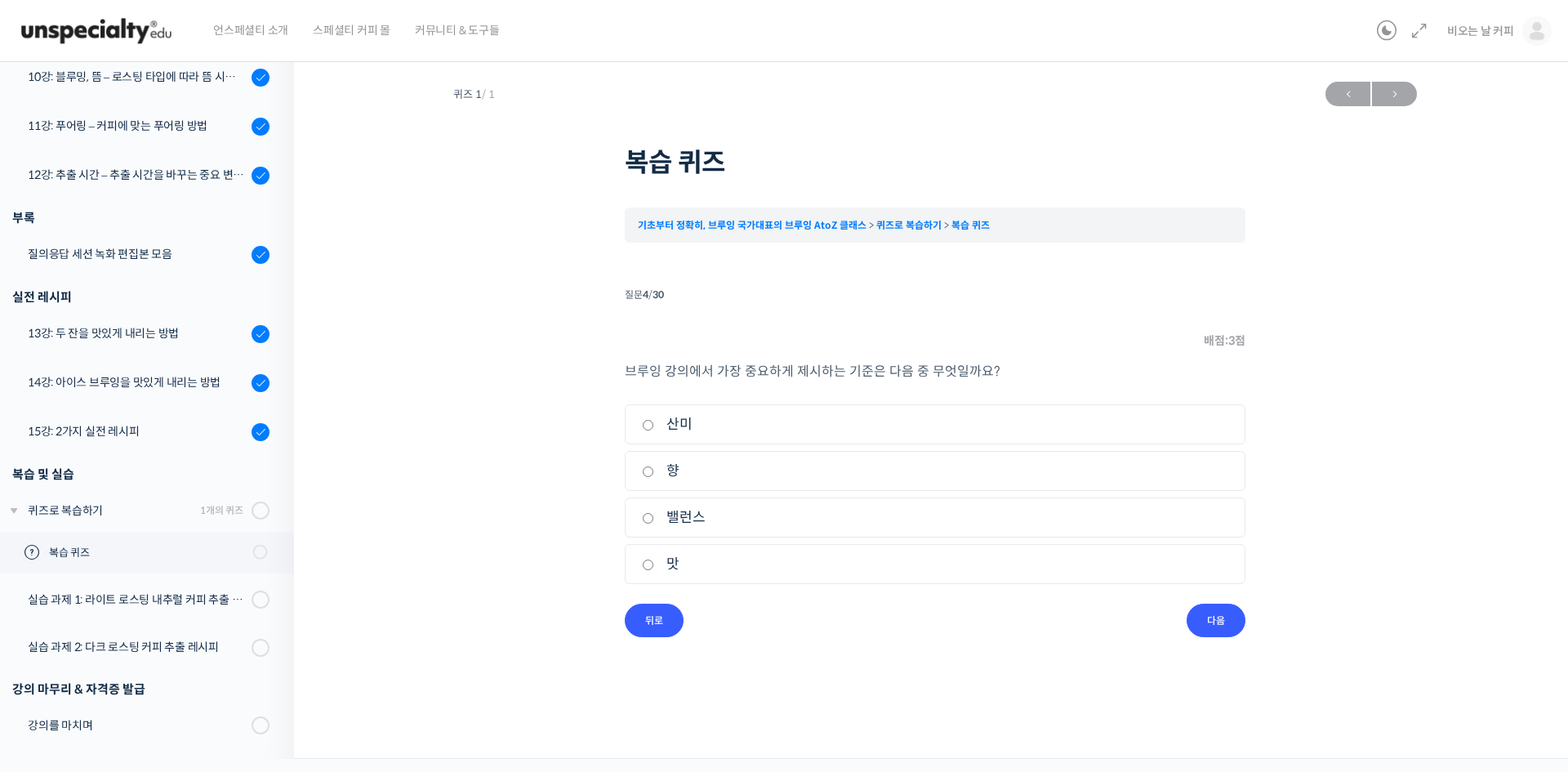
click at [646, 565] on input "맛" at bounding box center [648, 565] width 12 height 11
radio input "true"
click at [1208, 620] on input "다음" at bounding box center [1217, 621] width 59 height 33
click at [644, 425] on input "브라질" at bounding box center [648, 425] width 12 height 11
radio input "true"
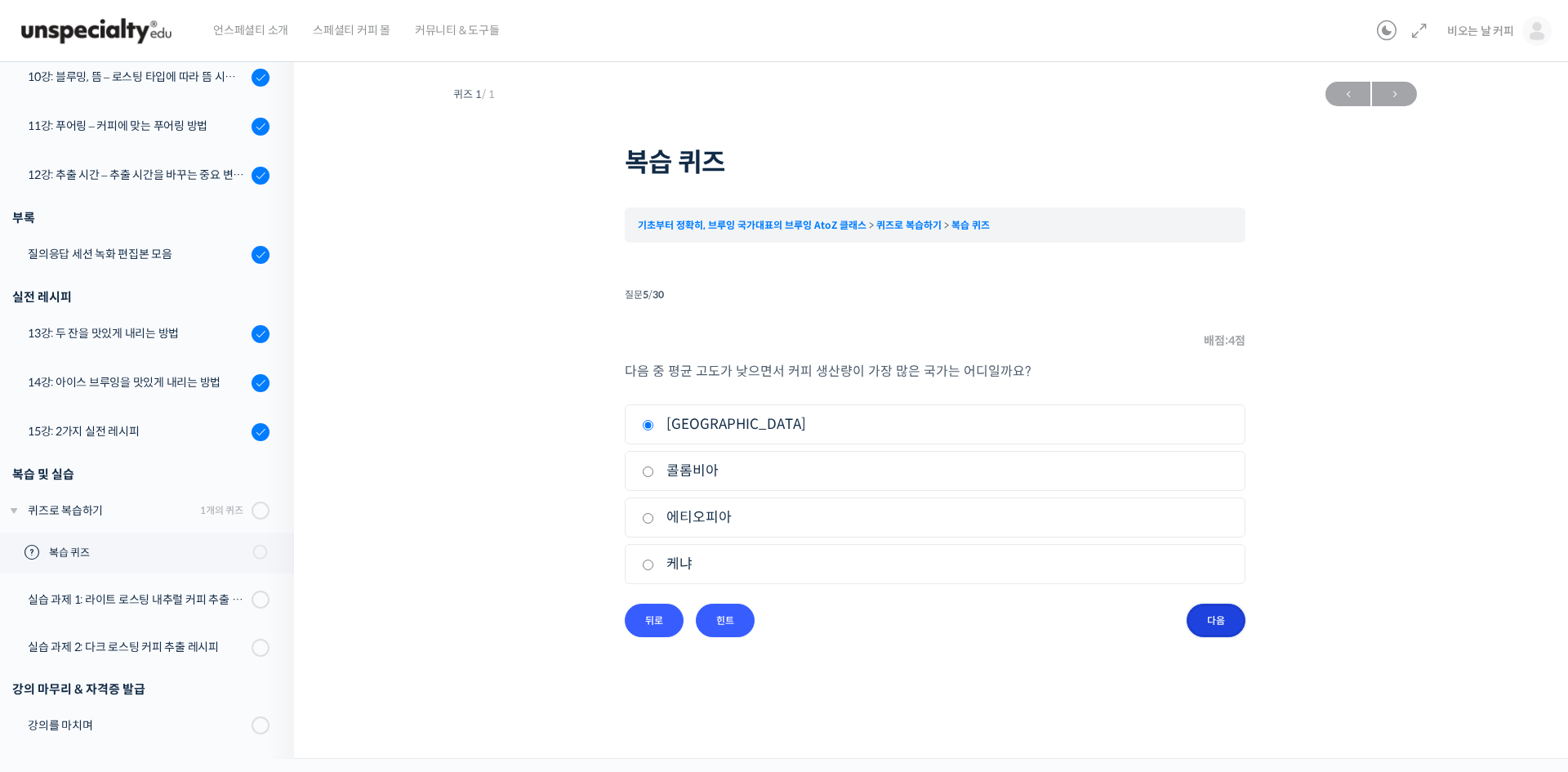
click at [1203, 623] on input "다음" at bounding box center [1217, 621] width 59 height 33
click at [649, 470] on input "18 ~ 22%" at bounding box center [648, 471] width 12 height 11
radio input "true"
click at [1194, 616] on input "다음" at bounding box center [1217, 621] width 59 height 33
click at [649, 524] on input "역치" at bounding box center [648, 518] width 12 height 11
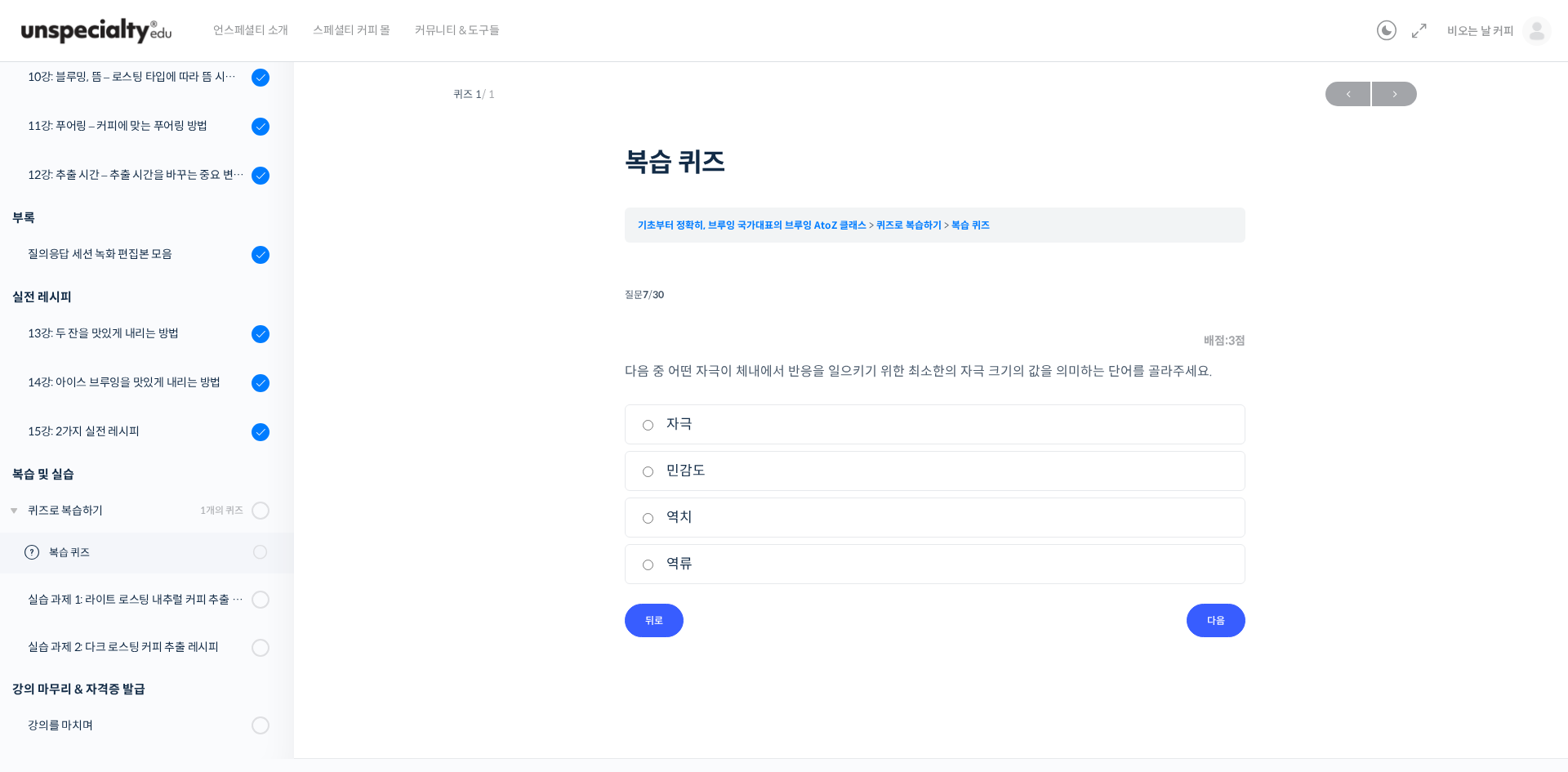
radio input "true"
click at [1226, 627] on input "다음" at bounding box center [1217, 621] width 59 height 33
click at [652, 518] on input "마이야르 반응" at bounding box center [648, 518] width 12 height 11
radio input "true"
click at [1207, 617] on input "다음" at bounding box center [1217, 621] width 59 height 33
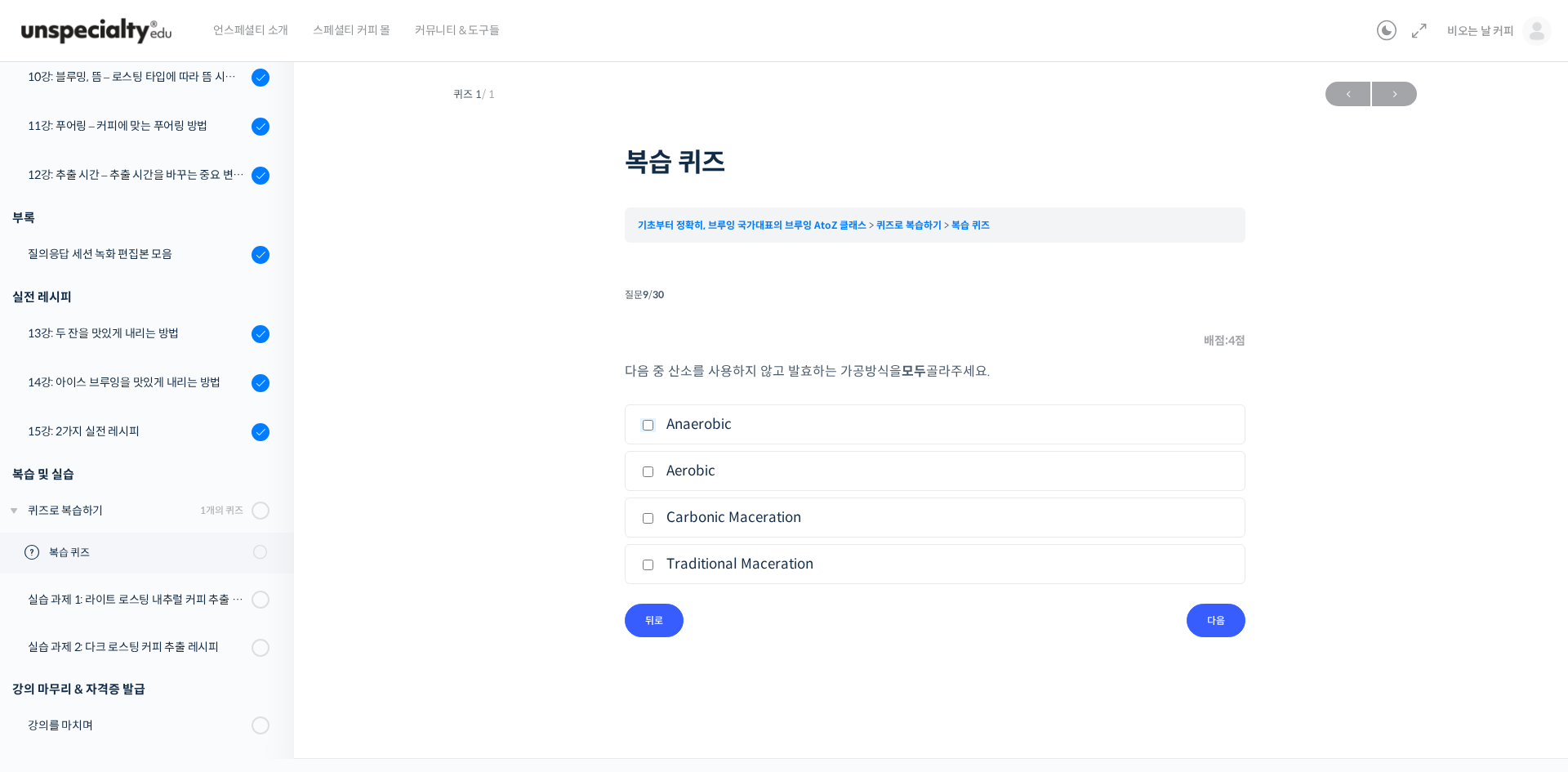
drag, startPoint x: 650, startPoint y: 428, endPoint x: 649, endPoint y: 447, distance: 19.0
click at [649, 427] on input "Anaerobic" at bounding box center [648, 425] width 12 height 11
checkbox input "true"
click at [651, 518] on input "Carbonic Maceration" at bounding box center [648, 518] width 12 height 11
checkbox input "true"
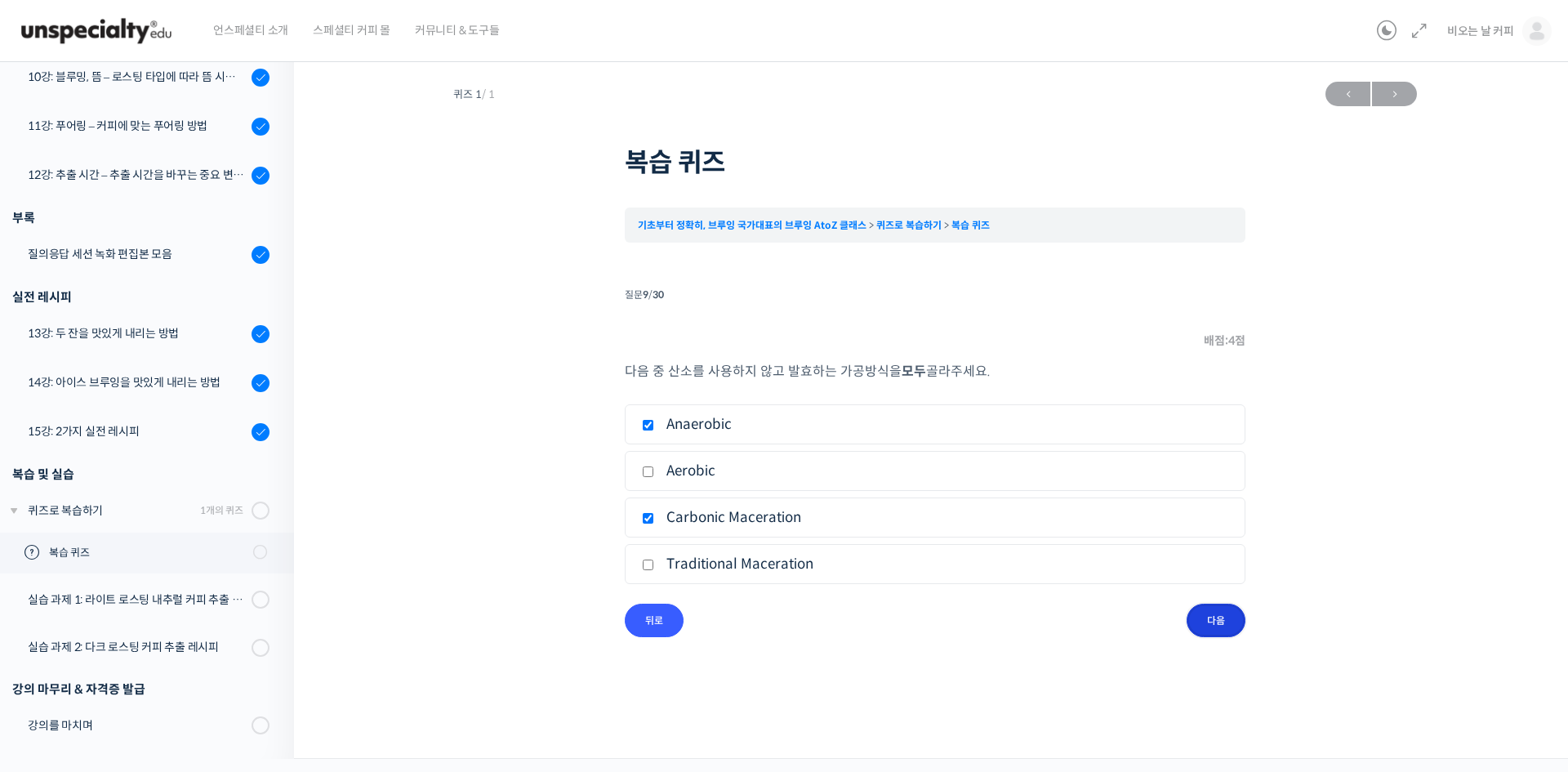
click at [1213, 617] on input "다음" at bounding box center [1217, 621] width 59 height 33
click at [644, 474] on input "삼투" at bounding box center [648, 471] width 12 height 11
radio input "true"
click at [1220, 616] on input "다음" at bounding box center [1217, 621] width 59 height 33
click at [645, 564] on input "확산" at bounding box center [648, 565] width 12 height 11
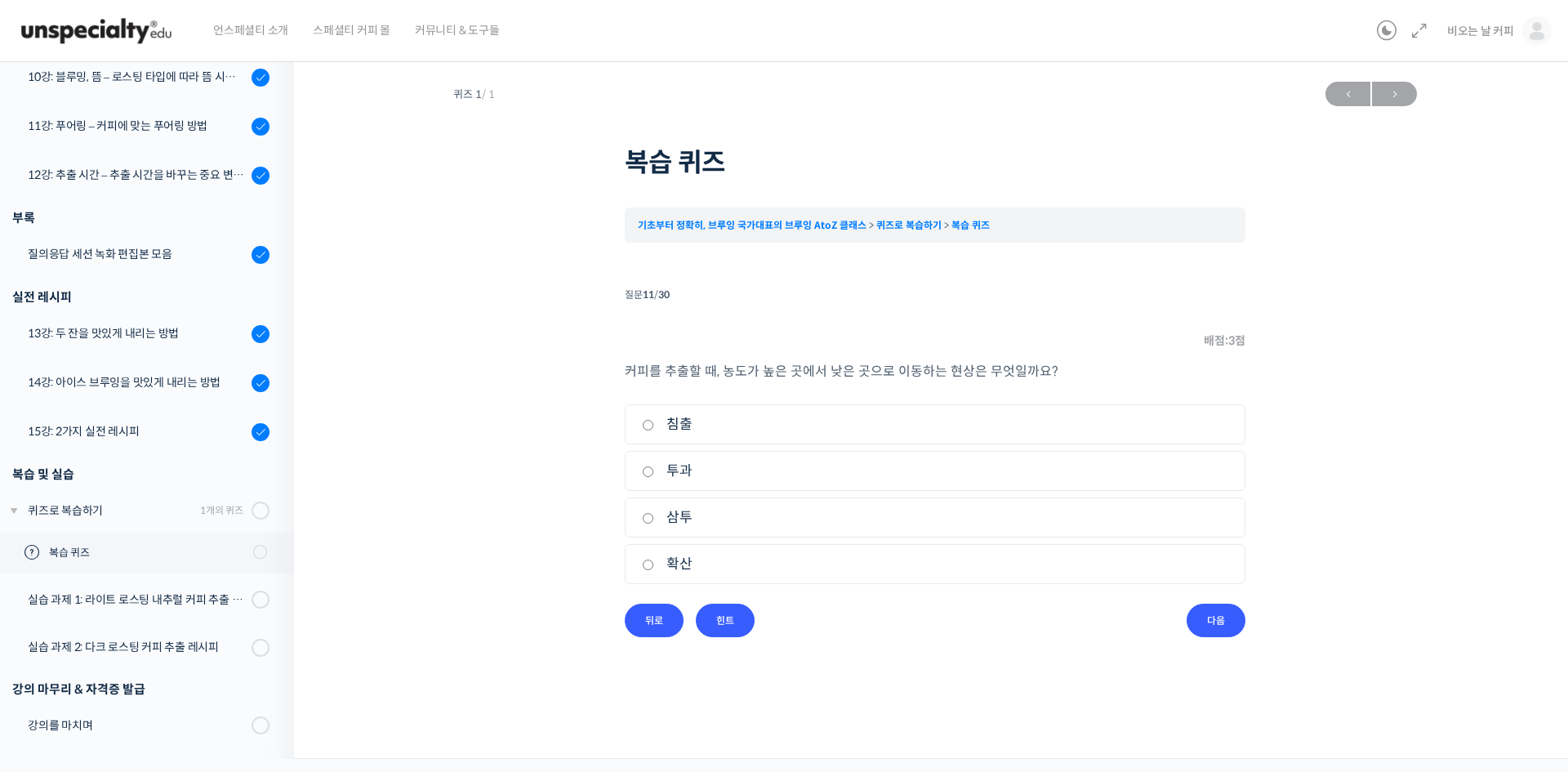
radio input "true"
click at [1224, 626] on input "다음" at bounding box center [1217, 621] width 59 height 33
click at [654, 426] on label "경도" at bounding box center [935, 424] width 586 height 22
click at [654, 426] on input "경도" at bounding box center [648, 425] width 12 height 11
radio input "true"
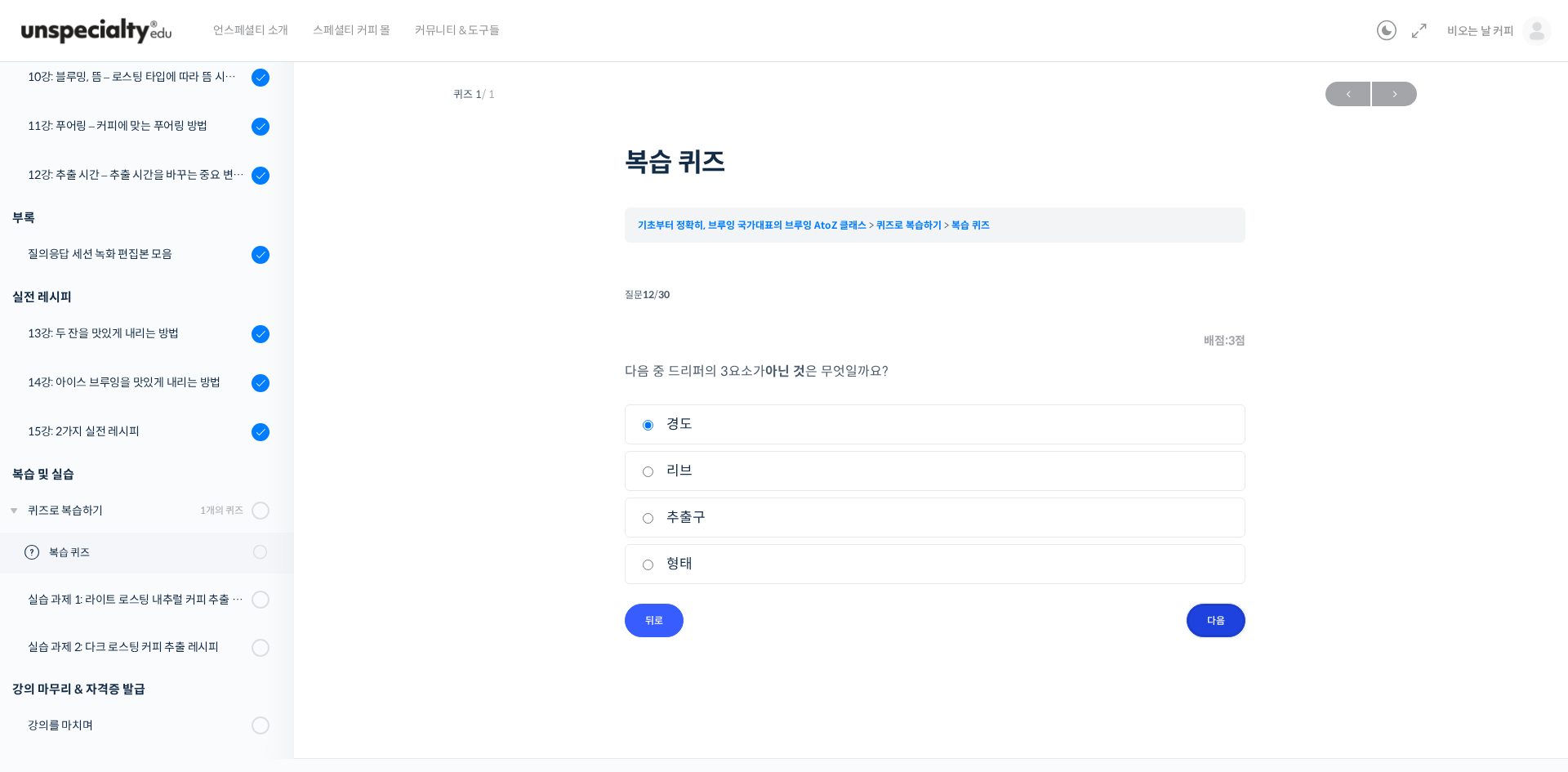
click at [1218, 623] on input "다음" at bounding box center [1217, 621] width 59 height 33
click at [657, 472] on label "클립" at bounding box center [935, 470] width 586 height 22
click at [654, 472] on input "클립" at bounding box center [648, 471] width 12 height 11
radio input "true"
click at [1227, 622] on input "다음" at bounding box center [1217, 621] width 59 height 33
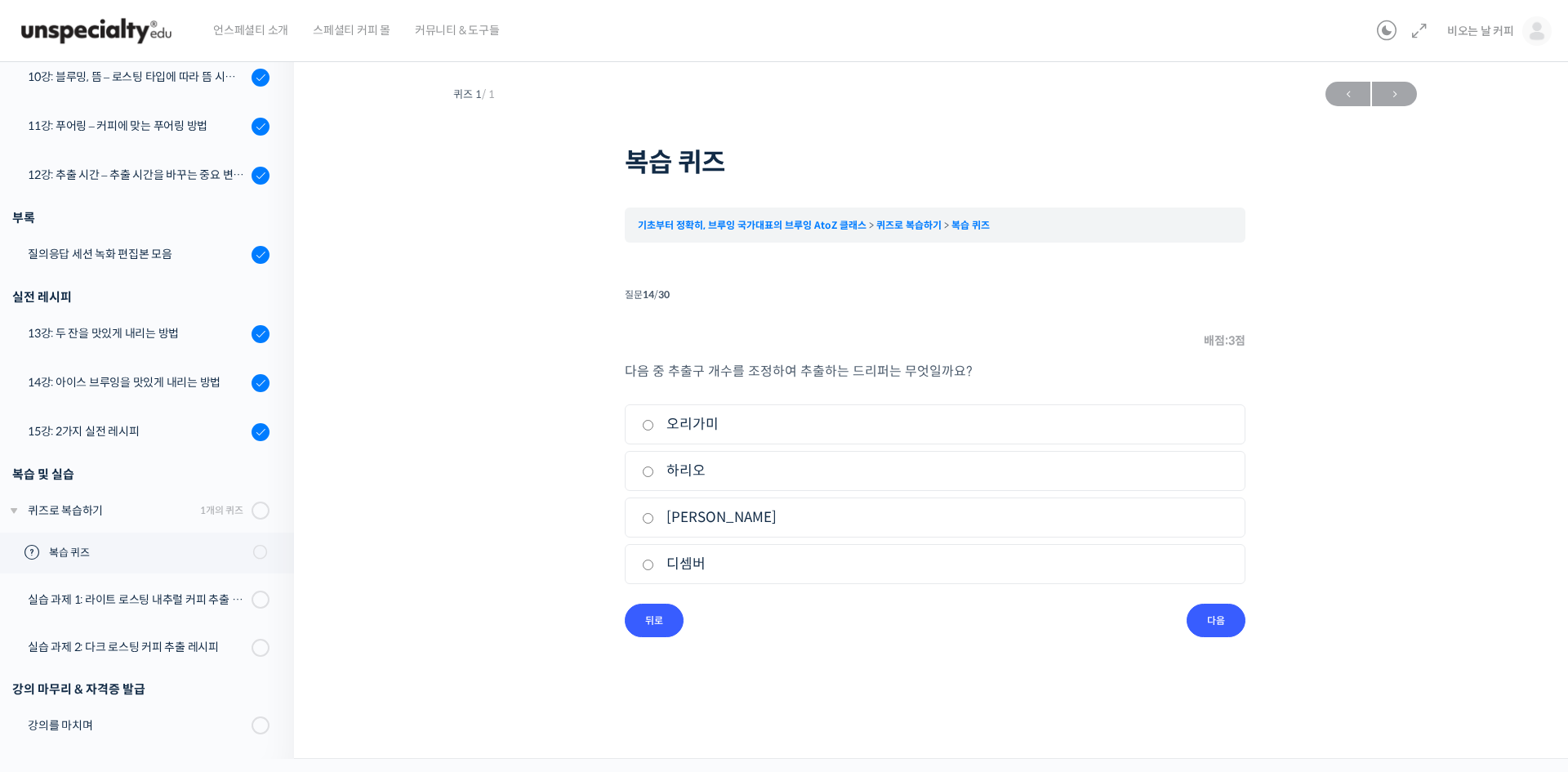
click at [663, 562] on label "디셈버" at bounding box center [935, 564] width 586 height 22
click at [654, 562] on input "디셈버" at bounding box center [648, 565] width 12 height 11
radio input "true"
click at [1207, 611] on input "다음" at bounding box center [1217, 621] width 59 height 33
click at [646, 429] on input "프렌치 프레스" at bounding box center [648, 425] width 12 height 11
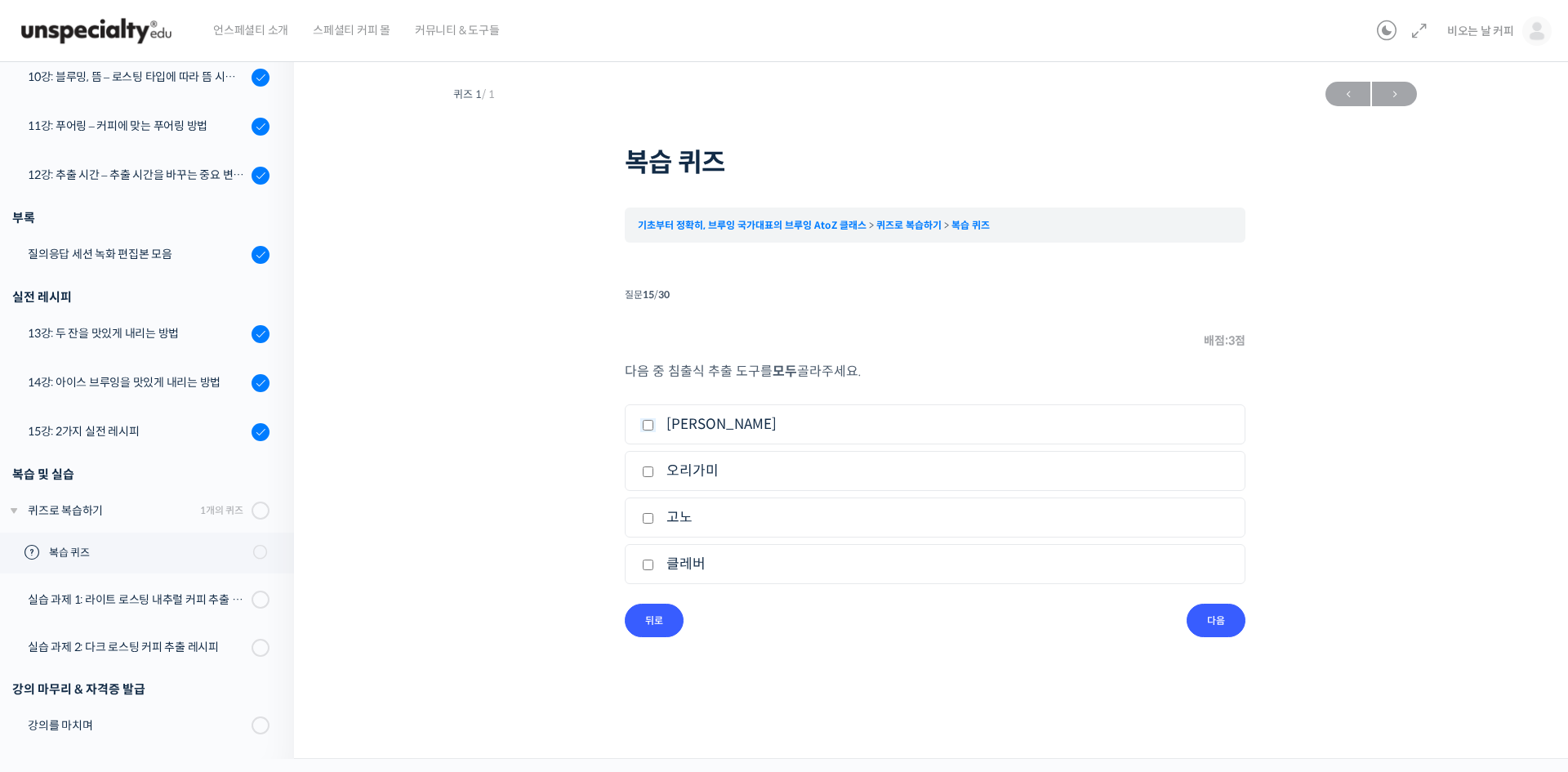
checkbox input "true"
click at [646, 567] on input "클레버" at bounding box center [648, 565] width 12 height 11
checkbox input "true"
click at [1208, 625] on input "다음" at bounding box center [1217, 621] width 59 height 33
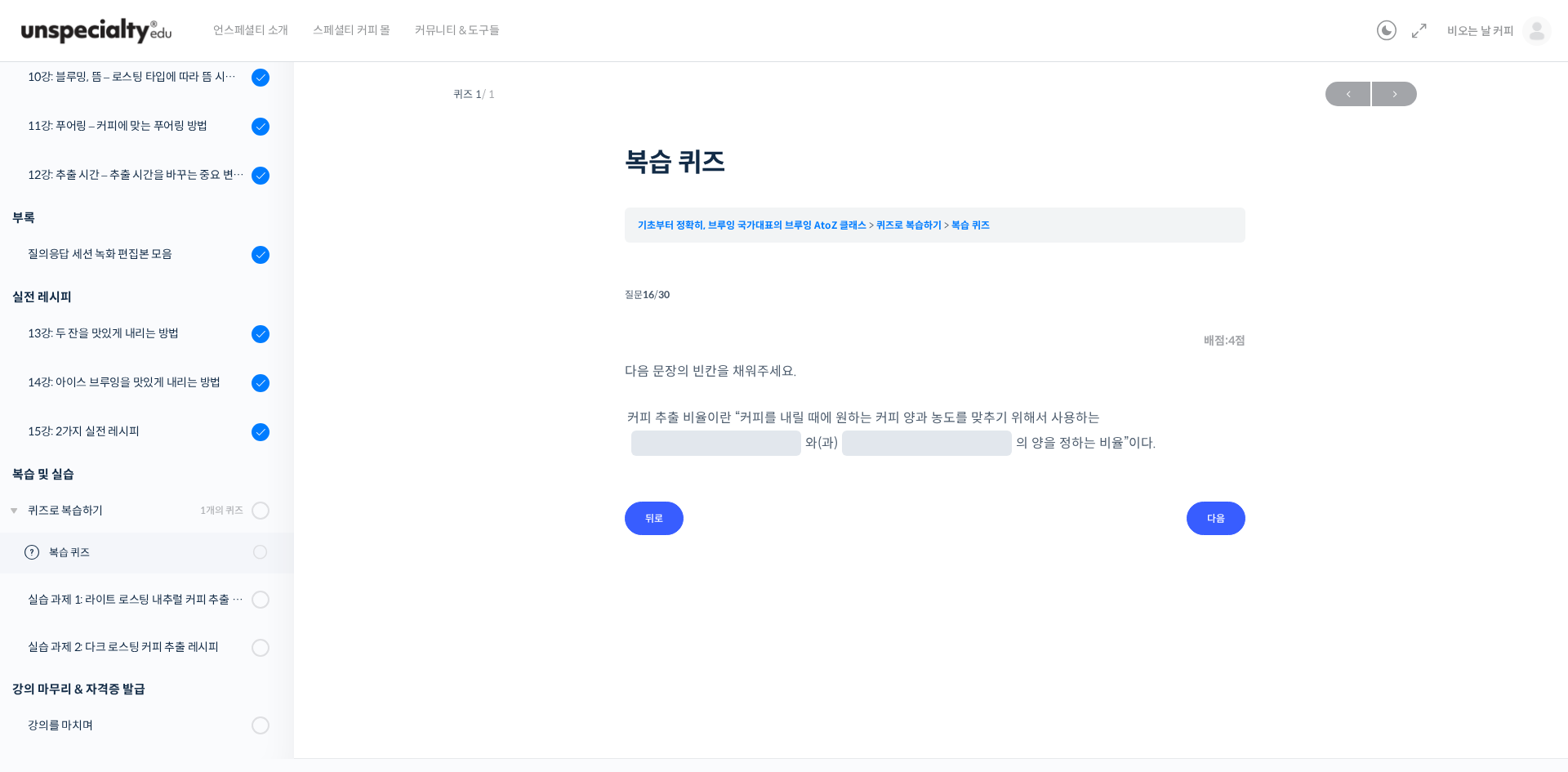
click at [795, 437] on input "text" at bounding box center [717, 445] width 157 height 16
type input "원두"
type input "물"
click at [1213, 531] on input "다음" at bounding box center [1217, 519] width 59 height 33
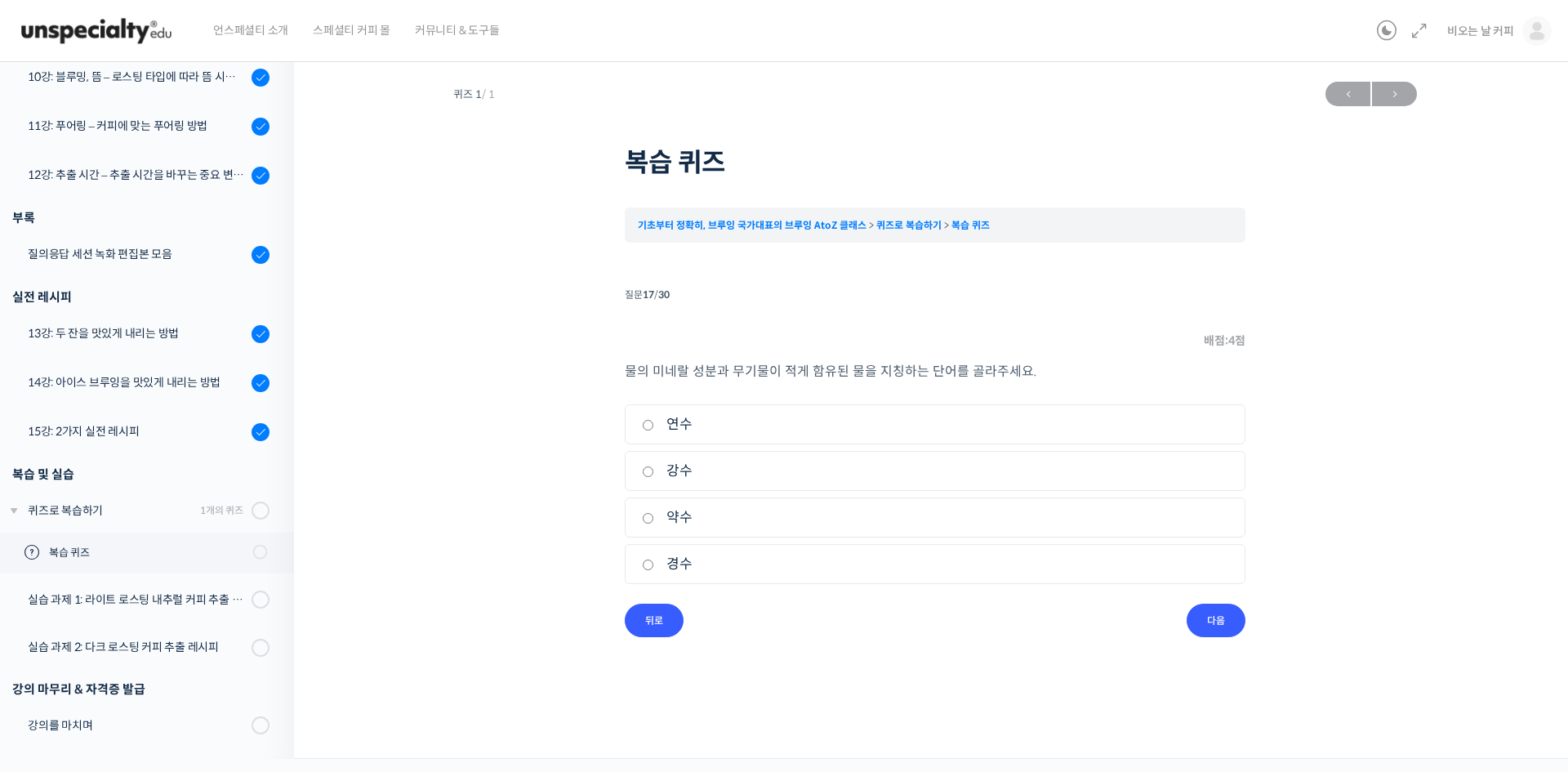
click at [655, 426] on label "연수" at bounding box center [935, 424] width 586 height 22
click at [654, 426] on input "연수" at bounding box center [648, 425] width 12 height 11
radio input "true"
click at [1217, 626] on input "다음" at bounding box center [1217, 621] width 59 height 33
click at [649, 471] on input "알칼리니티" at bounding box center [648, 471] width 12 height 11
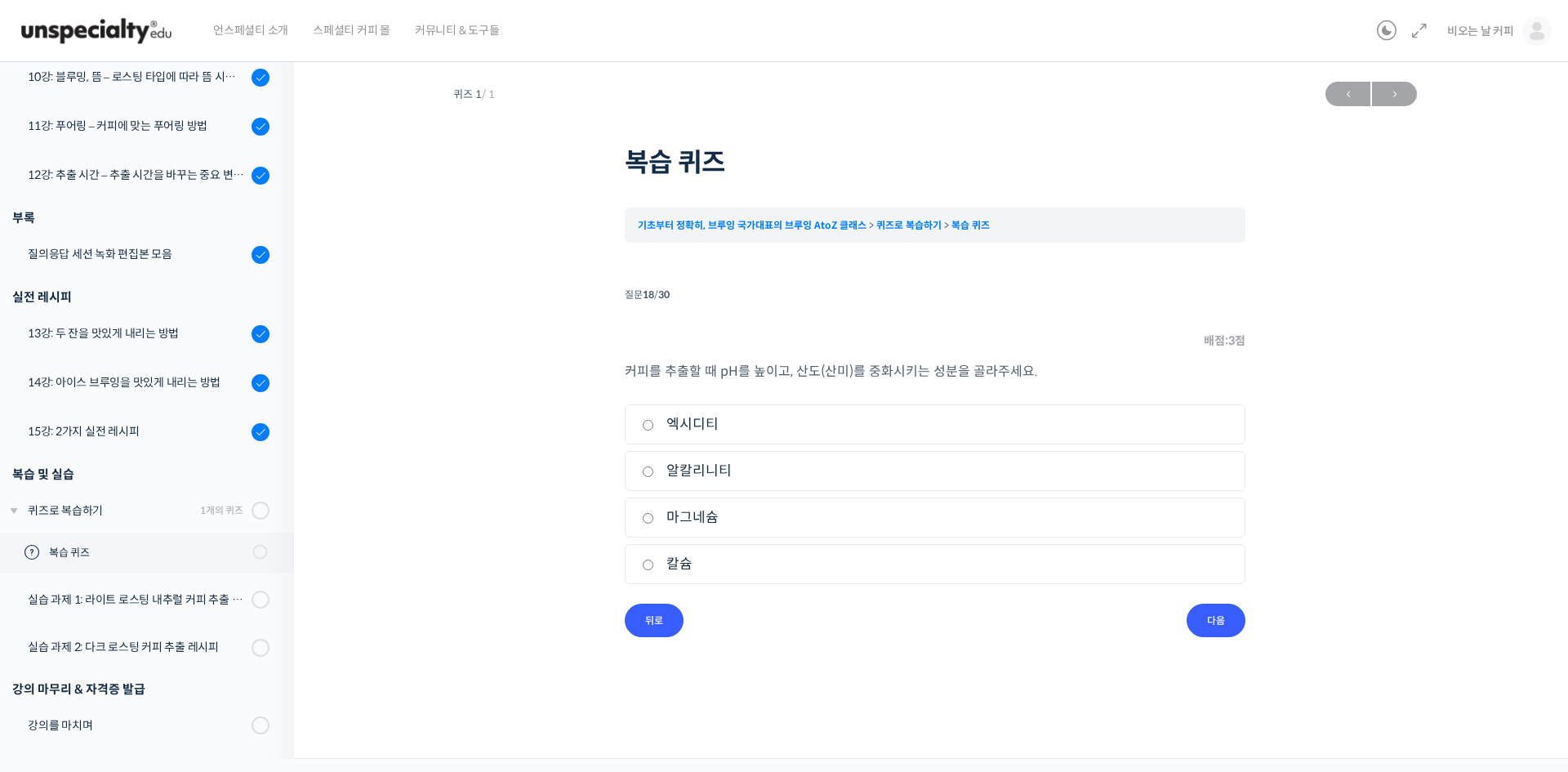
radio input "true"
click at [1197, 617] on input "다음" at bounding box center [1217, 621] width 59 height 33
click at [642, 509] on label "총 추출 시간이 짧아짐" at bounding box center [935, 518] width 586 height 22
click at [642, 513] on input "총 추출 시간이 짧아짐" at bounding box center [648, 518] width 12 height 11
checkbox input "true"
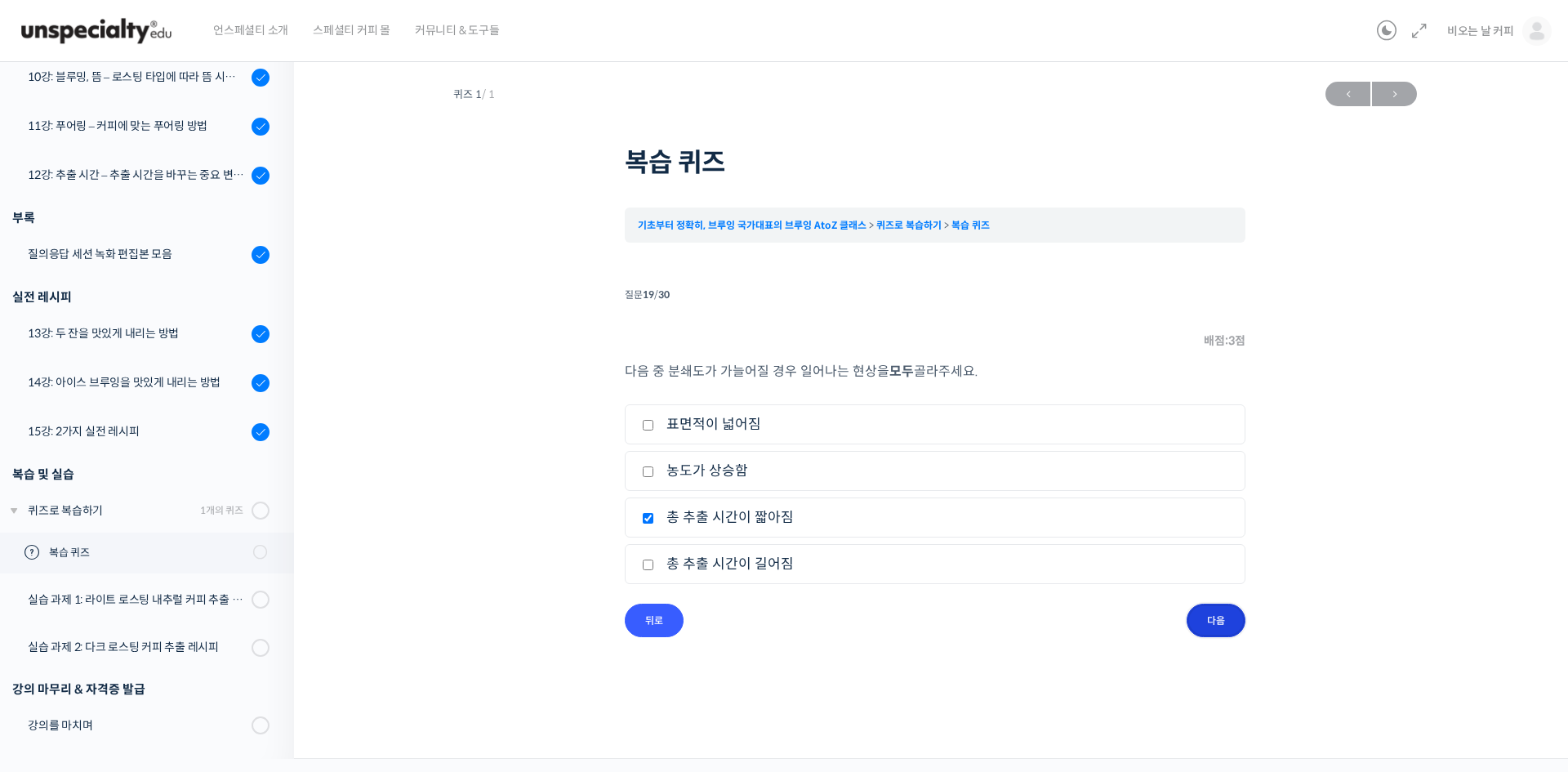
click at [1222, 624] on input "다음" at bounding box center [1217, 621] width 59 height 33
click at [647, 420] on input "범용성 높음" at bounding box center [648, 425] width 12 height 11
radio input "true"
click at [1217, 611] on input "다음" at bounding box center [1217, 621] width 59 height 33
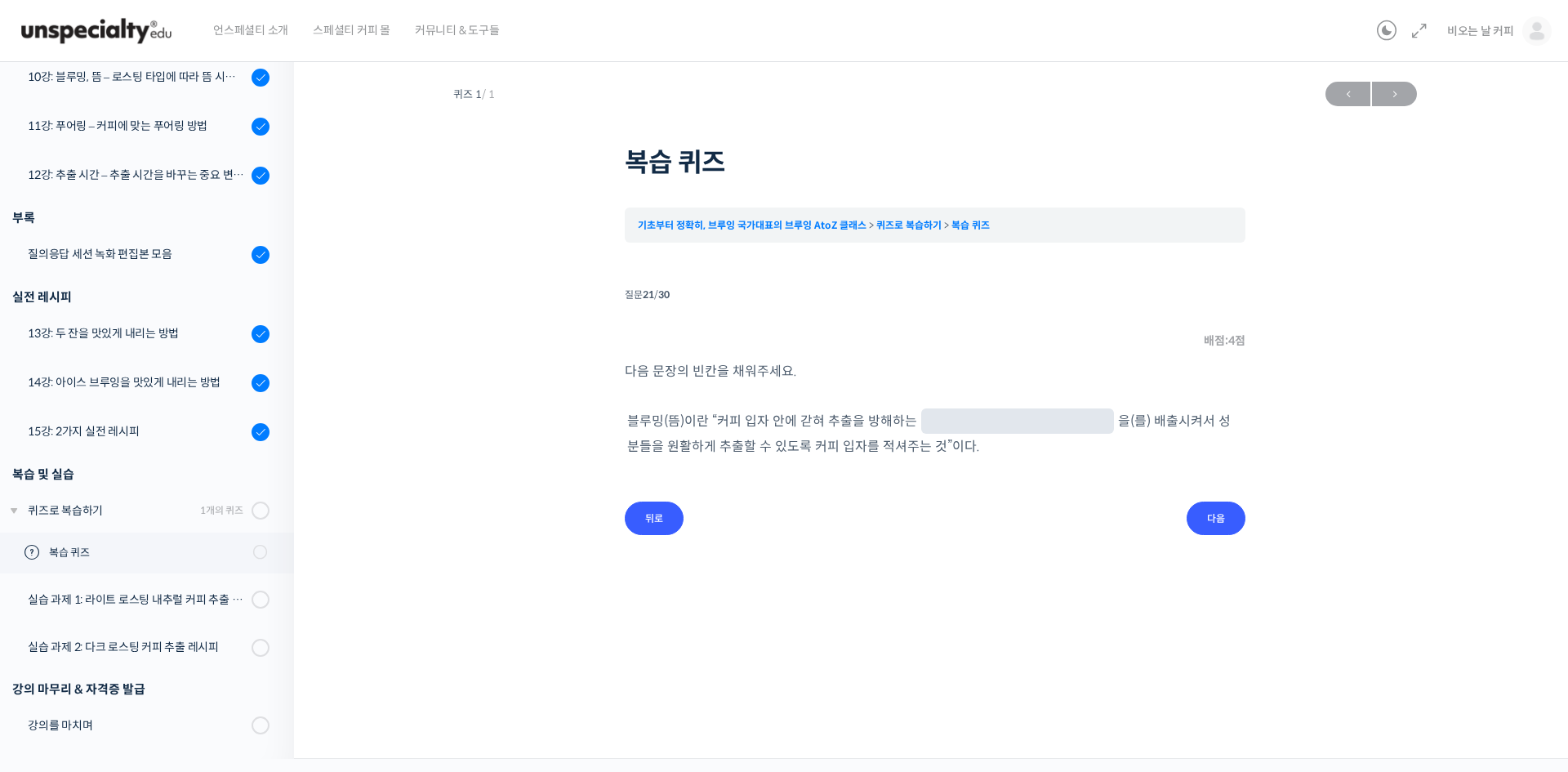
click at [959, 421] on input "text" at bounding box center [1017, 423] width 180 height 16
type input "이산화탄소"
click at [1214, 522] on input "다음" at bounding box center [1217, 519] width 59 height 33
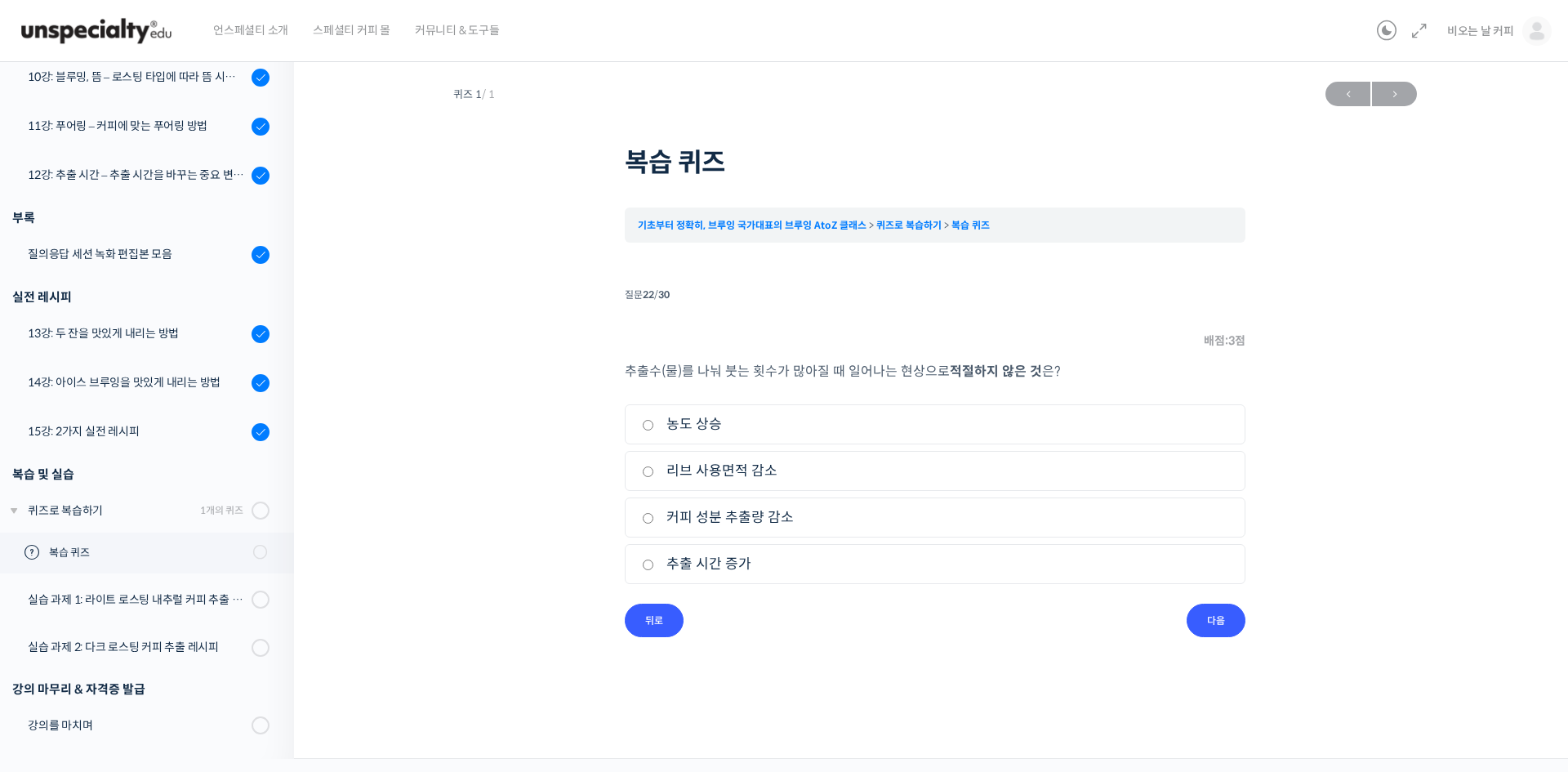
click at [649, 519] on input "커피 성분 추출량 감소" at bounding box center [648, 518] width 12 height 11
radio input "true"
click at [1218, 618] on input "다음" at bounding box center [1217, 621] width 59 height 33
click at [649, 471] on input "리브 사용면적 증가" at bounding box center [648, 471] width 12 height 11
radio input "true"
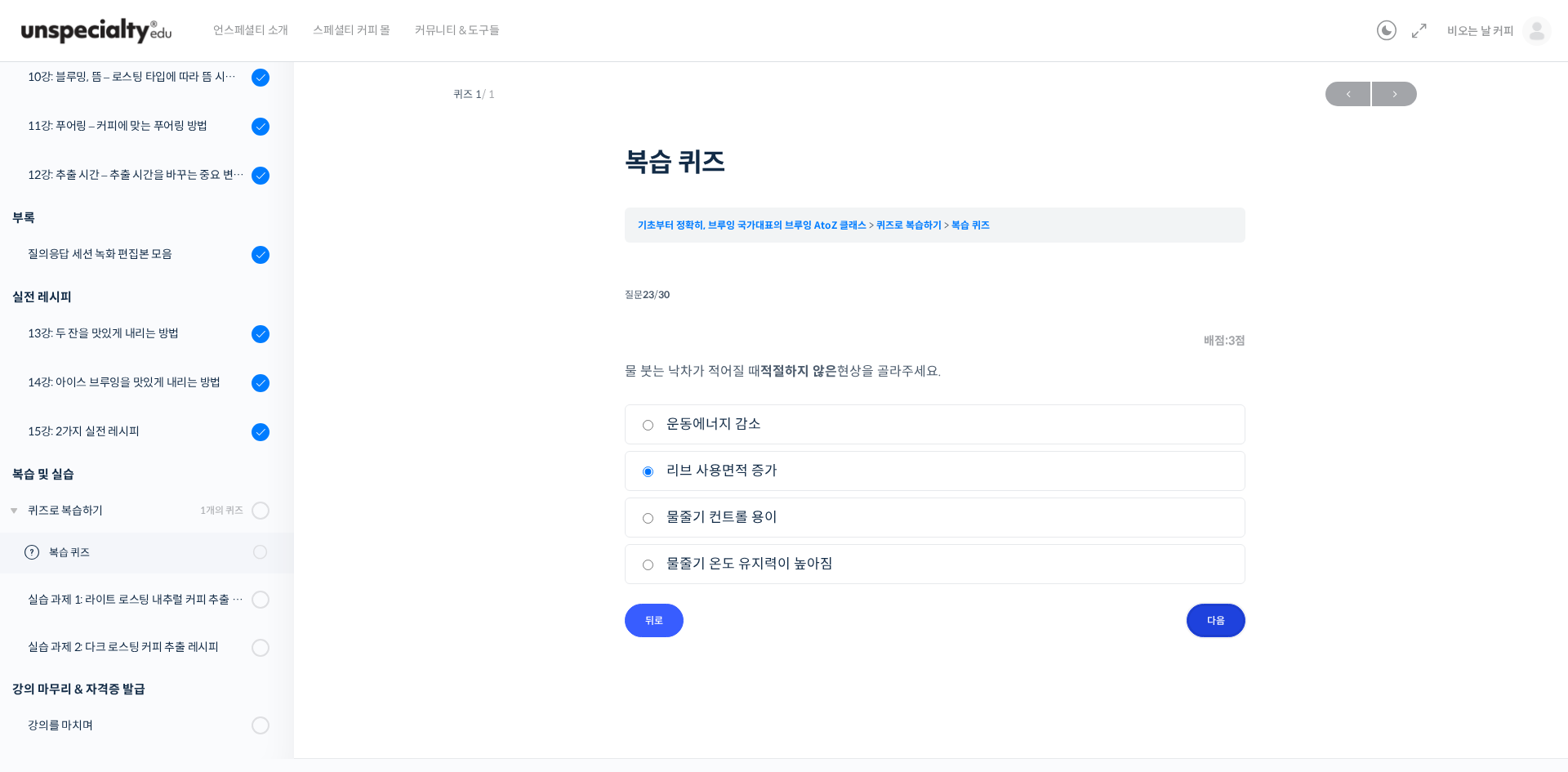
click at [1217, 628] on input "다음" at bounding box center [1217, 621] width 59 height 33
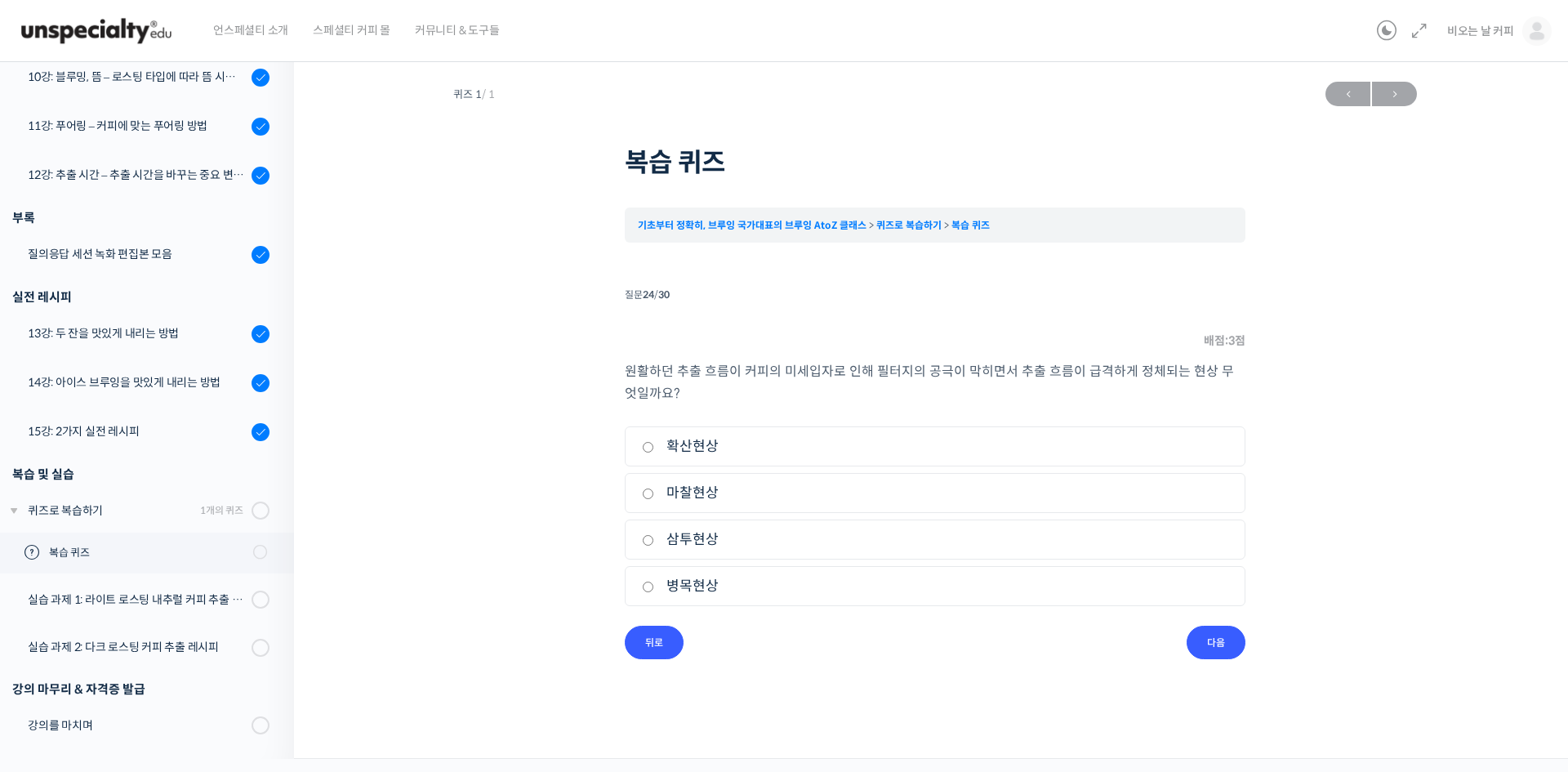
click at [655, 585] on label "병목현상" at bounding box center [935, 586] width 586 height 22
click at [654, 585] on input "병목현상" at bounding box center [648, 586] width 12 height 11
radio input "true"
click at [1221, 638] on input "다음" at bounding box center [1217, 642] width 59 height 33
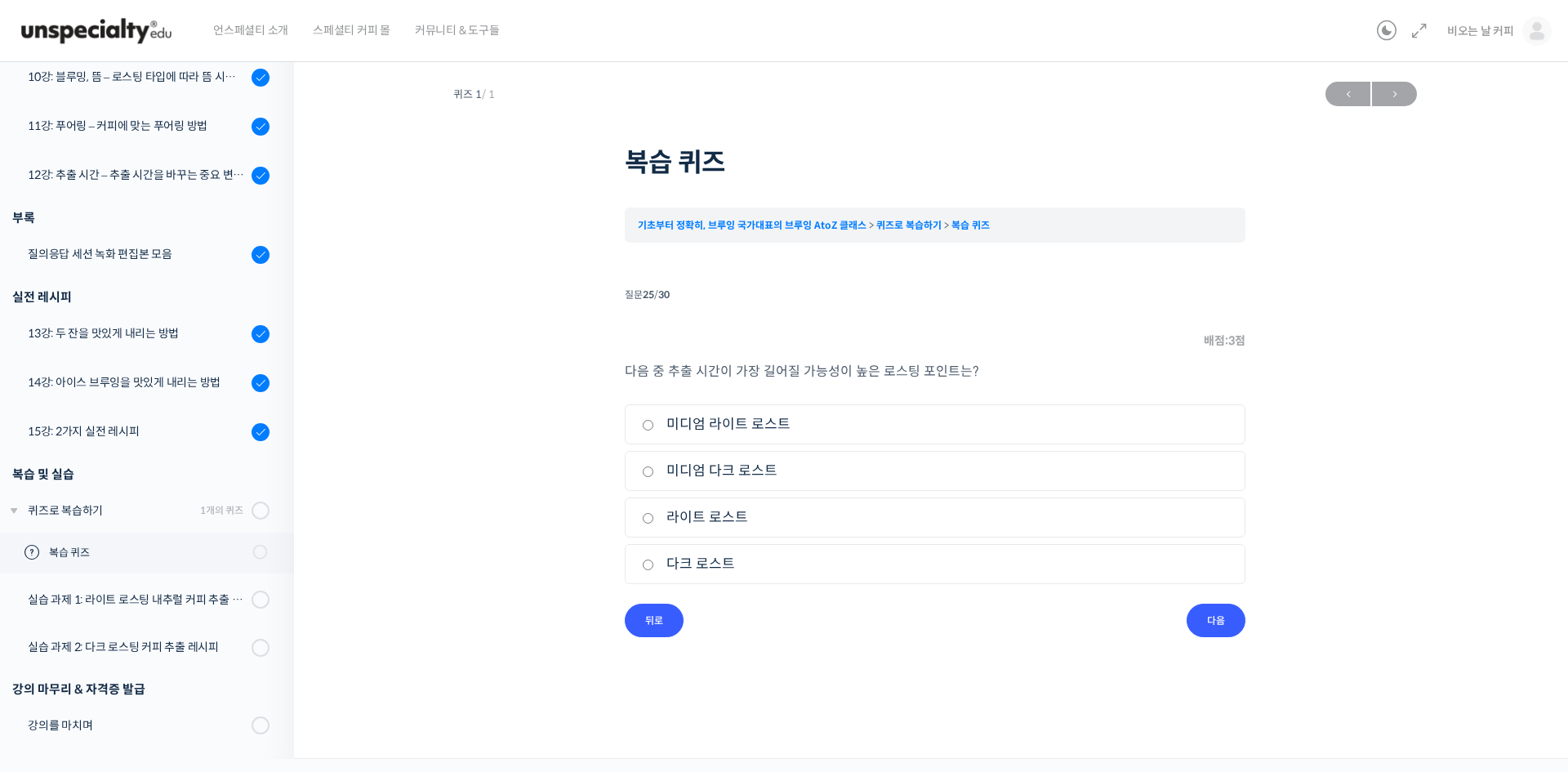
click at [658, 518] on label "라이트 로스트" at bounding box center [935, 518] width 586 height 22
click at [654, 518] on input "라이트 로스트" at bounding box center [648, 518] width 12 height 11
radio input "true"
click at [1217, 618] on input "다음" at bounding box center [1217, 621] width 59 height 33
click at [655, 430] on label "물줄기" at bounding box center [935, 424] width 586 height 22
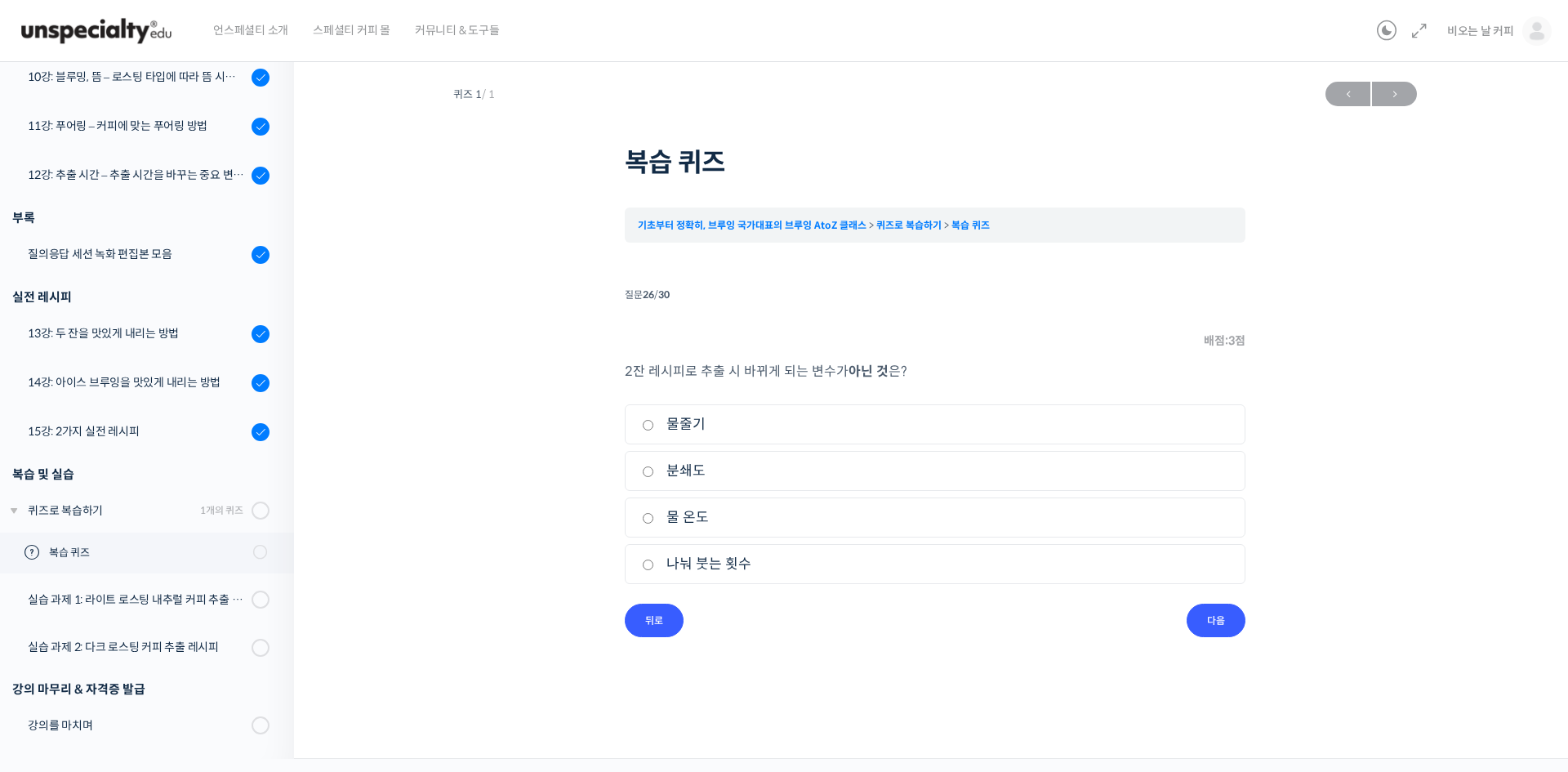
click at [654, 430] on input "물줄기" at bounding box center [648, 425] width 12 height 11
radio input "true"
click at [1216, 623] on input "다음" at bounding box center [1217, 621] width 59 height 33
click at [645, 520] on input "미분의 역류" at bounding box center [648, 518] width 12 height 11
radio input "true"
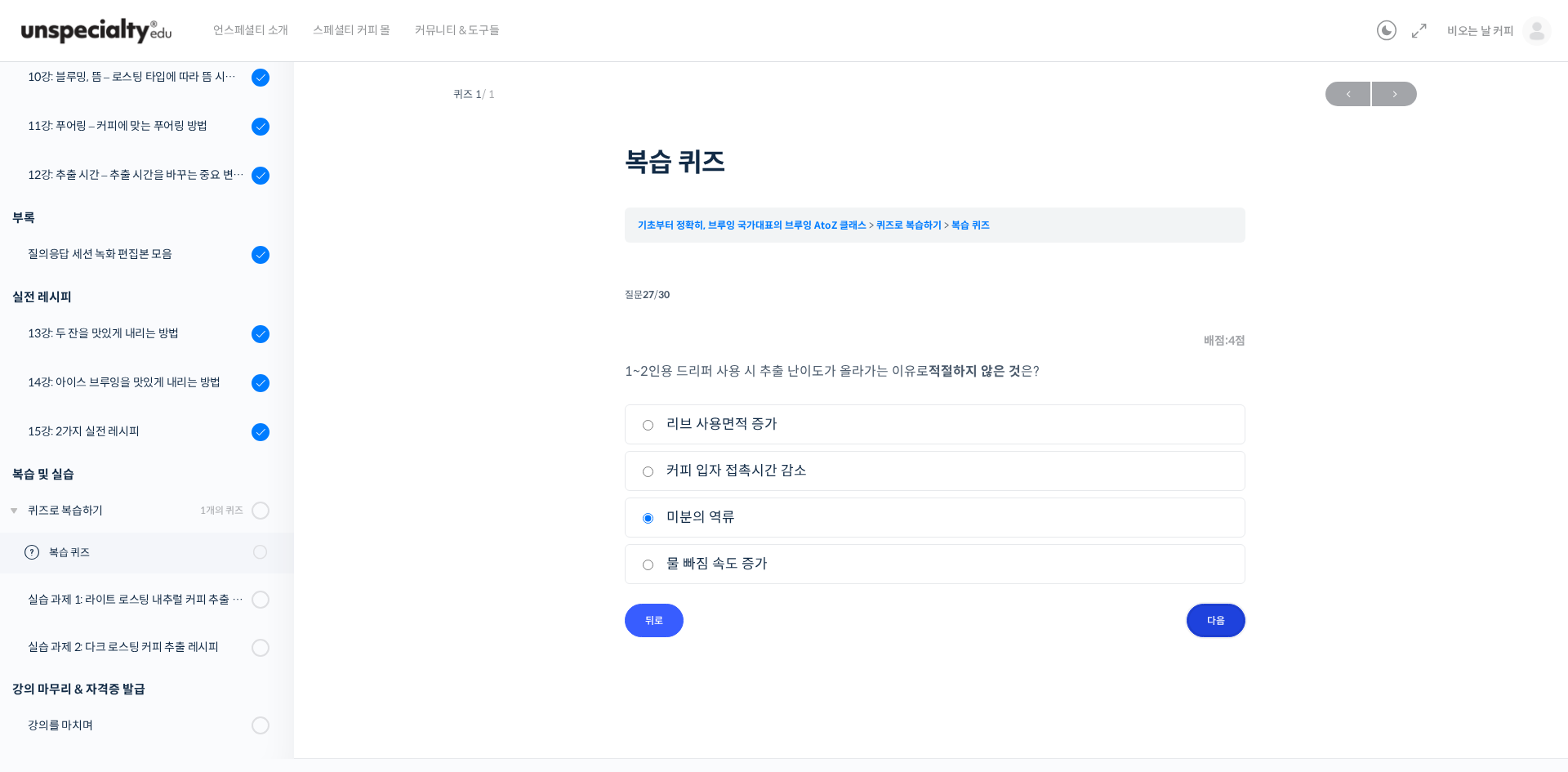
click at [1219, 619] on input "다음" at bounding box center [1217, 621] width 59 height 33
click at [646, 425] on input "추출 비율" at bounding box center [648, 425] width 12 height 11
checkbox input "true"
click at [648, 520] on input "분쇄도" at bounding box center [648, 518] width 12 height 11
checkbox input "true"
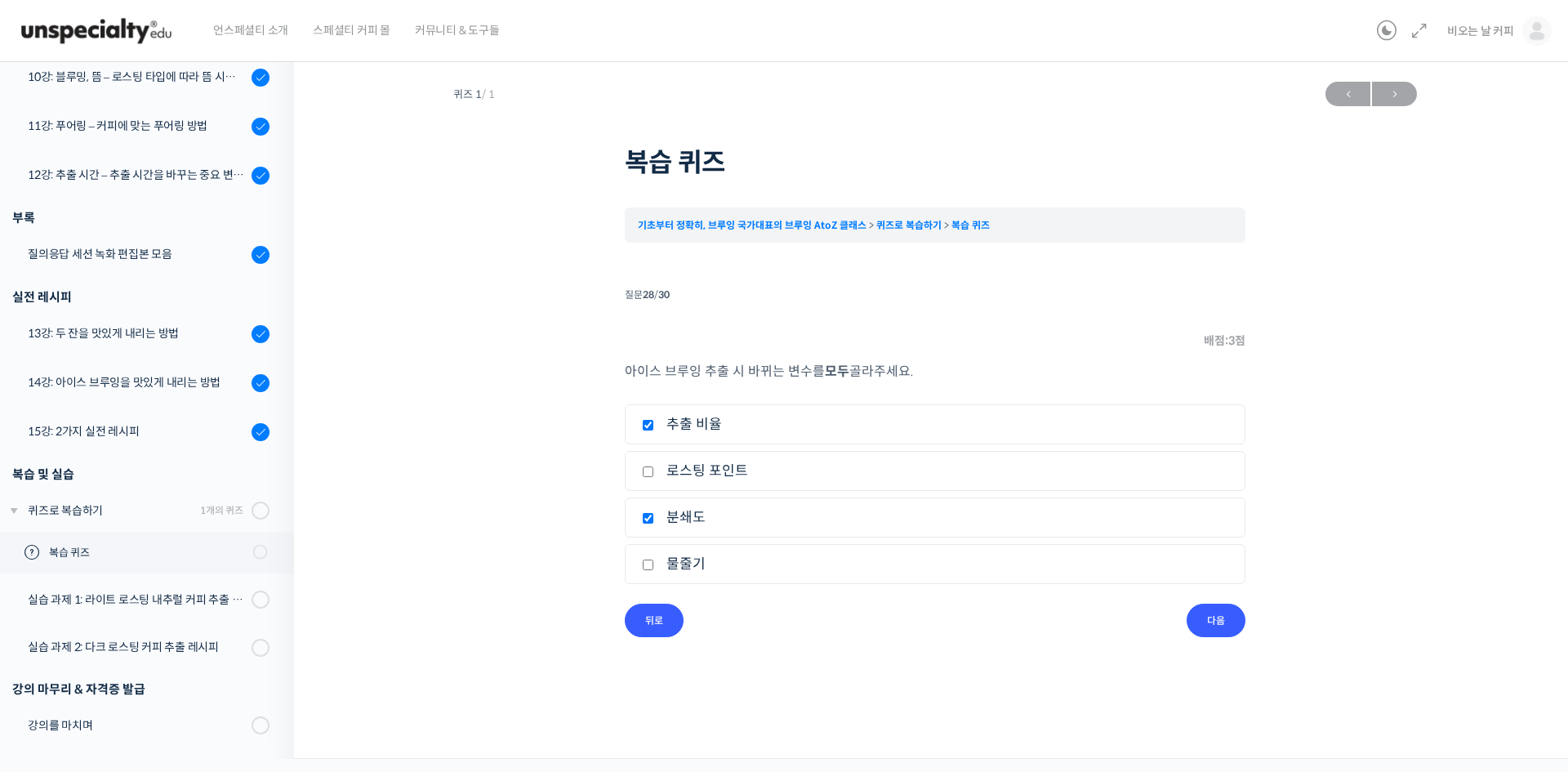
click at [656, 573] on label "물줄기" at bounding box center [935, 564] width 586 height 22
click at [654, 571] on input "물줄기" at bounding box center [648, 565] width 12 height 11
checkbox input "true"
click at [1222, 622] on input "다음" at bounding box center [1217, 621] width 59 height 33
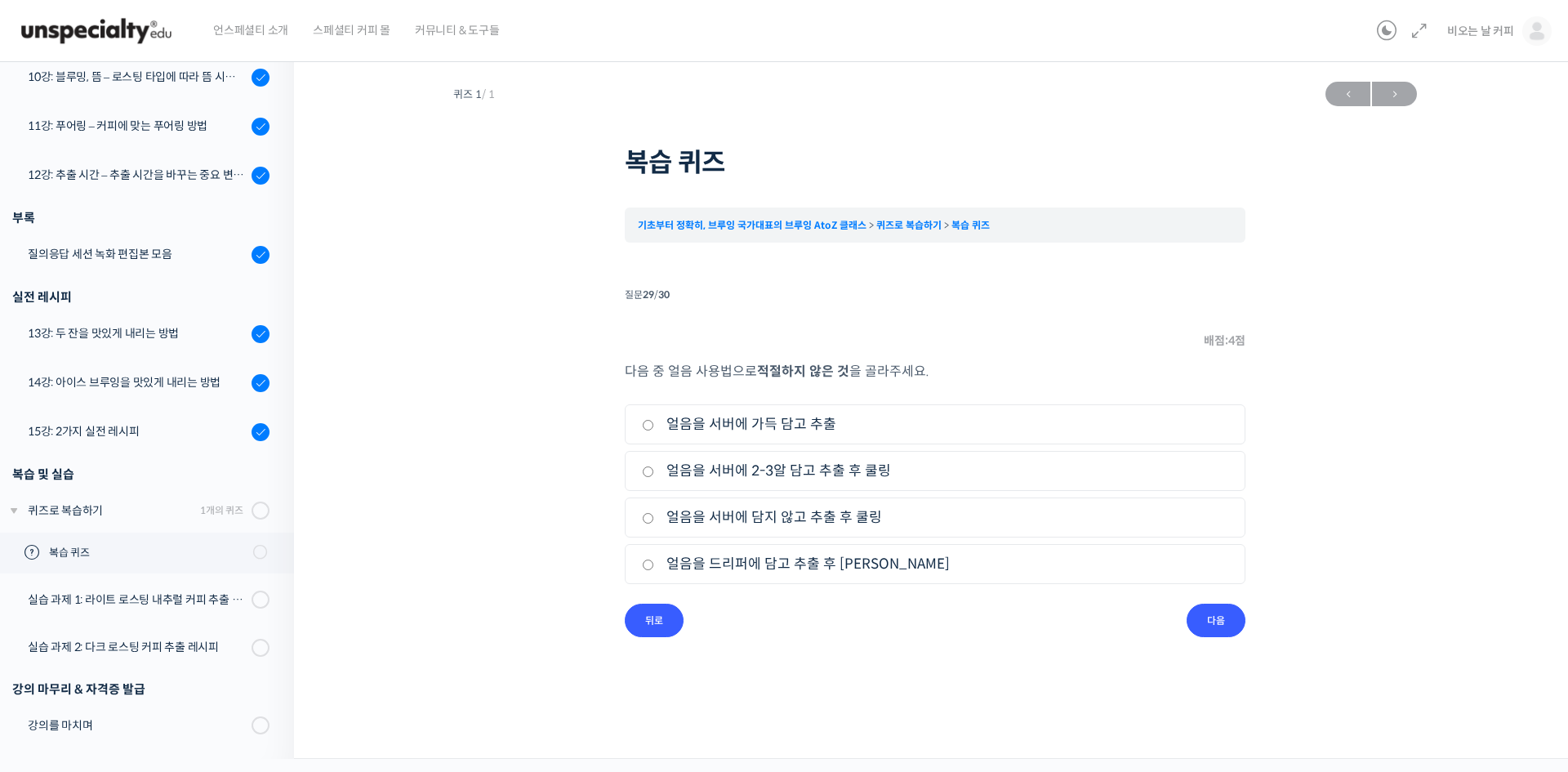
click at [659, 562] on label "얼음을 드리퍼에 담고 추출 후 쿨링" at bounding box center [935, 564] width 586 height 22
click at [654, 562] on input "얼음을 드리퍼에 담고 추출 후 쿨링" at bounding box center [648, 565] width 12 height 11
radio input "true"
click at [1213, 615] on input "다음" at bounding box center [1217, 621] width 59 height 33
drag, startPoint x: 644, startPoint y: 416, endPoint x: 676, endPoint y: 468, distance: 61.1
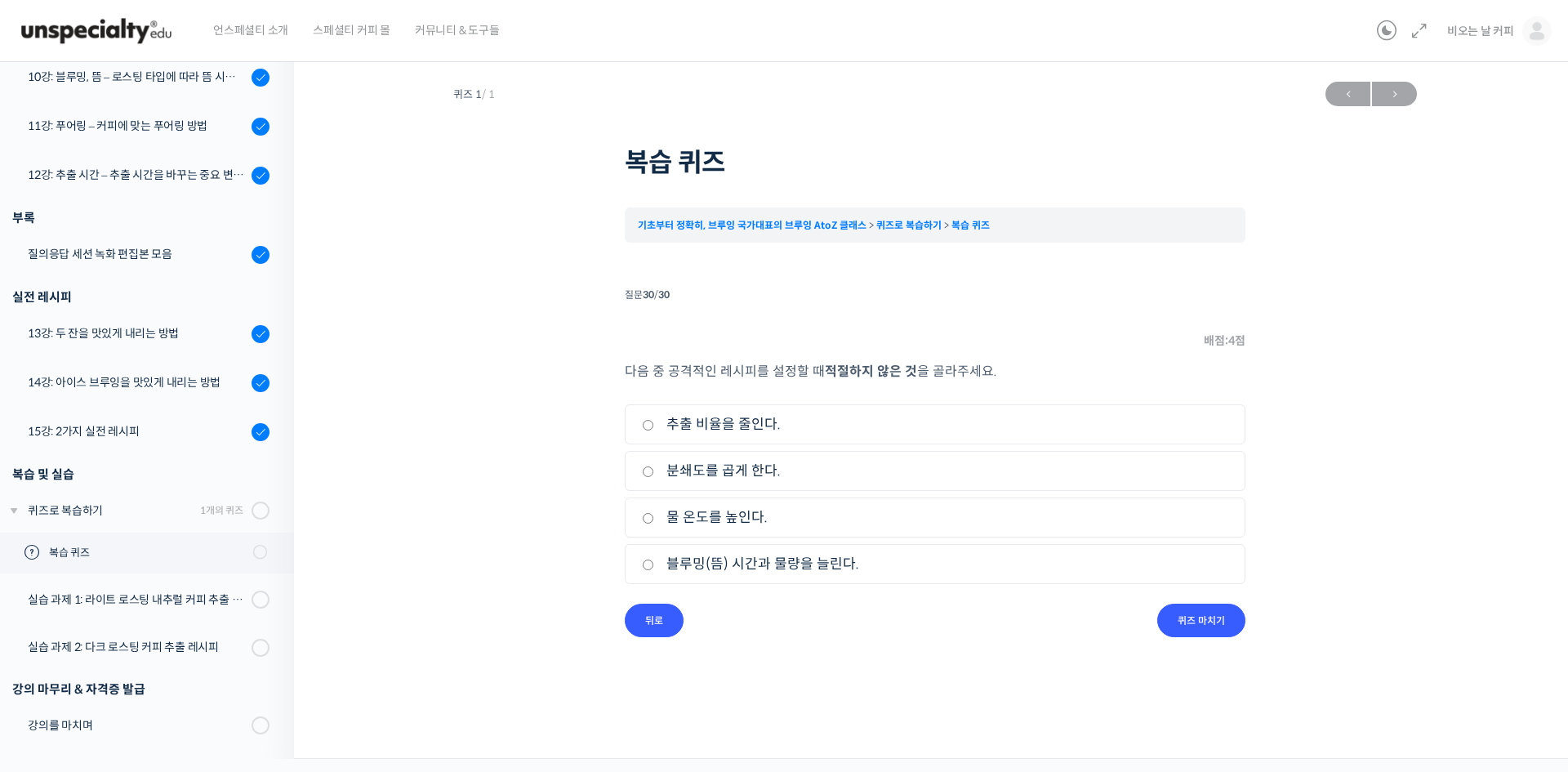
click at [644, 417] on label "추출 비율을 줄인다." at bounding box center [935, 424] width 586 height 22
click at [644, 420] on input "추출 비율을 줄인다." at bounding box center [648, 425] width 12 height 11
radio input "true"
click at [1201, 627] on input "퀴즈 마치기" at bounding box center [1202, 621] width 88 height 33
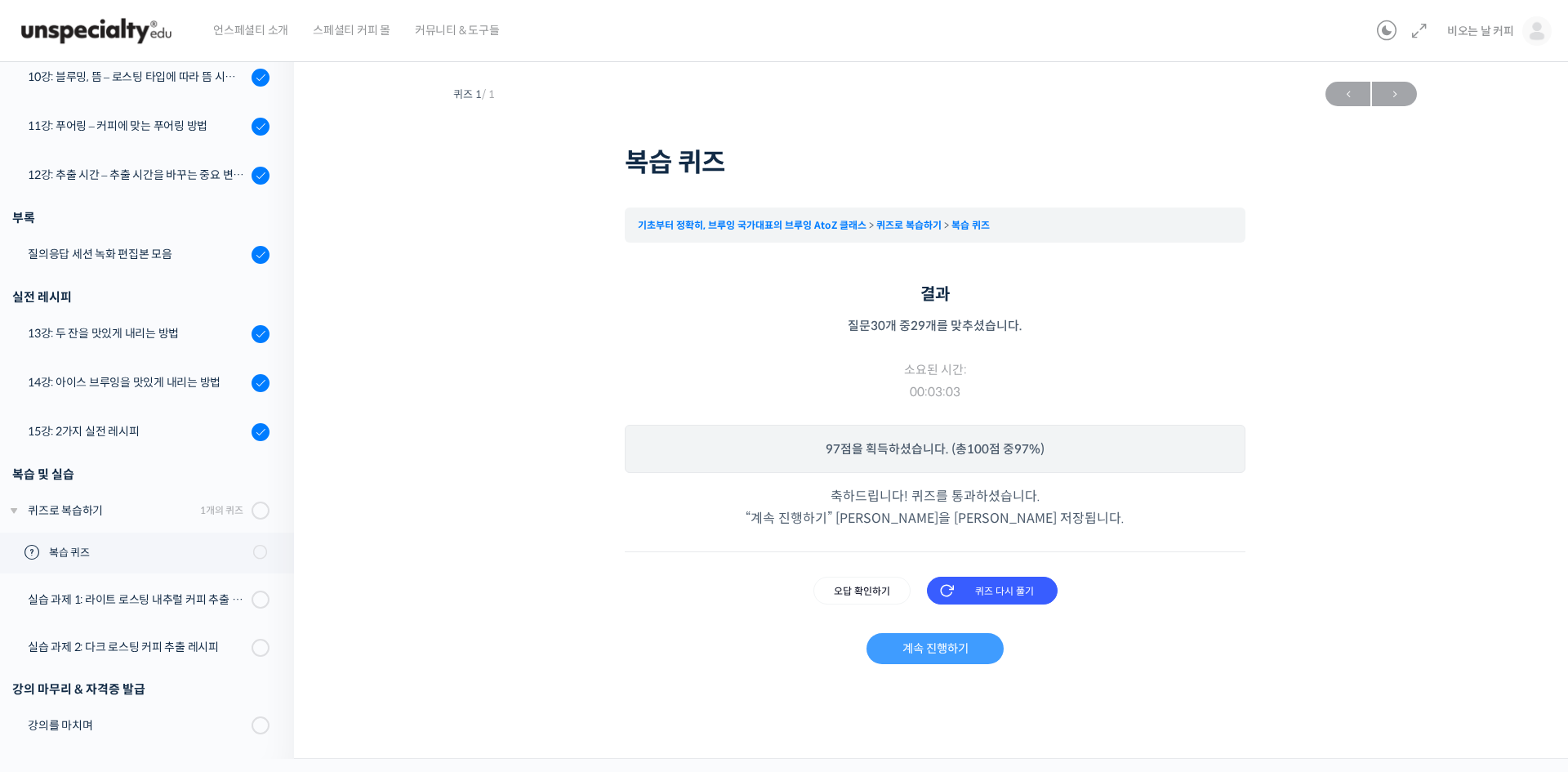
click at [959, 653] on link "계속 진행하기" at bounding box center [935, 649] width 136 height 31
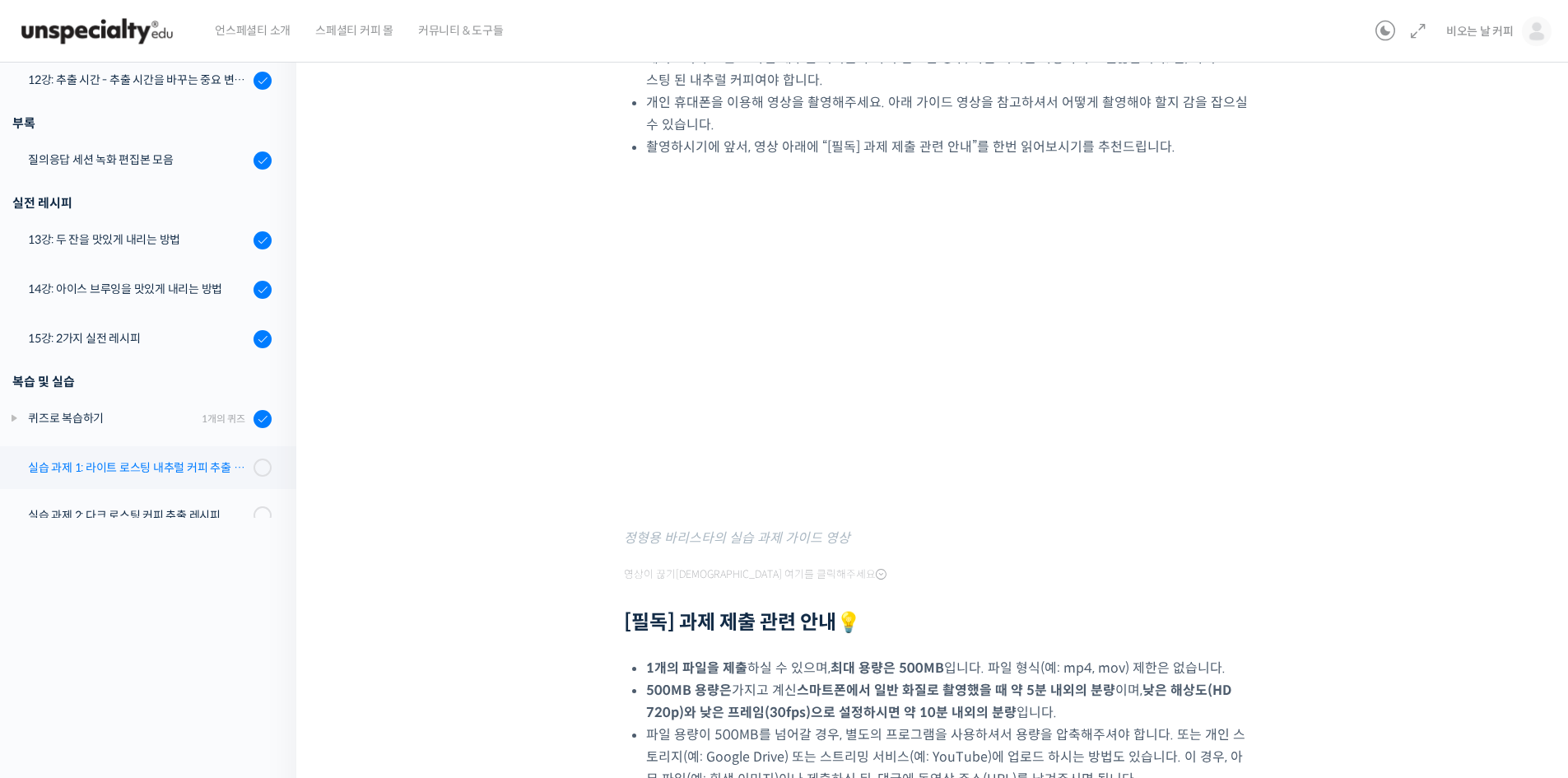
scroll to position [806, 0]
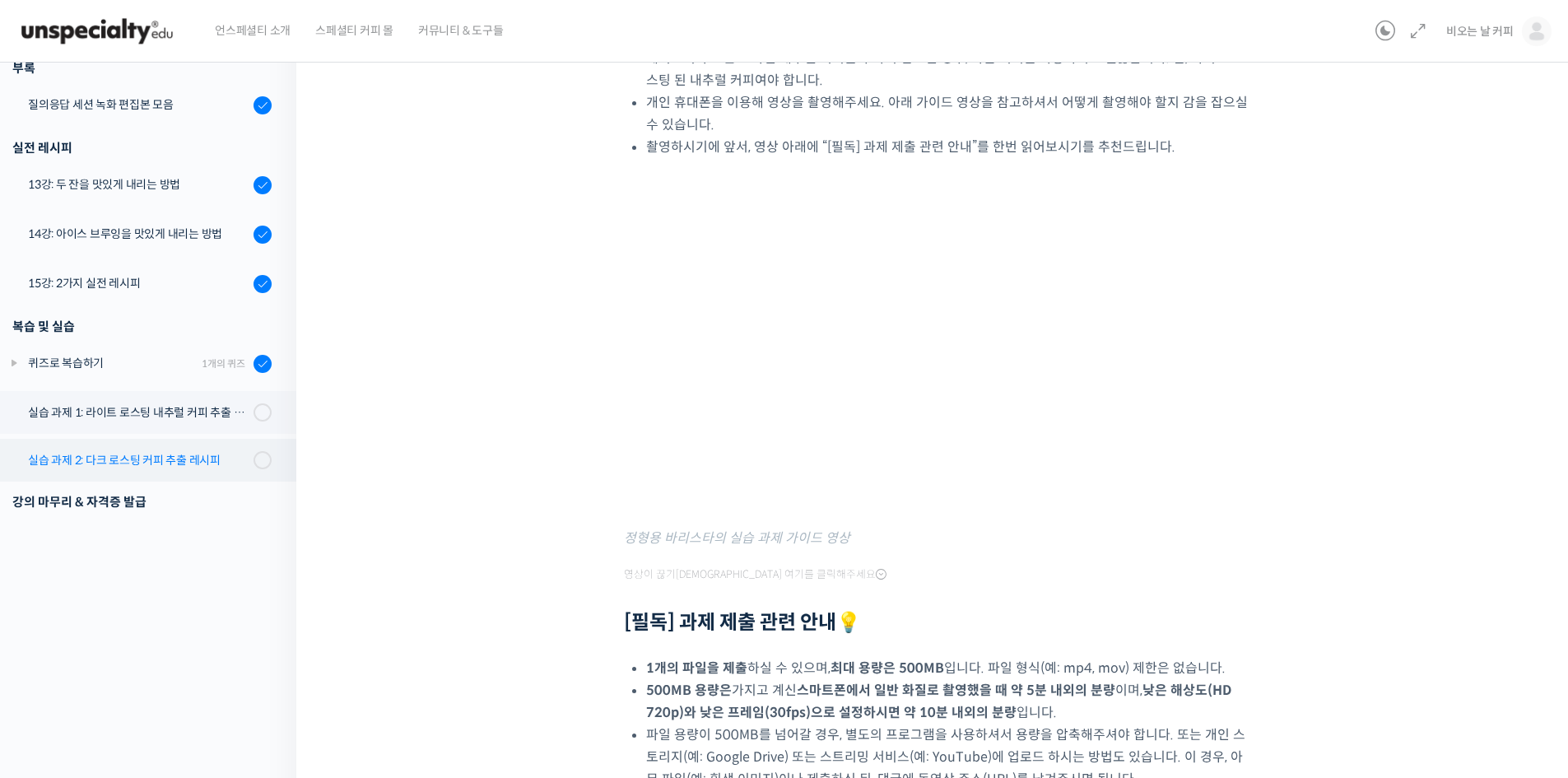
click at [167, 461] on div "실습 과제 2: 다크 로스팅 커피 추출 레시피" at bounding box center [138, 460] width 221 height 18
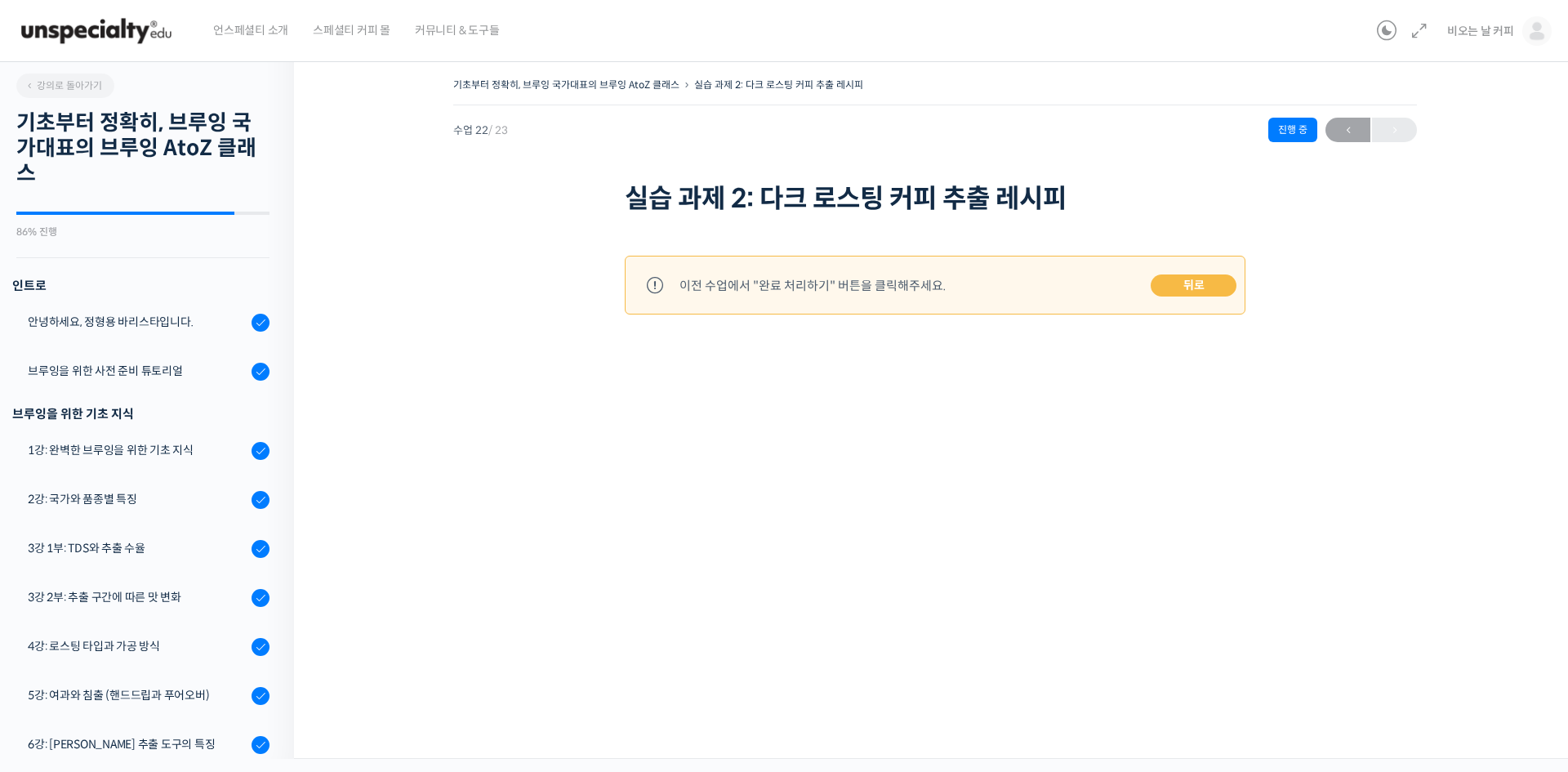
scroll to position [855, 0]
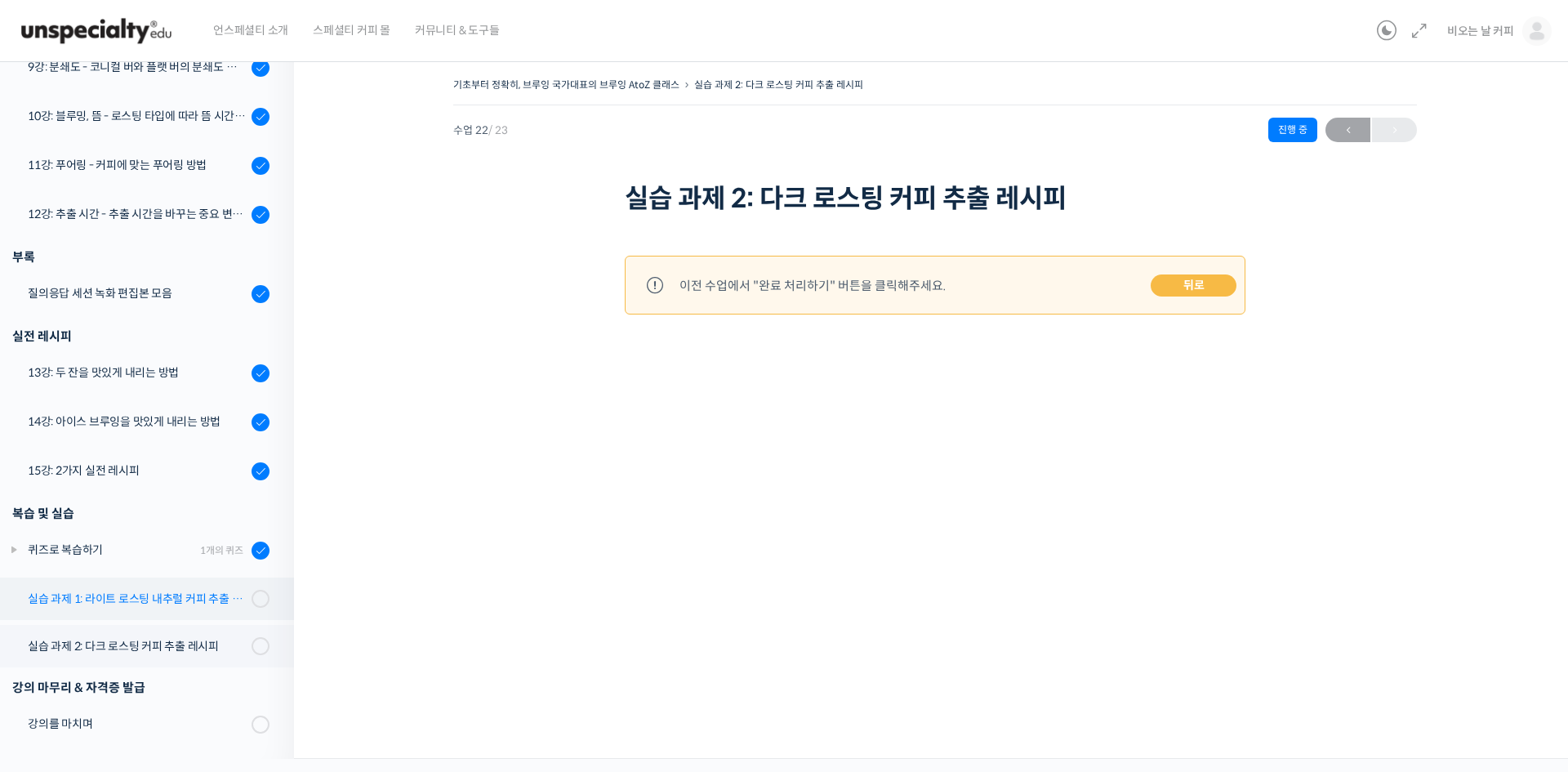
click at [200, 600] on div "실습 과제 1: 라이트 로스팅 내추럴 커피 추출 레시피" at bounding box center [136, 599] width 219 height 18
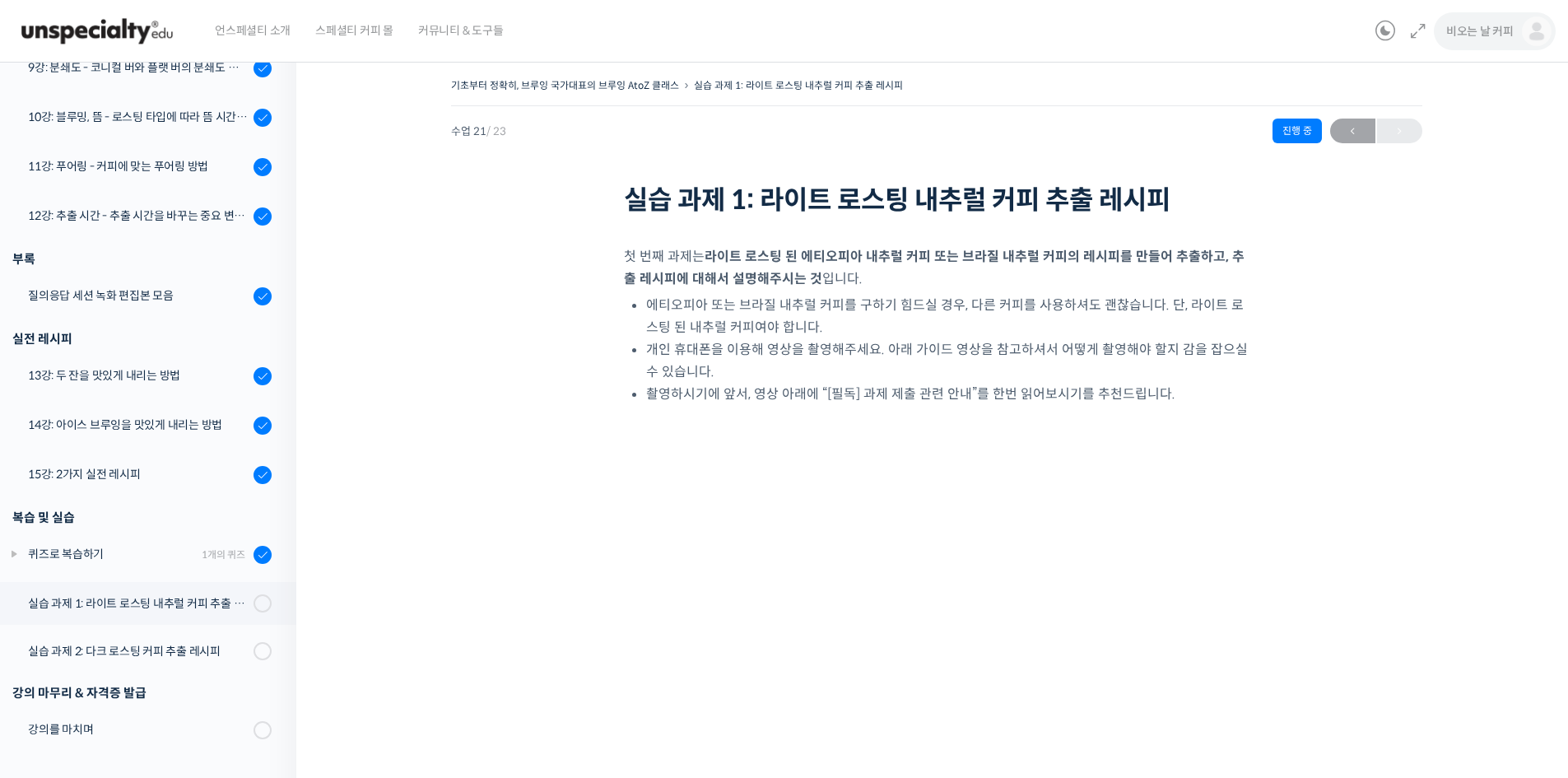
click at [1478, 35] on span "비오는 날 커피" at bounding box center [1480, 31] width 67 height 15
click at [1437, 200] on link "수강생 그룹" at bounding box center [1466, 192] width 193 height 31
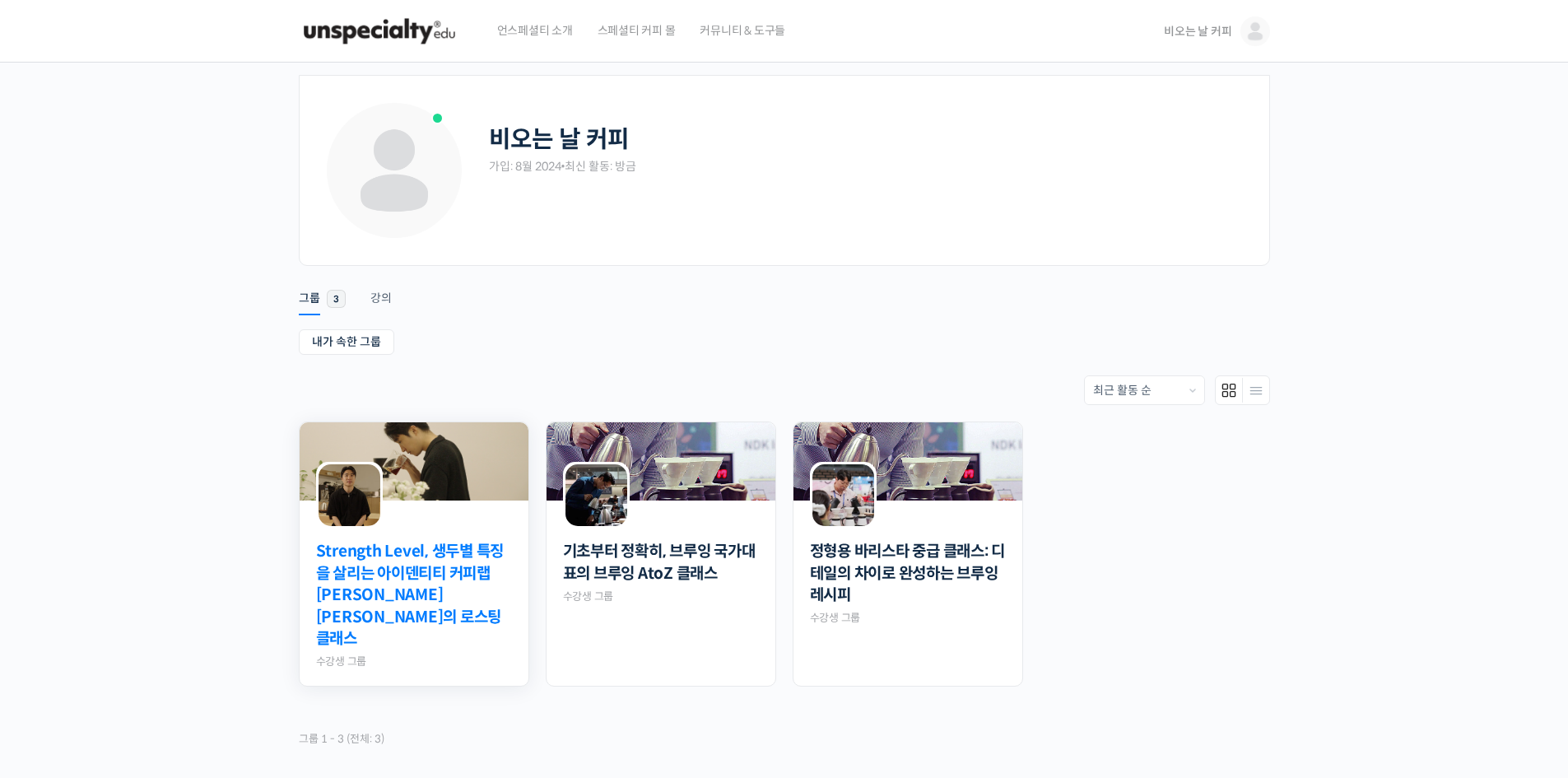
click at [473, 567] on link "Strength Level, 생두별 특징을 살리는 아이덴티티 커피랩 [PERSON_NAME] [PERSON_NAME]의 로스팅 클래스" at bounding box center [414, 596] width 196 height 110
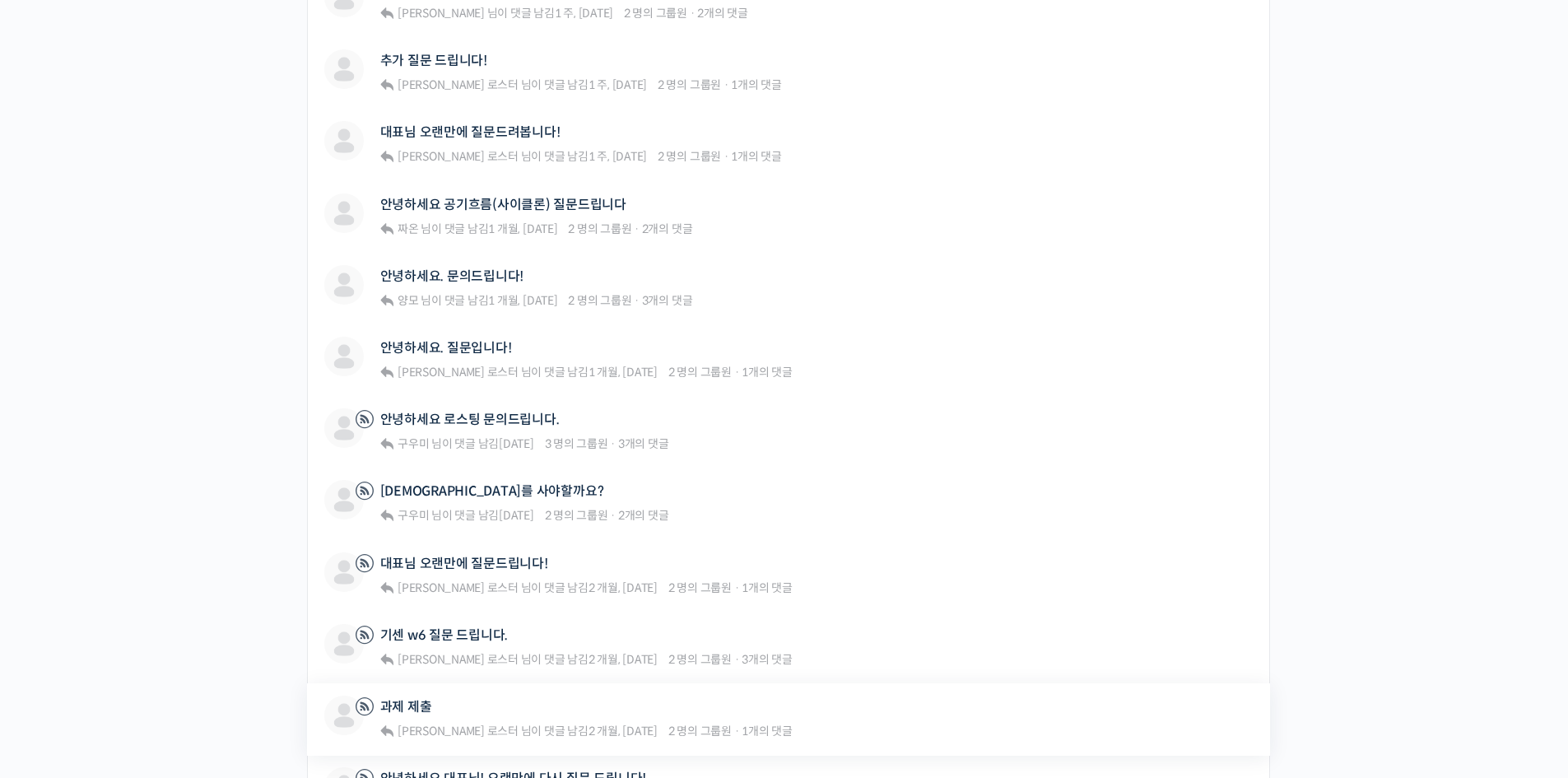
scroll to position [576, 0]
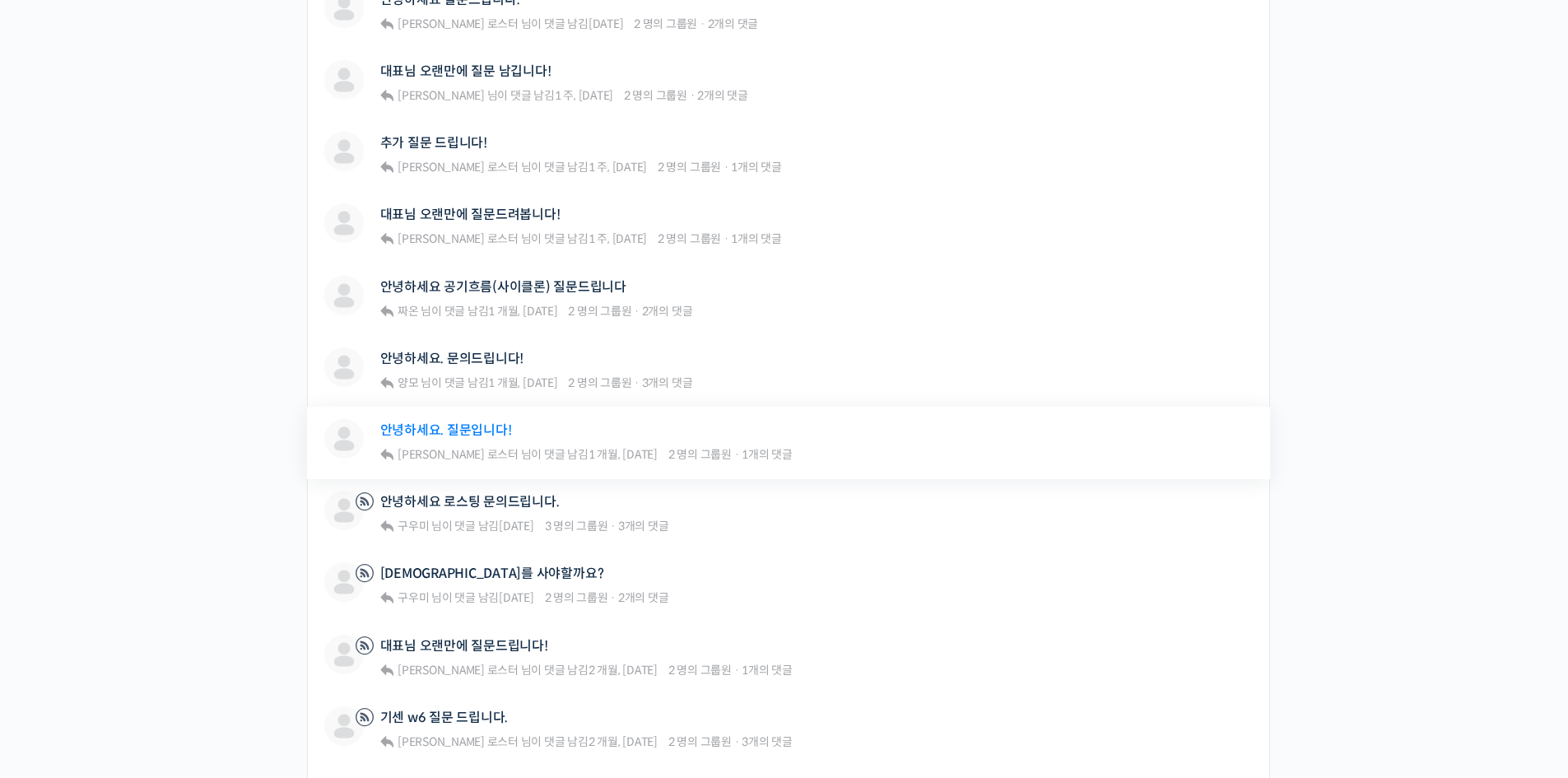
click at [490, 428] on link "안녕하세요. 질문입니다!" at bounding box center [445, 431] width 132 height 16
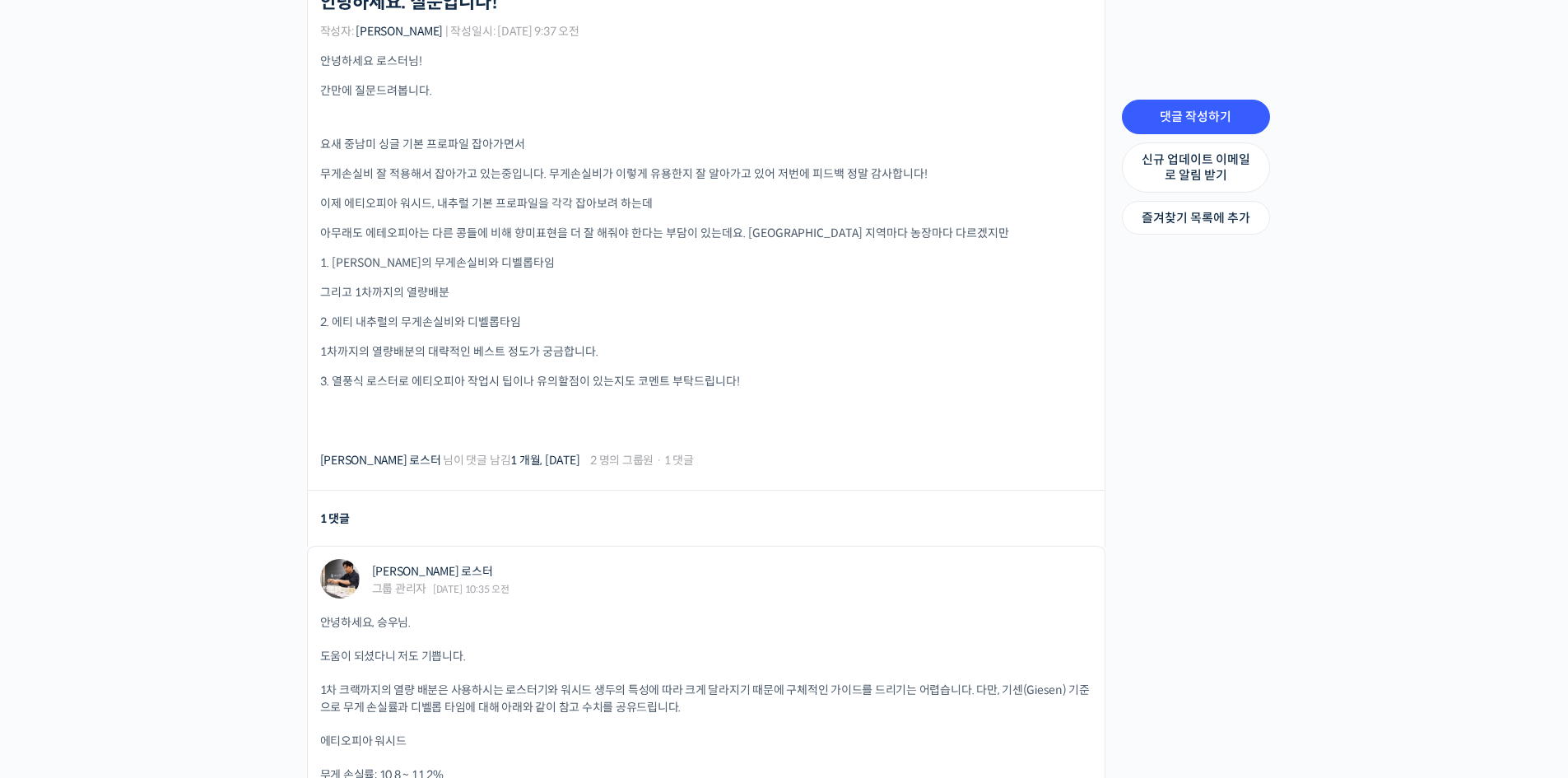
scroll to position [340, 0]
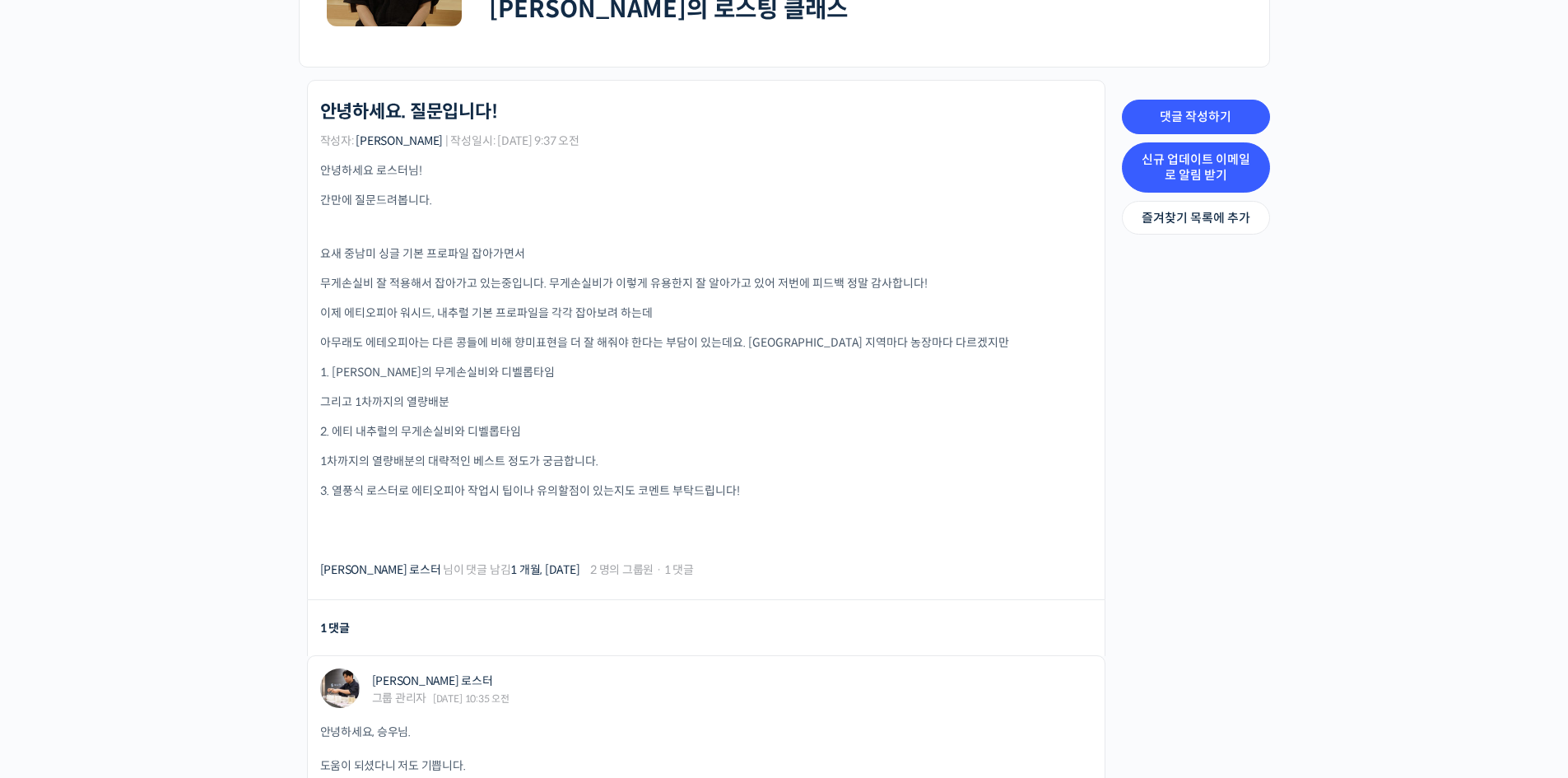
click at [1194, 169] on link "신규 업데이트 이메일로 알림 받기" at bounding box center [1196, 167] width 148 height 50
